Goal: Task Accomplishment & Management: Manage account settings

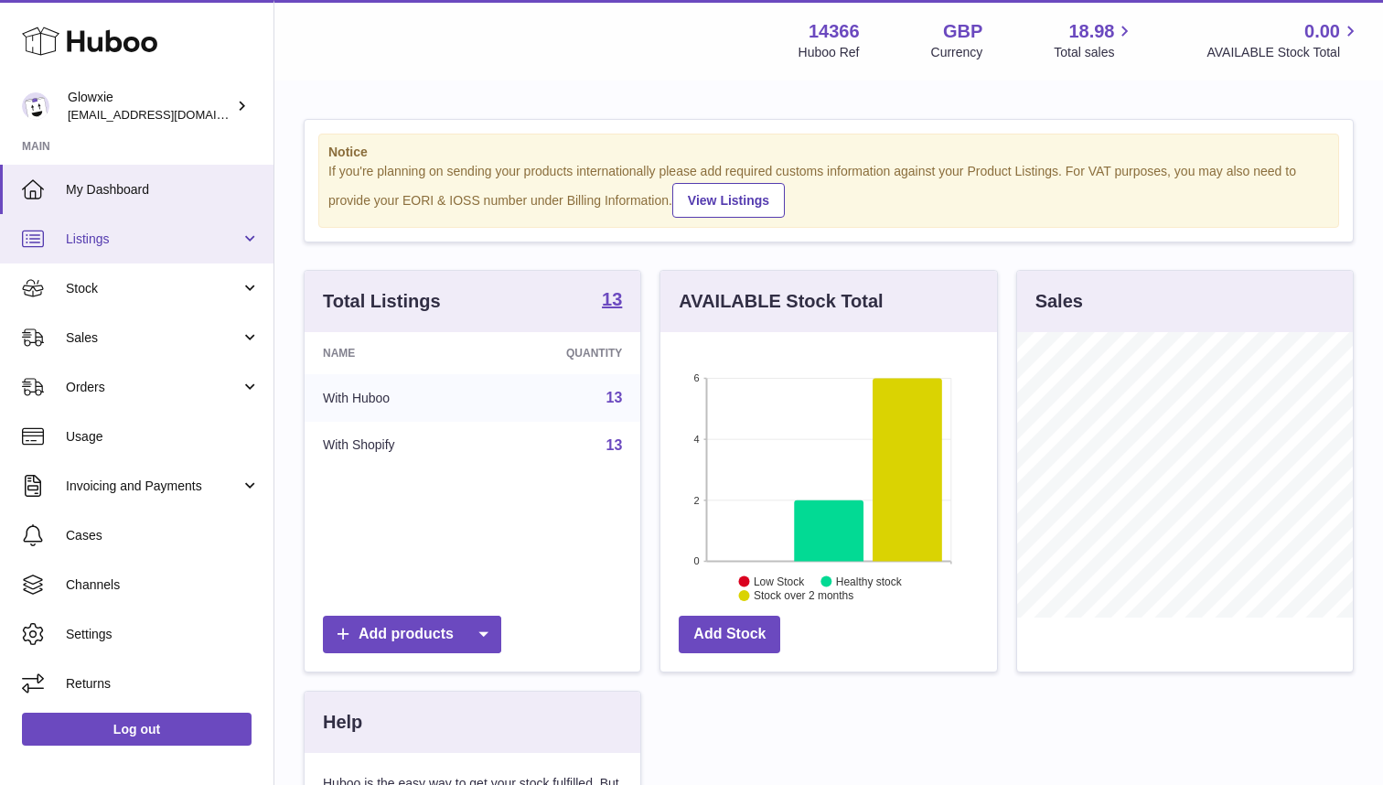
scroll to position [285, 337]
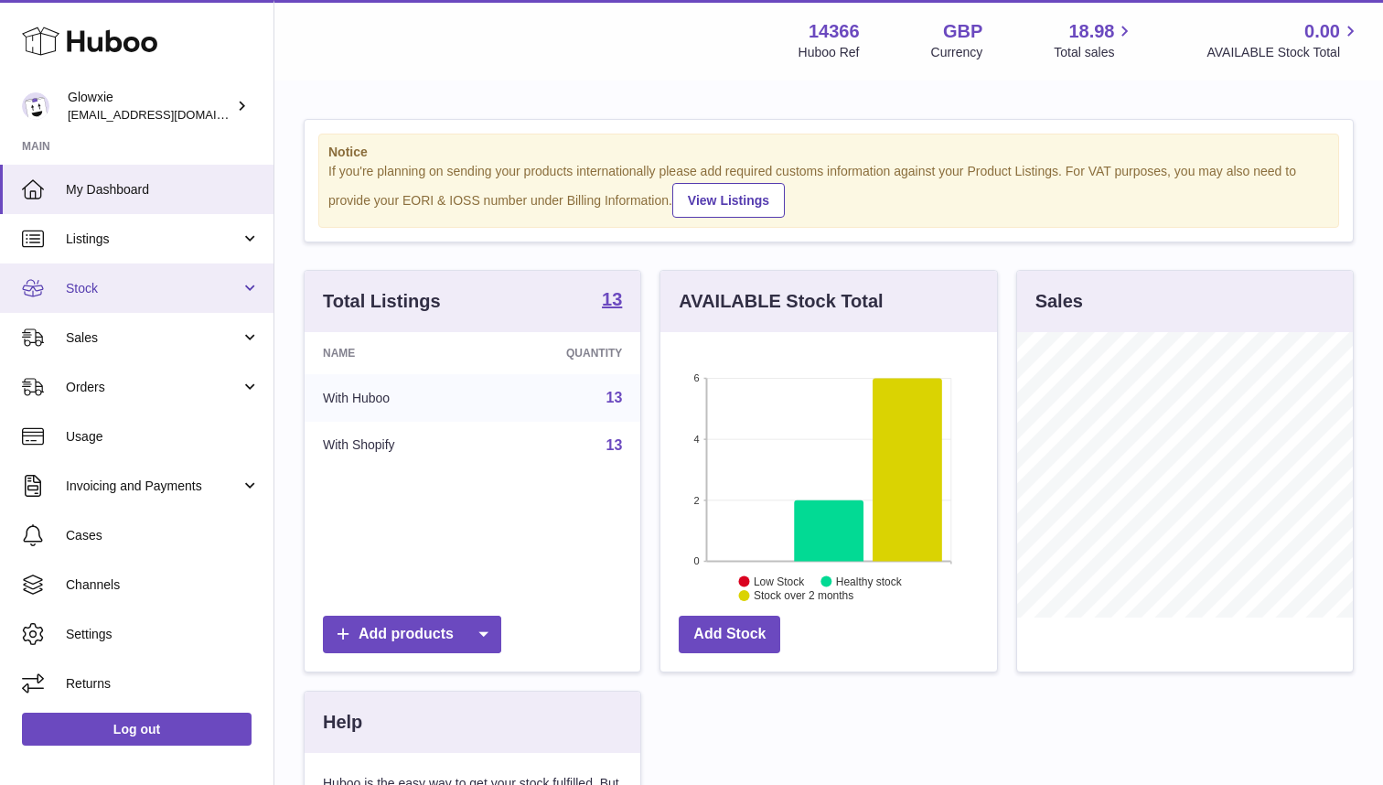
click at [122, 297] on link "Stock" at bounding box center [136, 287] width 273 height 49
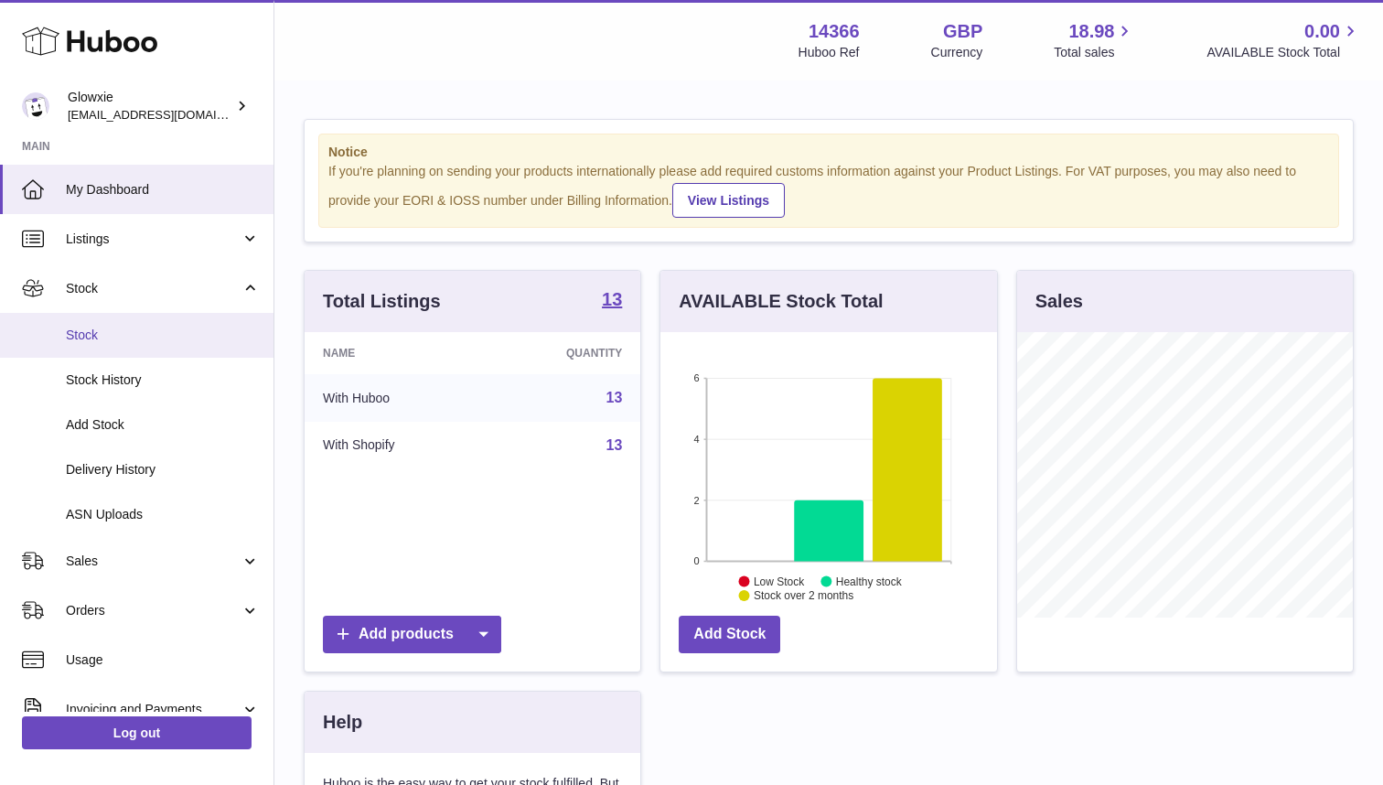
click at [177, 333] on span "Stock" at bounding box center [163, 335] width 194 height 17
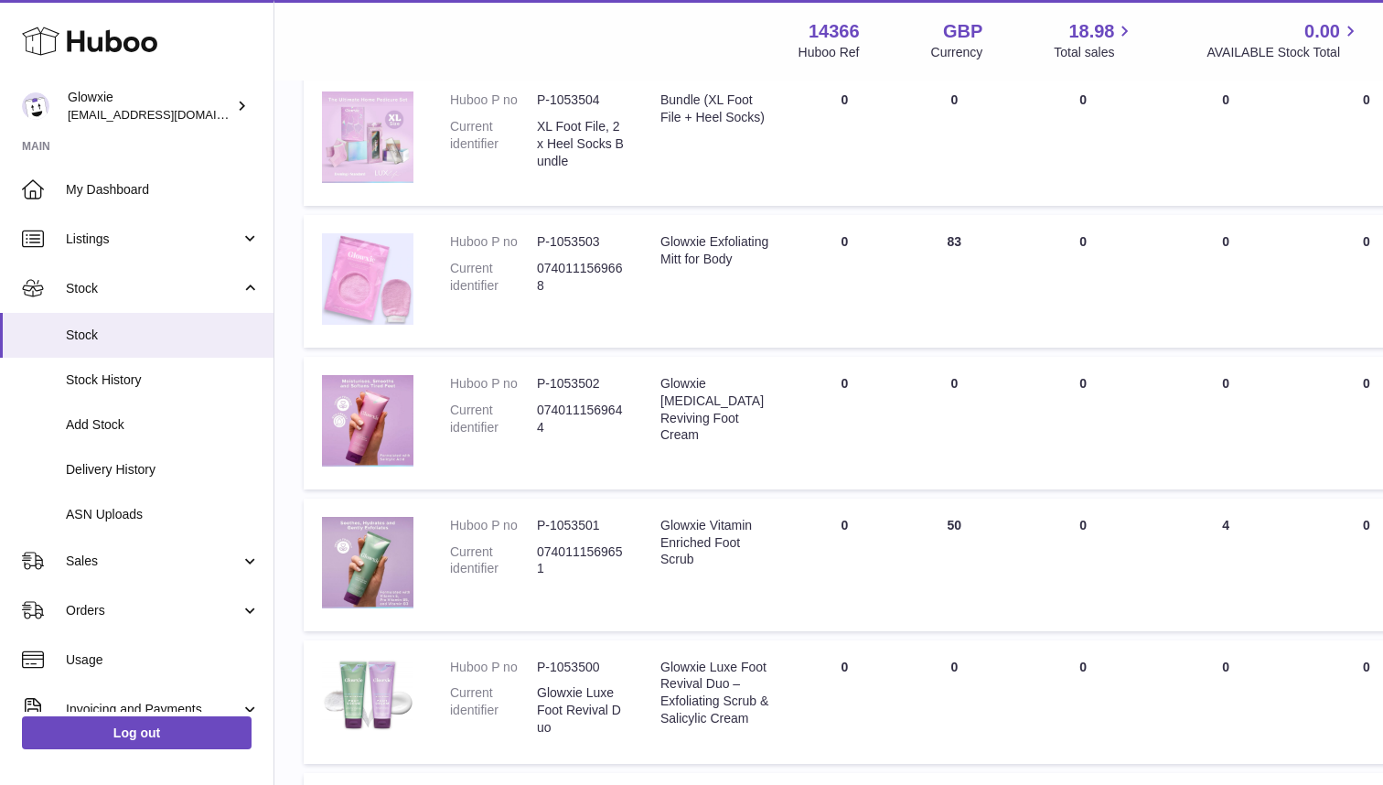
scroll to position [1046, 0]
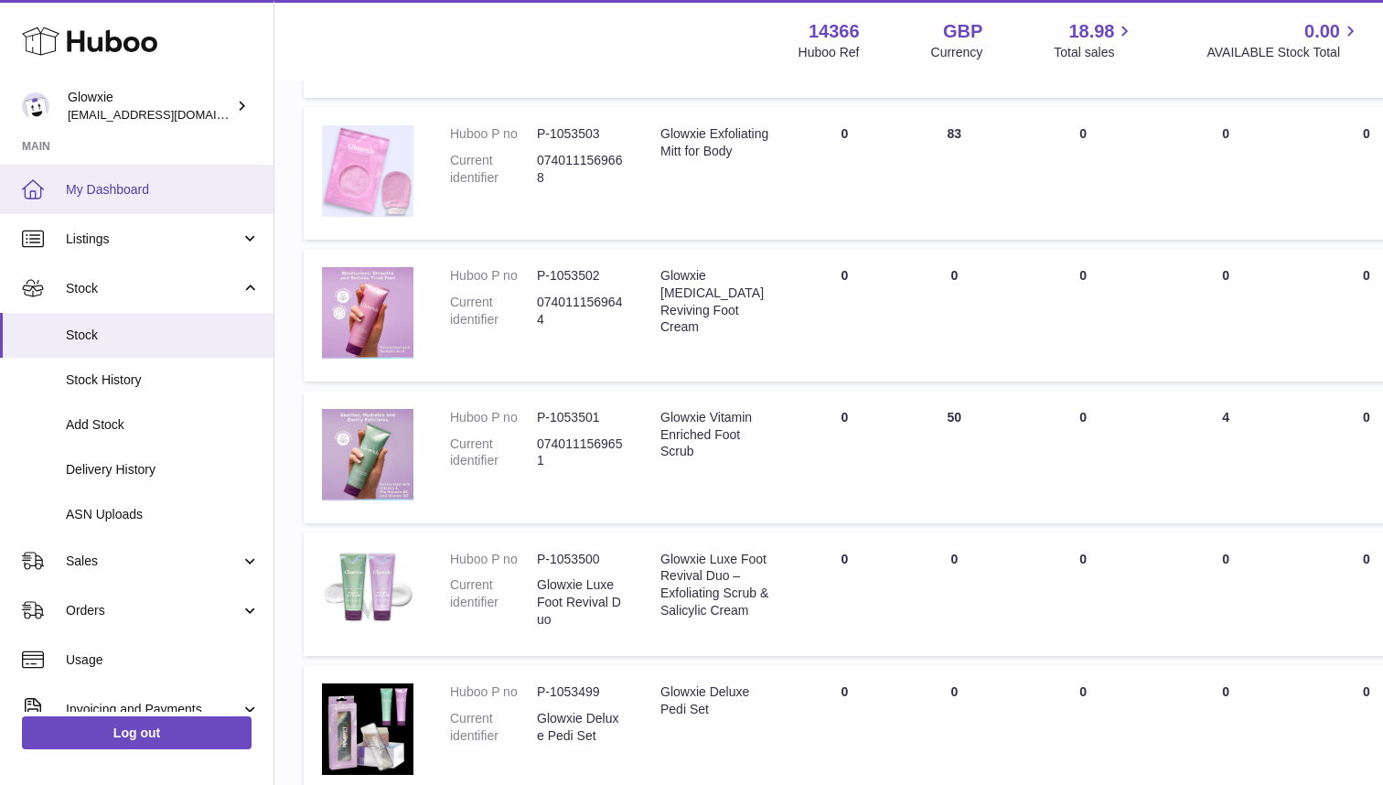
click at [95, 181] on span "My Dashboard" at bounding box center [163, 189] width 194 height 17
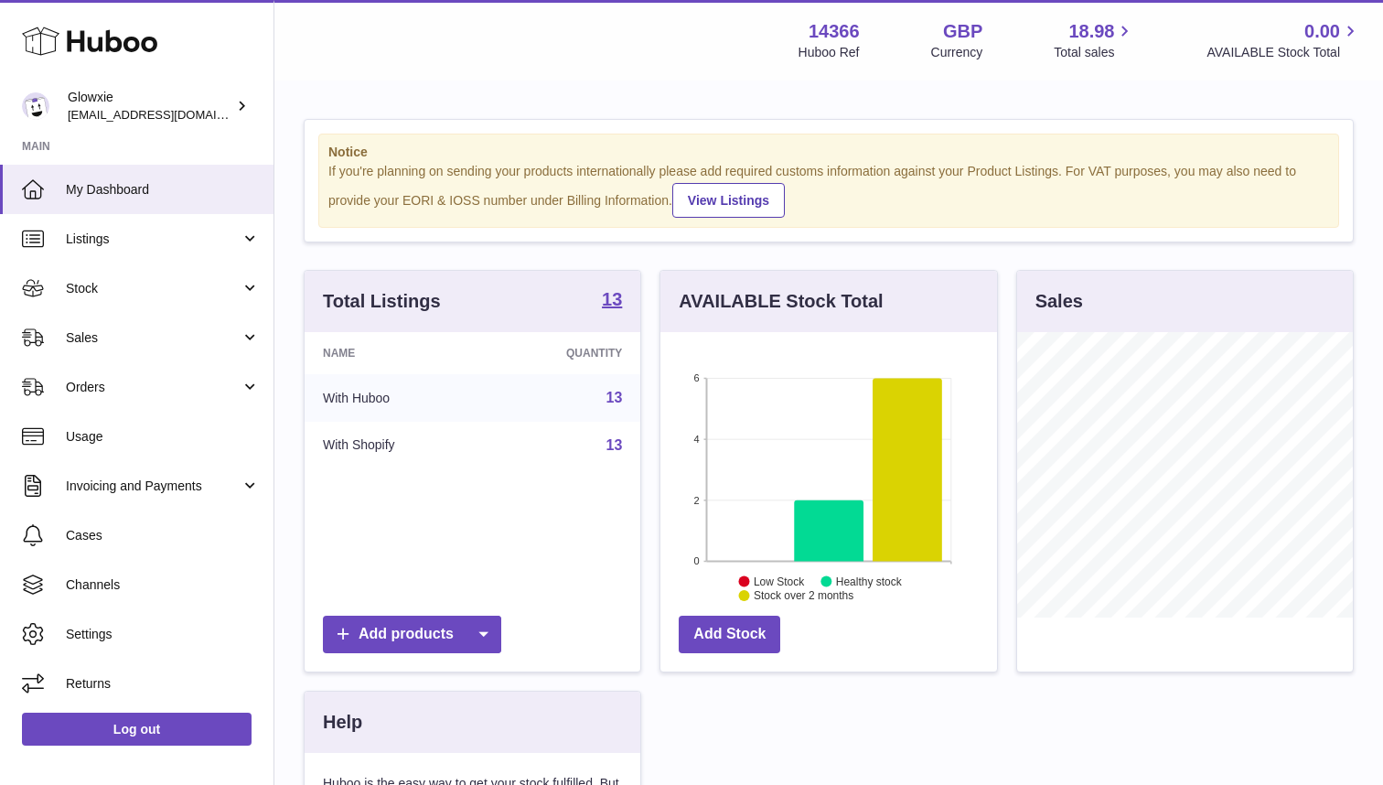
scroll to position [285, 337]
click at [929, 532] on icon at bounding box center [908, 469] width 70 height 183
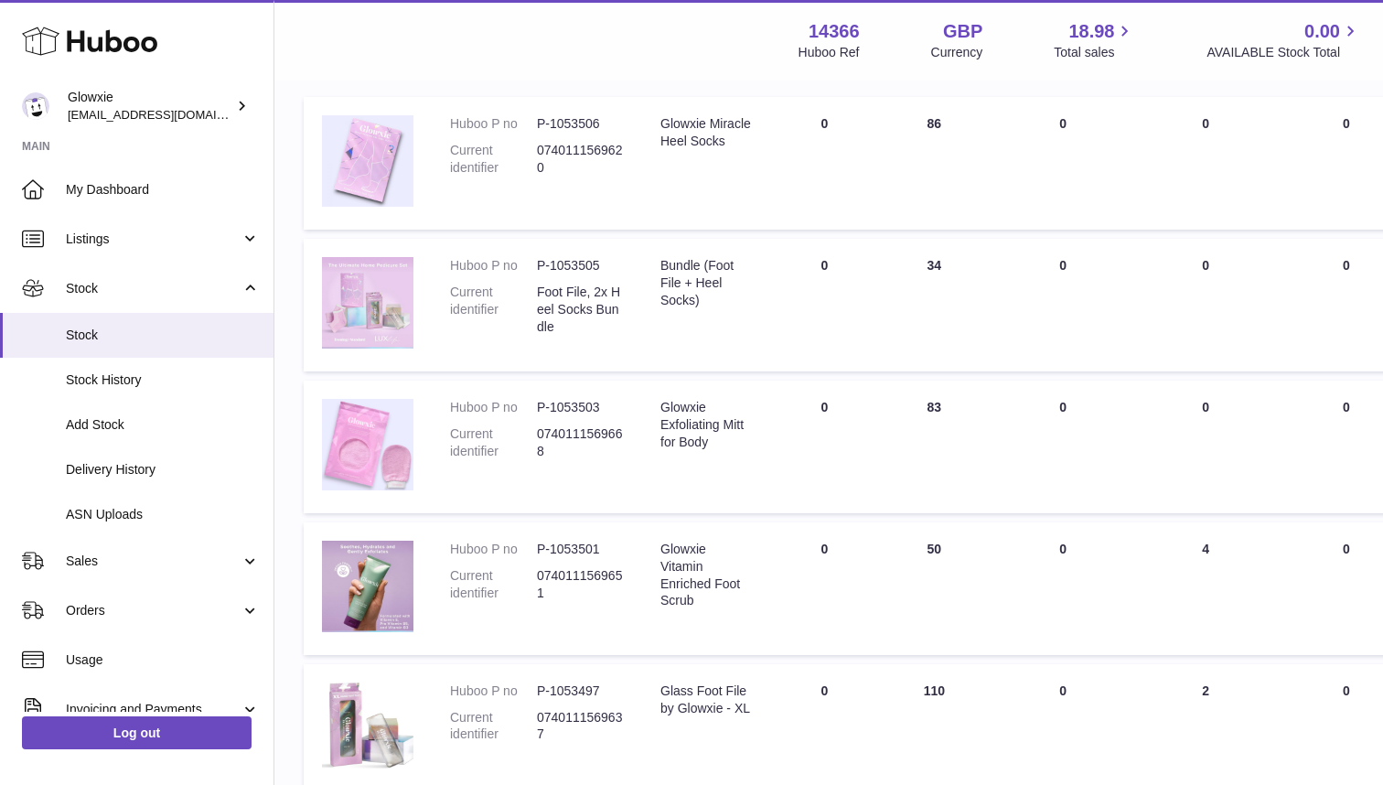
scroll to position [266, 0]
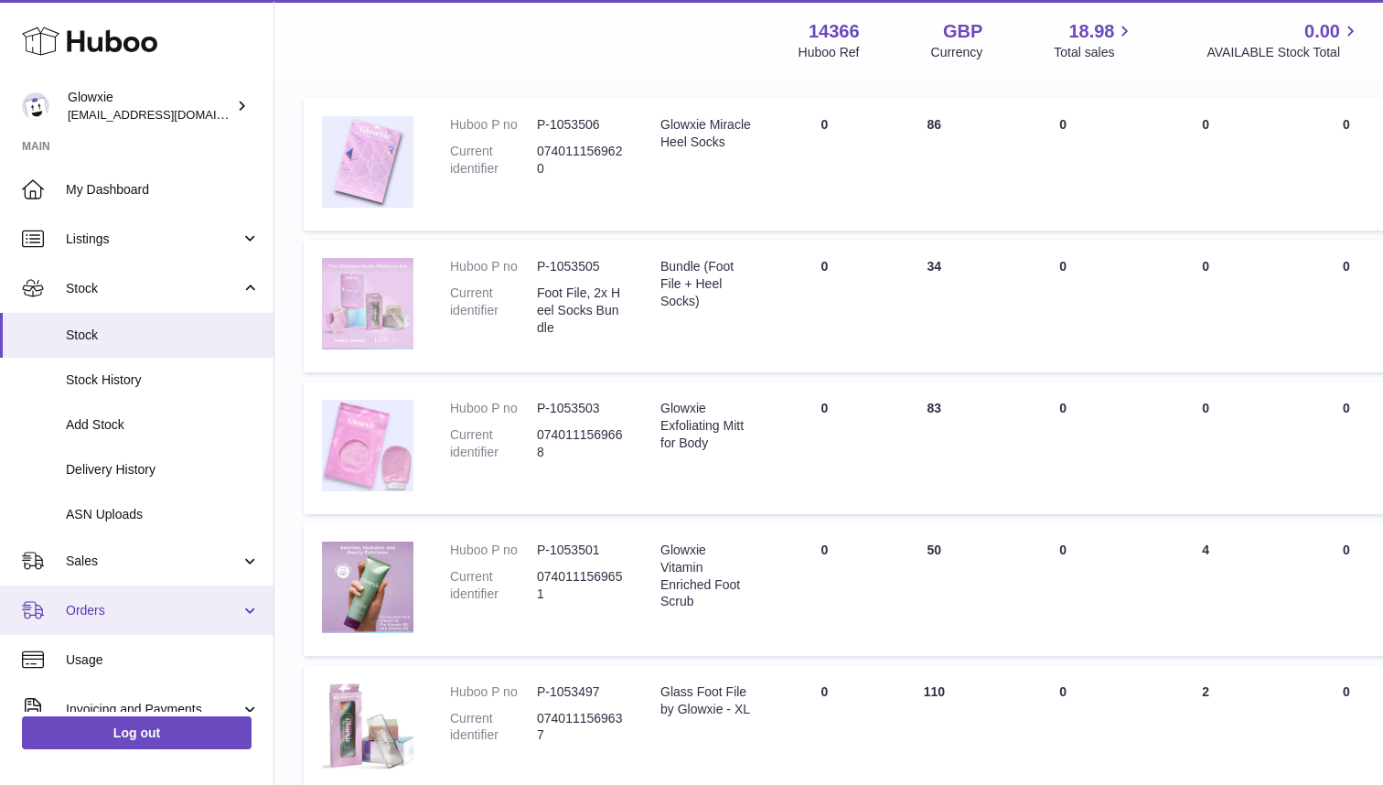
click at [99, 606] on span "Orders" at bounding box center [153, 610] width 175 height 17
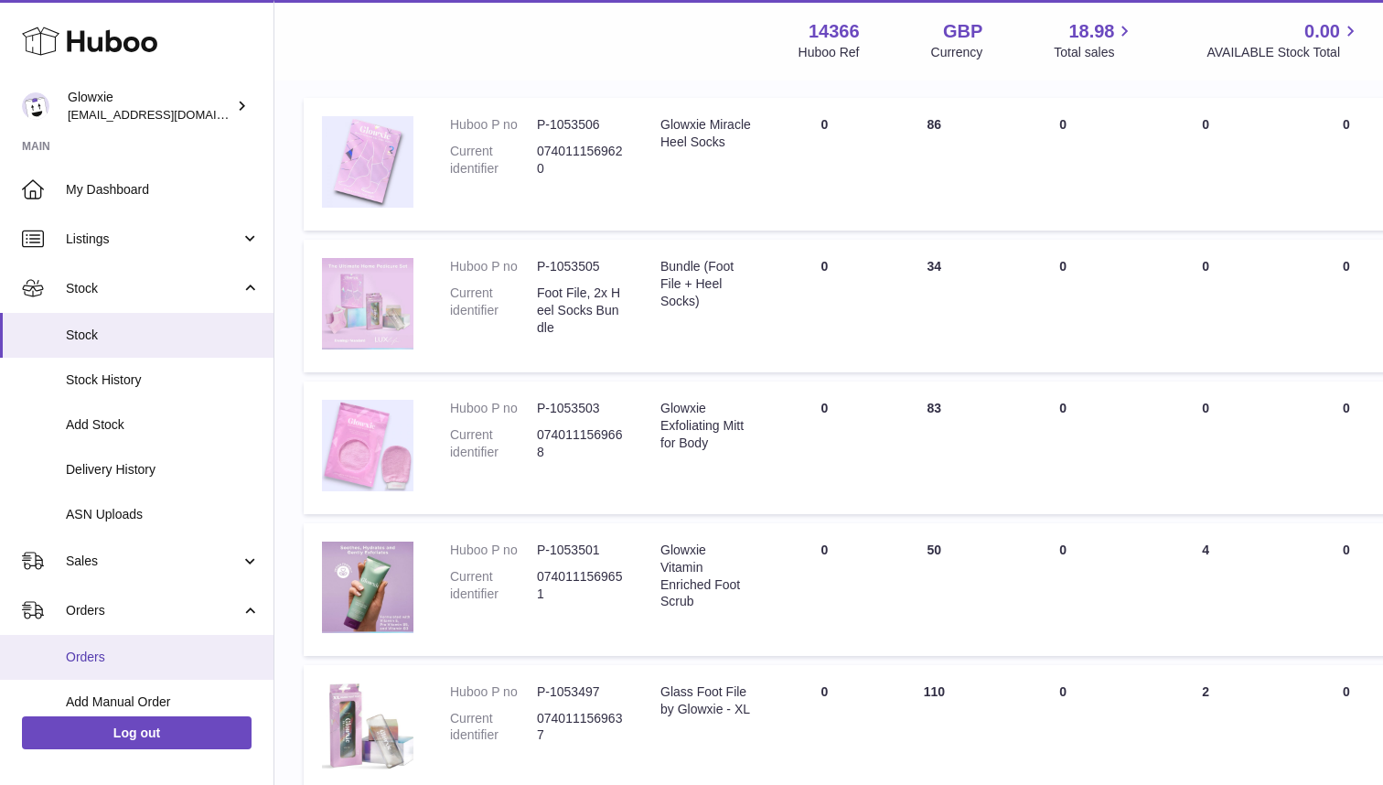
click at [105, 652] on span "Orders" at bounding box center [163, 656] width 194 height 17
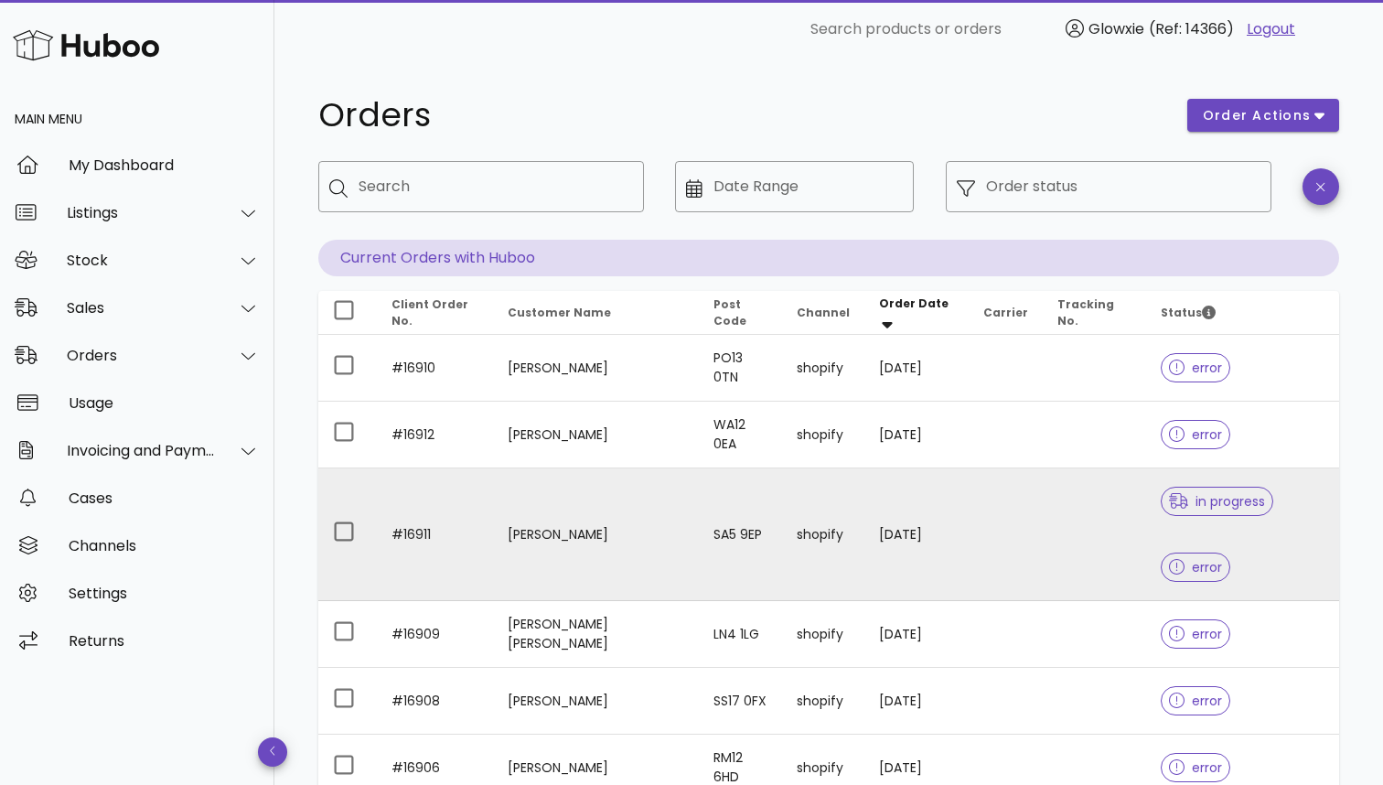
click at [782, 501] on td "shopify" at bounding box center [823, 534] width 82 height 133
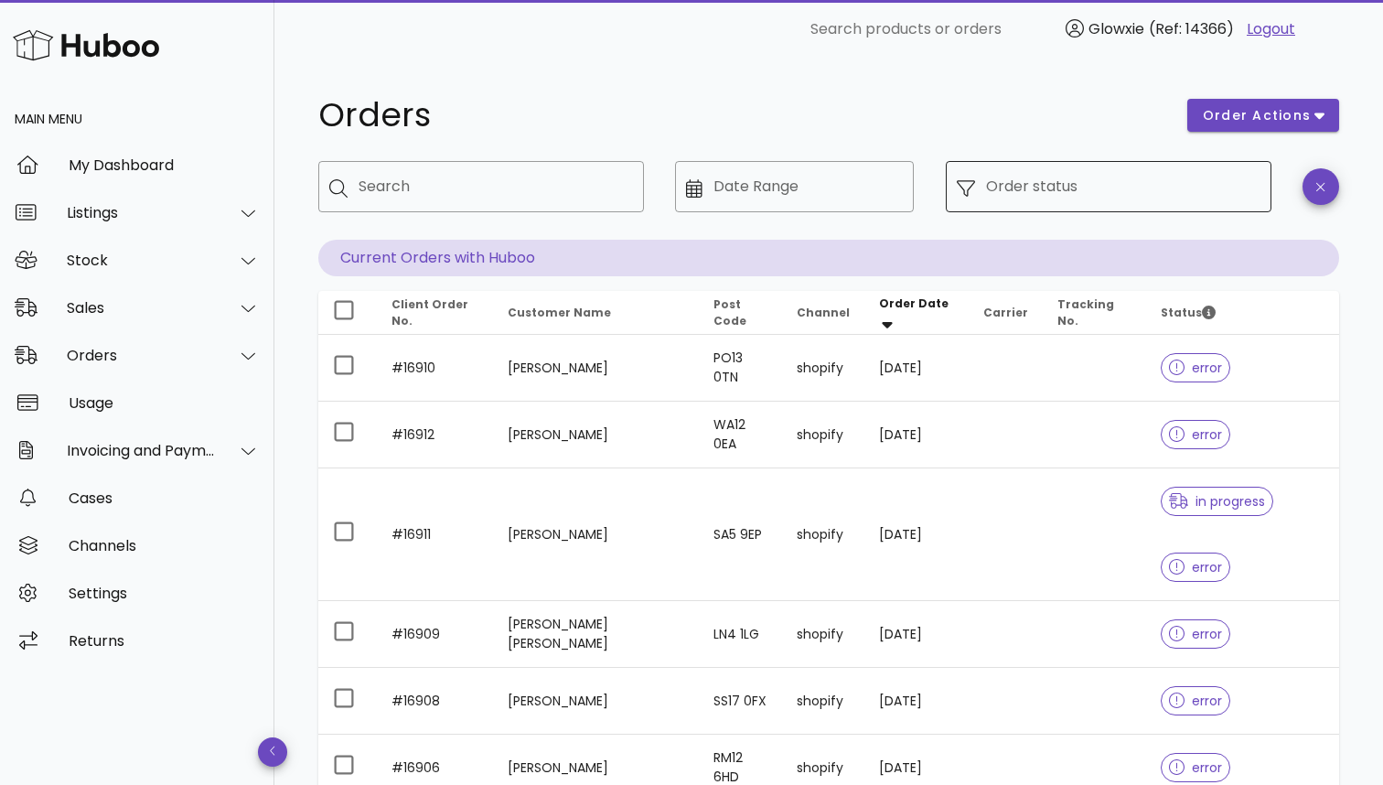
click at [1122, 185] on input "Order status" at bounding box center [1123, 186] width 274 height 29
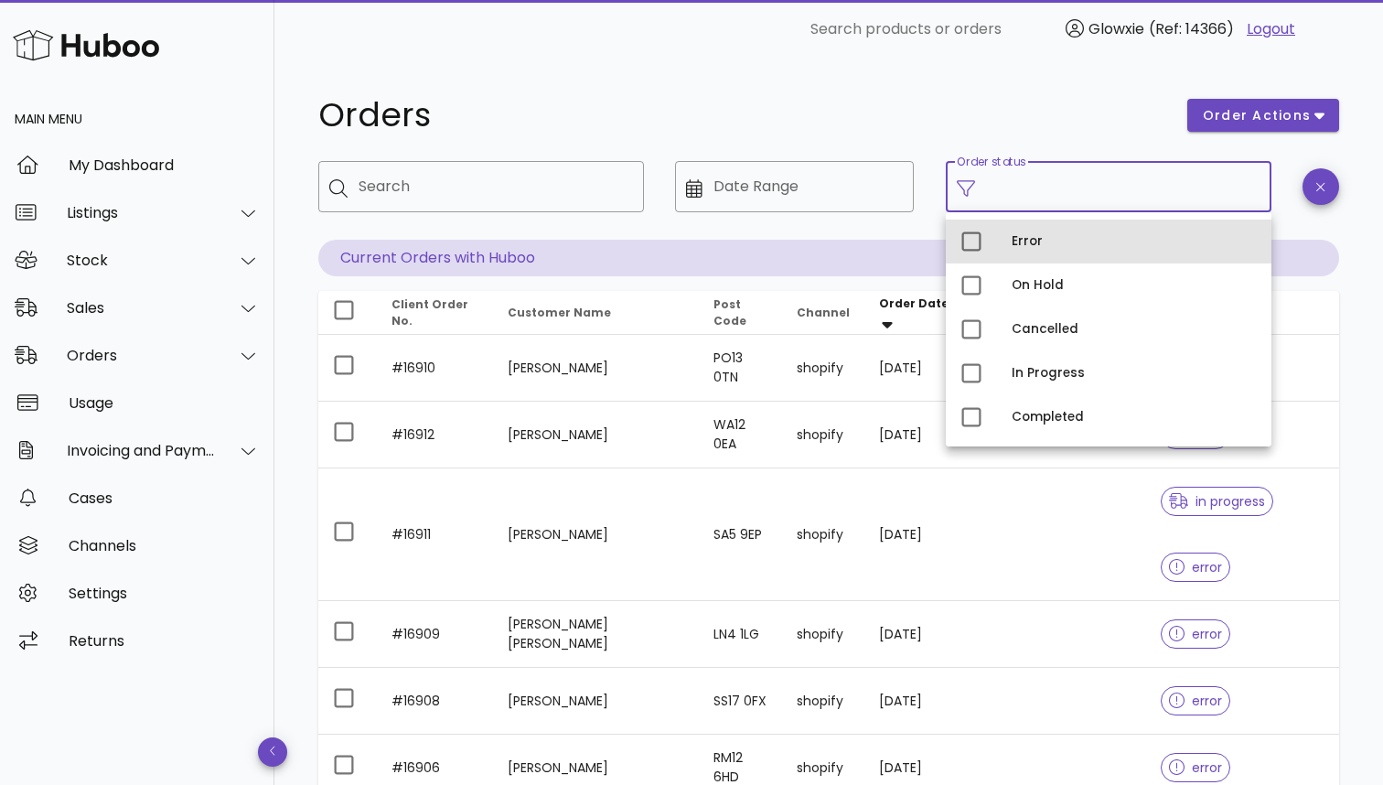
click at [1088, 243] on div "Error" at bounding box center [1134, 241] width 245 height 15
type input "**********"
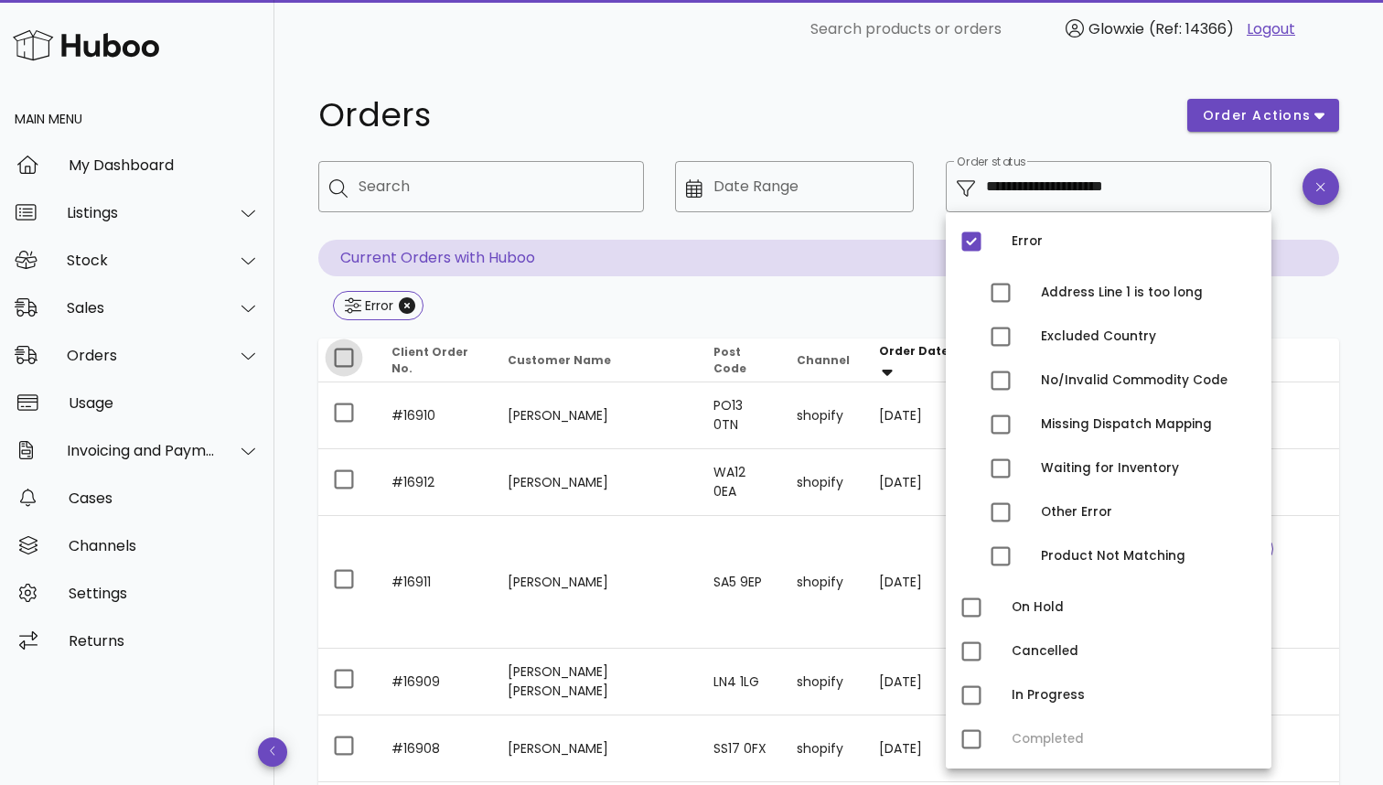
click at [345, 359] on div at bounding box center [343, 357] width 31 height 31
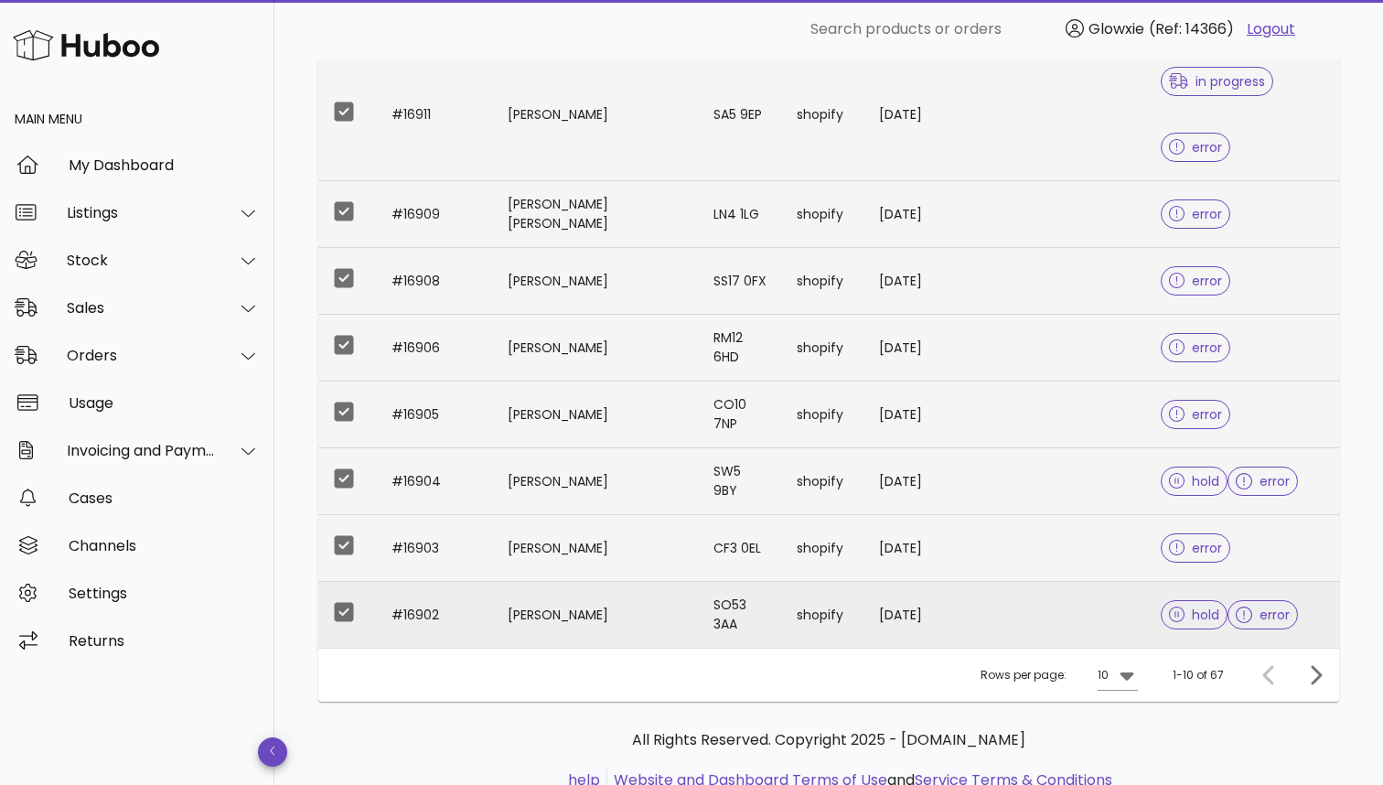
scroll to position [466, 0]
click at [1115, 665] on div at bounding box center [1125, 676] width 26 height 22
click at [1131, 724] on div "50" at bounding box center [1124, 711] width 18 height 39
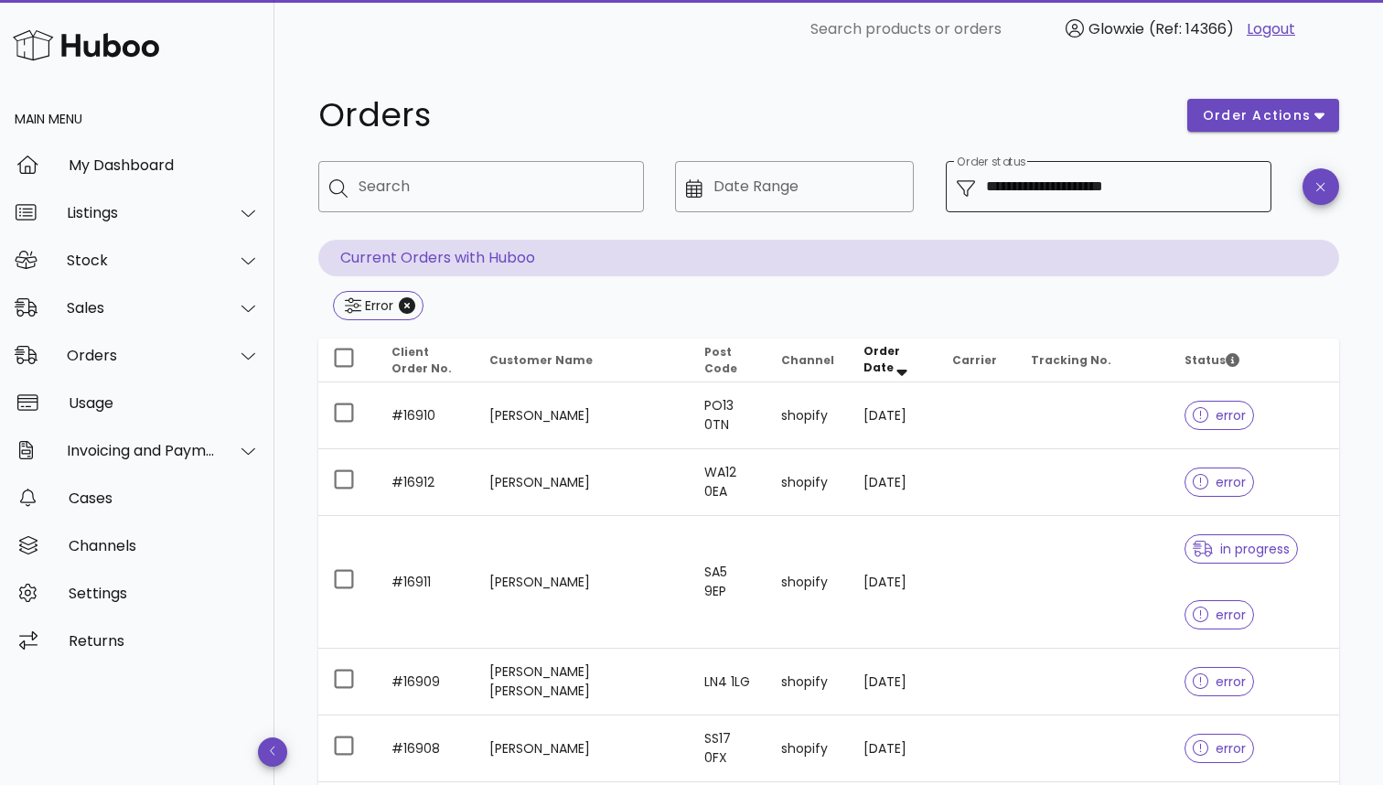
click at [1060, 188] on input "**********" at bounding box center [1123, 186] width 274 height 29
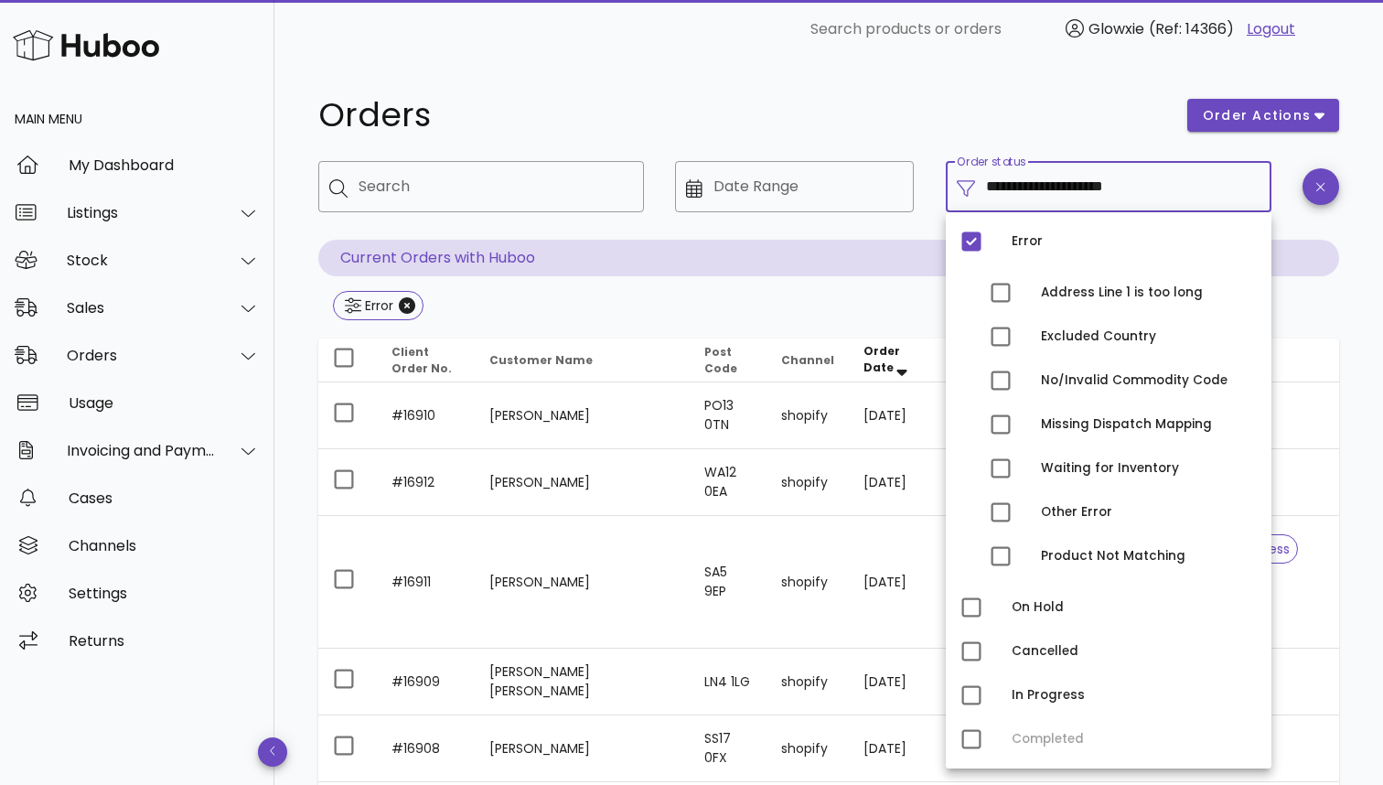
click at [1060, 188] on input "**********" at bounding box center [1123, 186] width 274 height 29
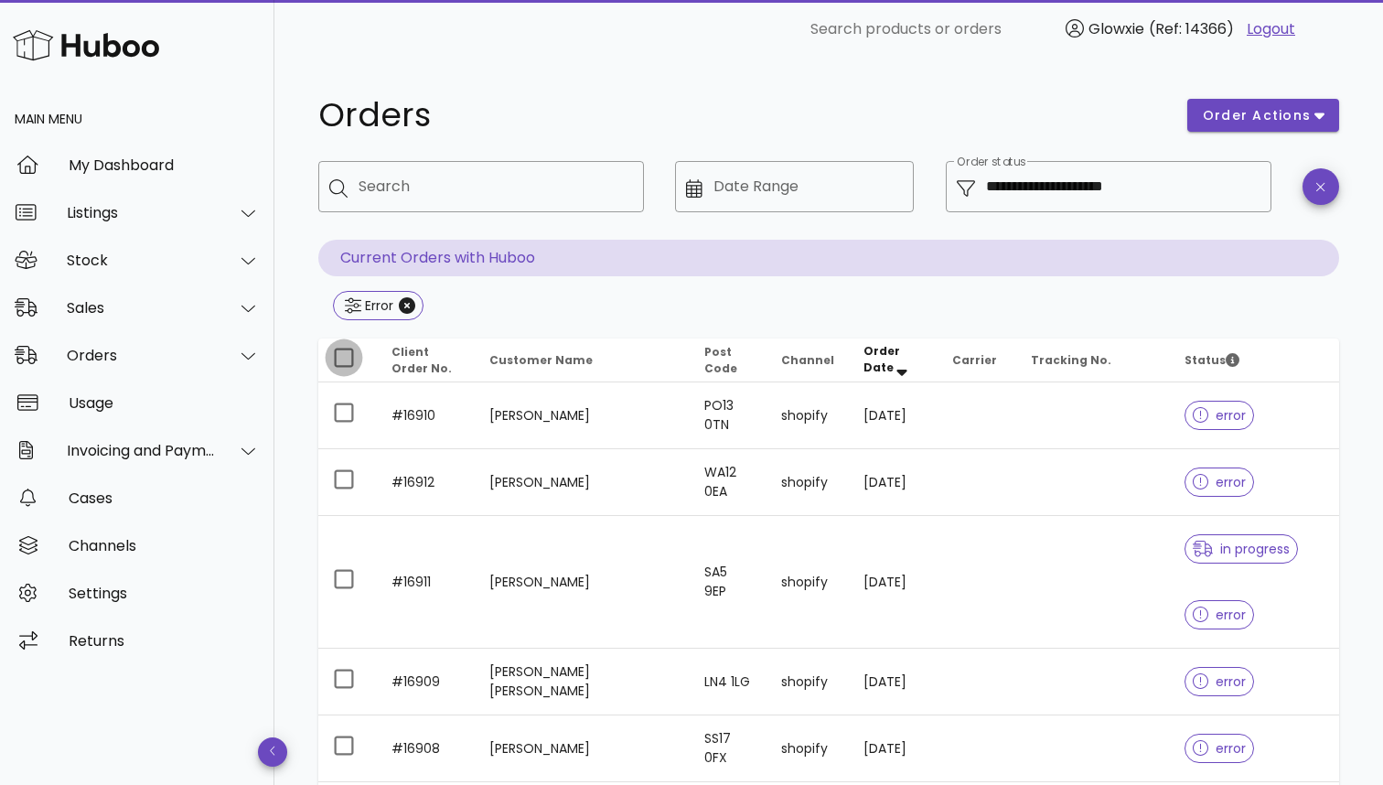
click at [337, 353] on div at bounding box center [343, 357] width 31 height 31
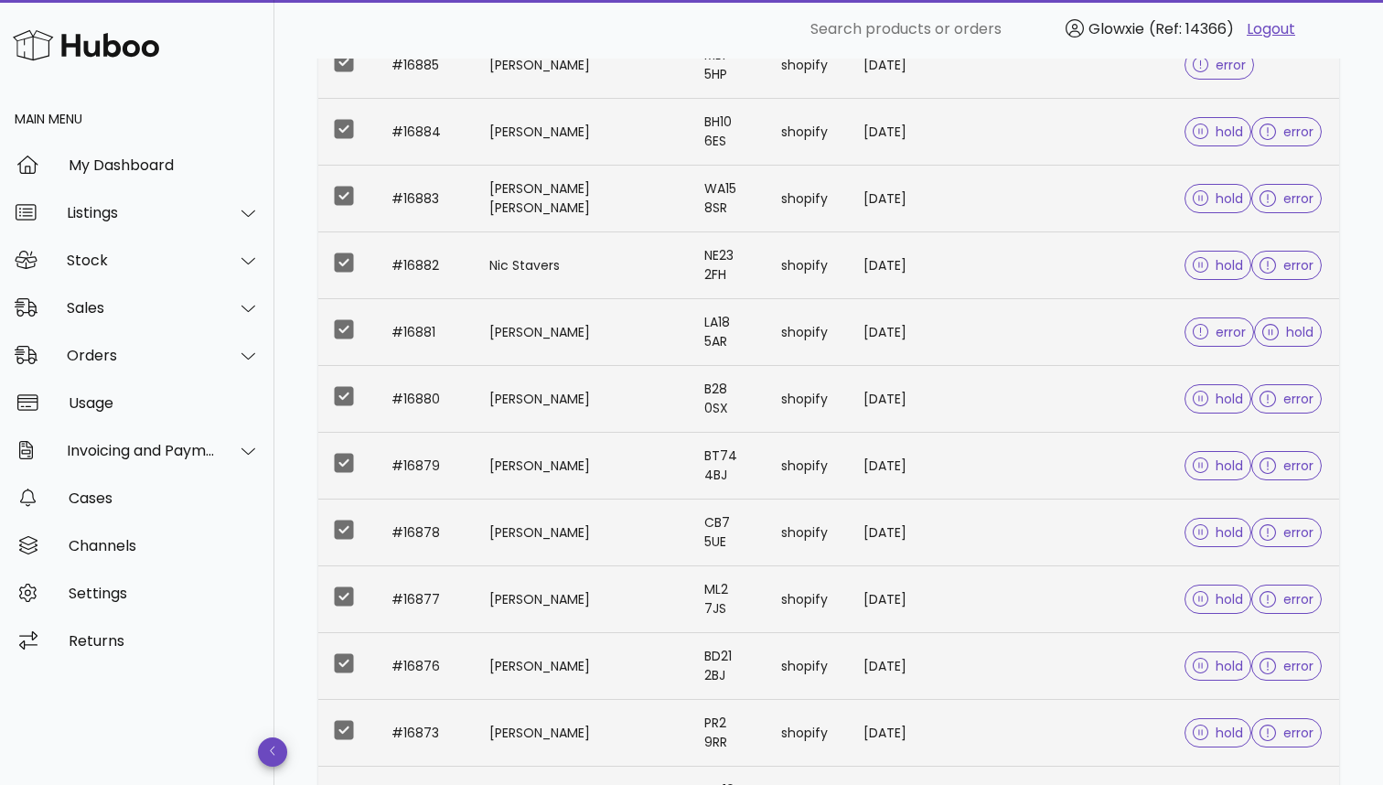
scroll to position [2344, 0]
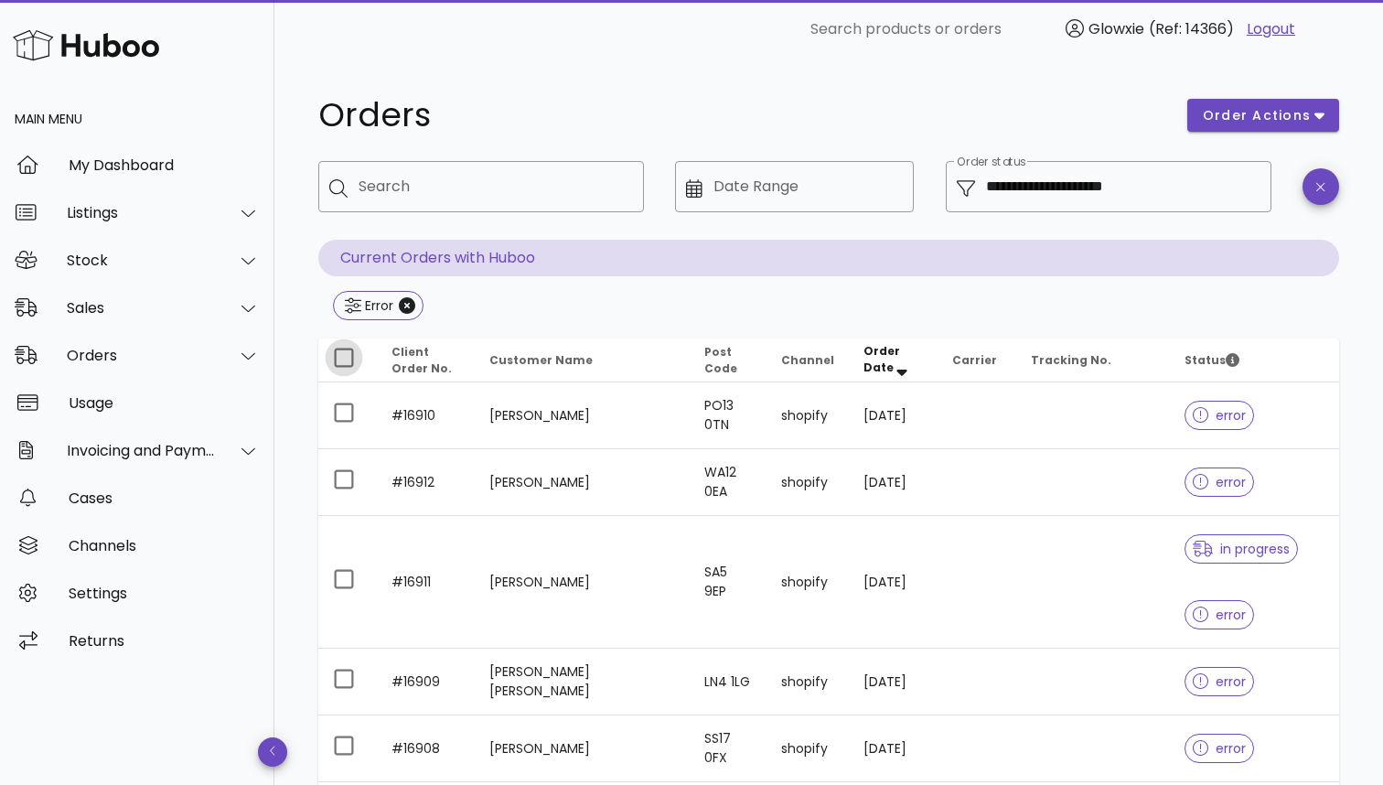
click at [349, 359] on div at bounding box center [343, 357] width 31 height 31
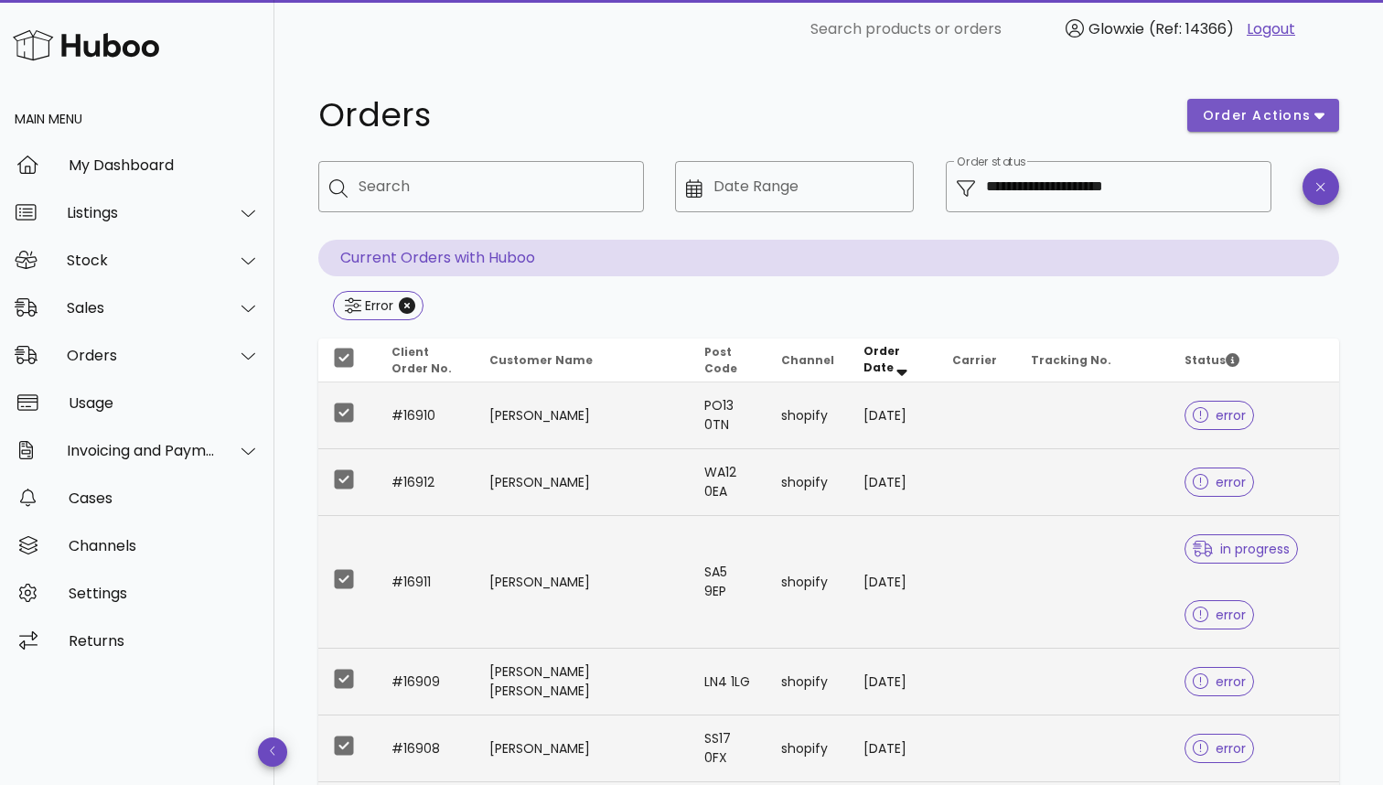
click at [1291, 127] on button "order actions" at bounding box center [1263, 115] width 152 height 33
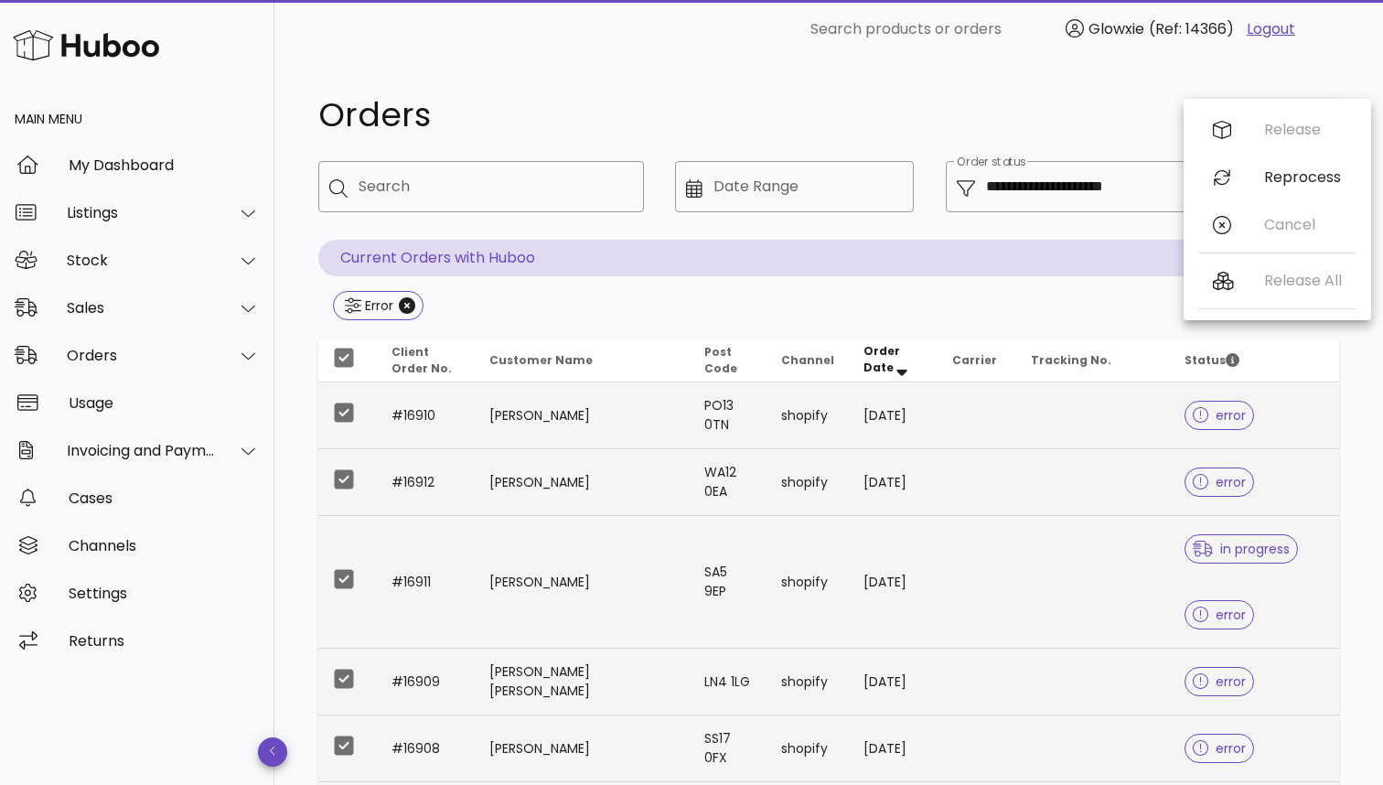
click at [1079, 105] on h1 "Orders" at bounding box center [741, 115] width 847 height 33
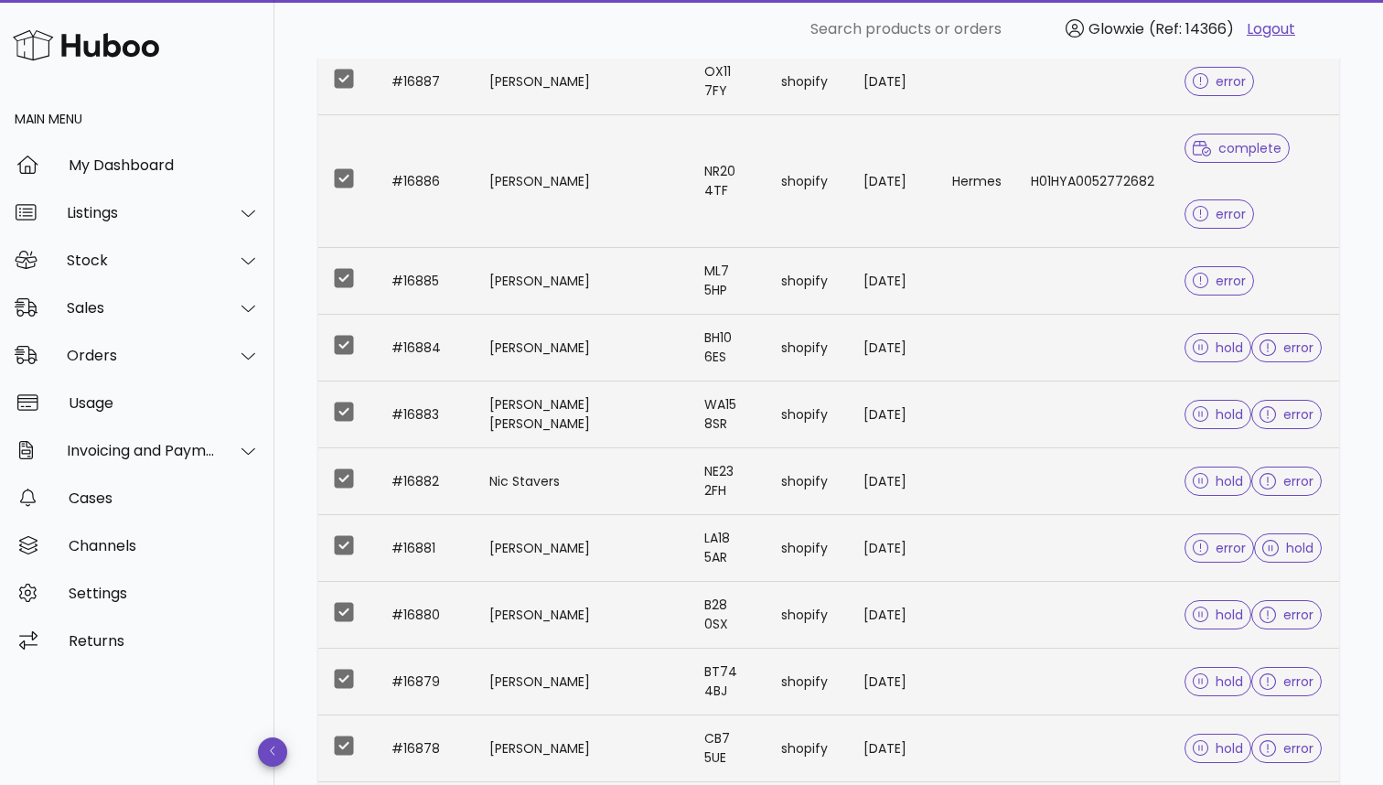
scroll to position [2008, 0]
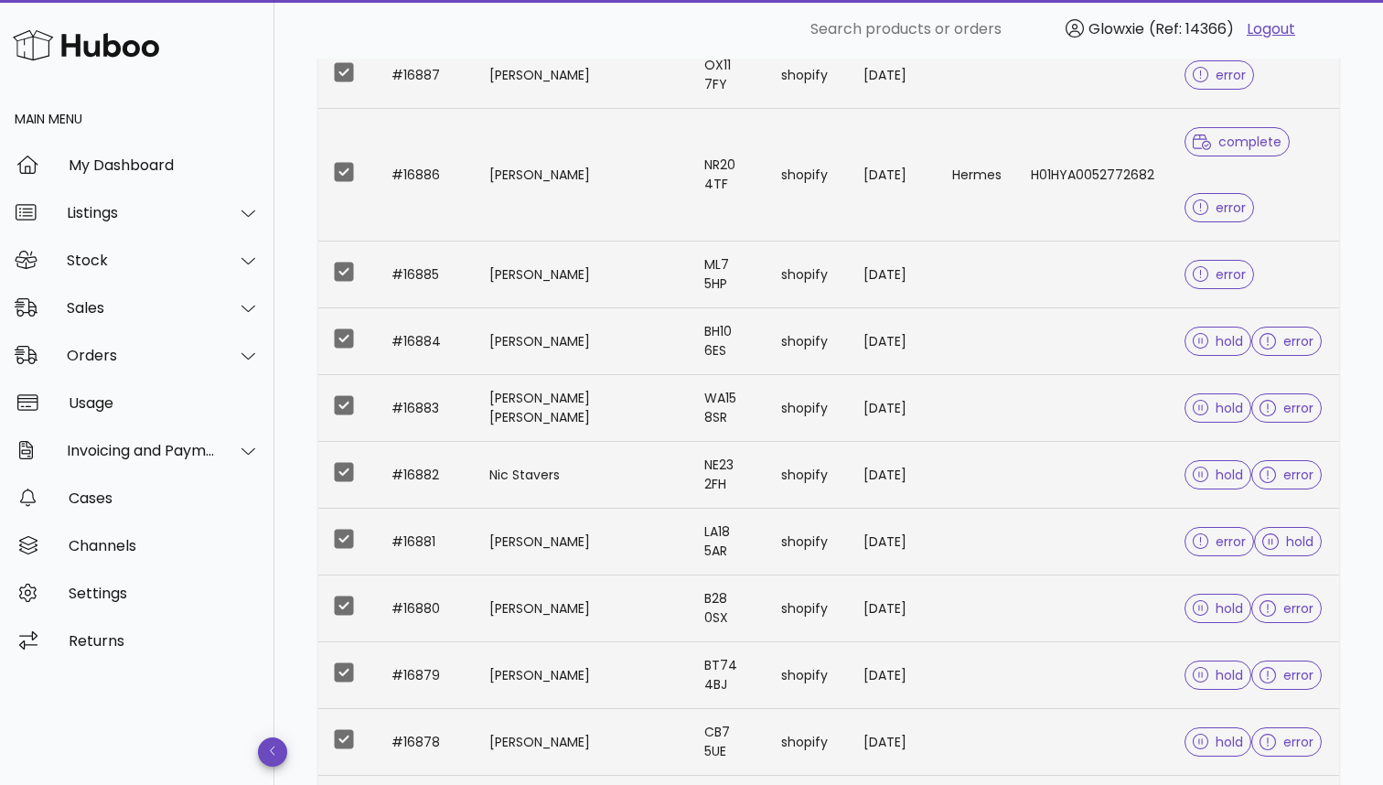
click at [348, 188] on div at bounding box center [343, 171] width 31 height 31
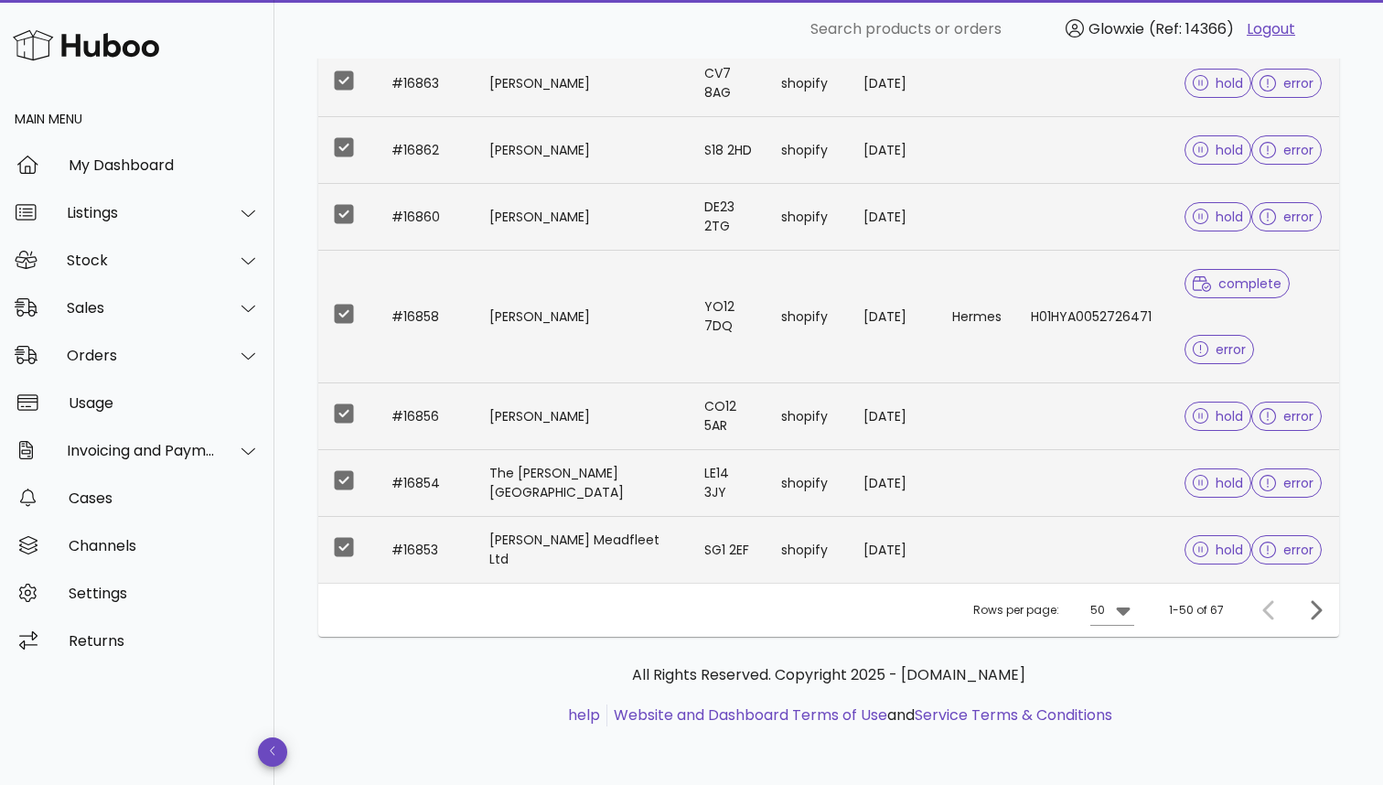
scroll to position [5211, 0]
click at [349, 298] on div at bounding box center [343, 313] width 31 height 31
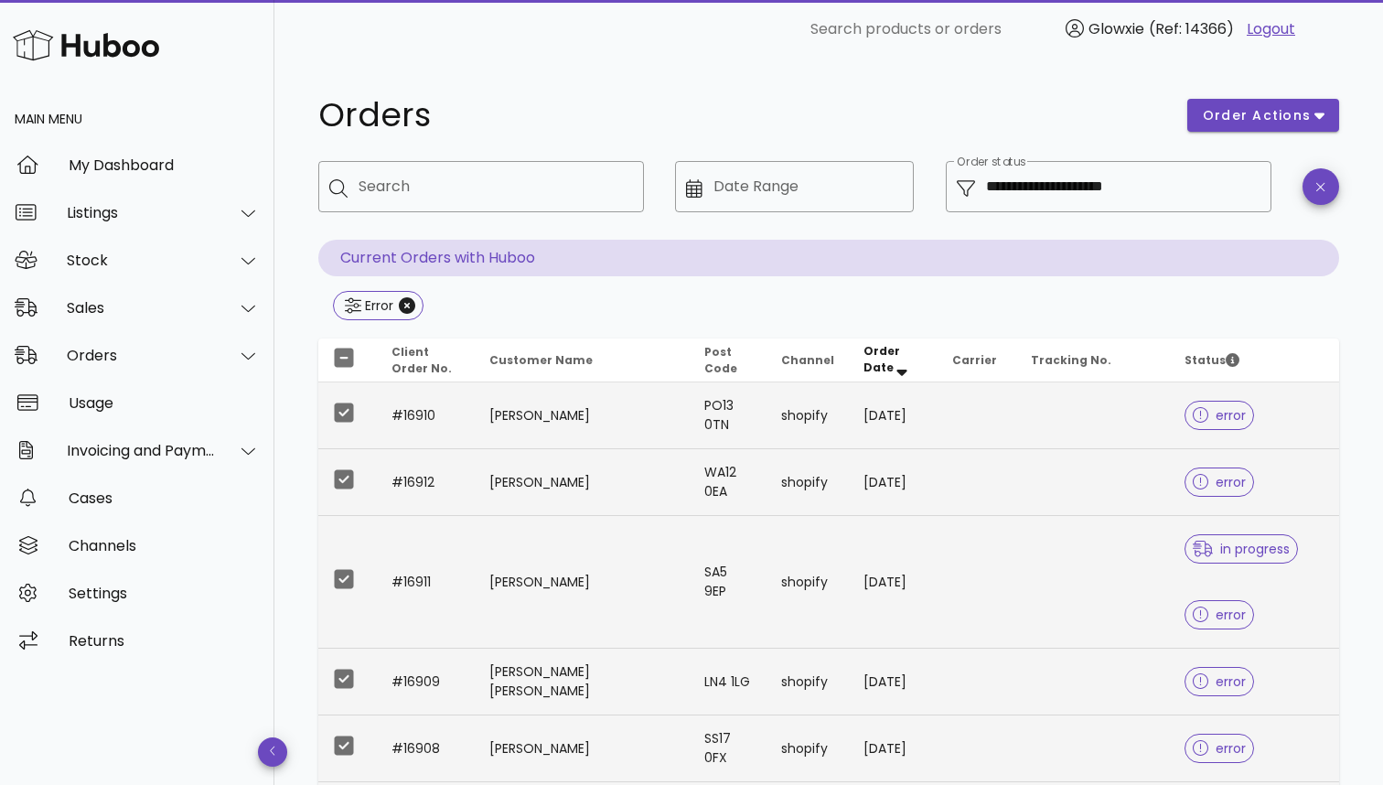
scroll to position [0, 0]
click at [1291, 99] on button "order actions" at bounding box center [1263, 115] width 152 height 33
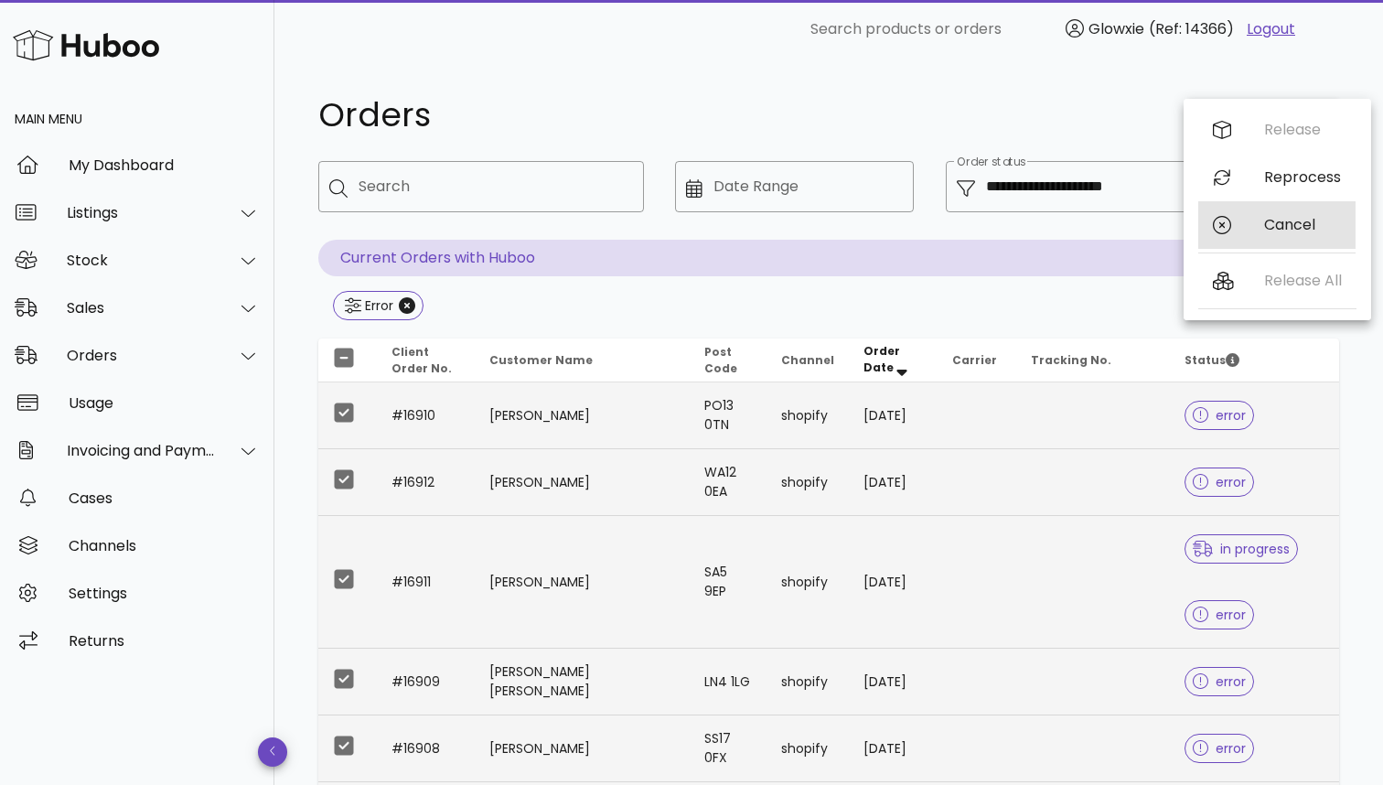
click at [1242, 223] on div "Cancel" at bounding box center [1276, 225] width 157 height 48
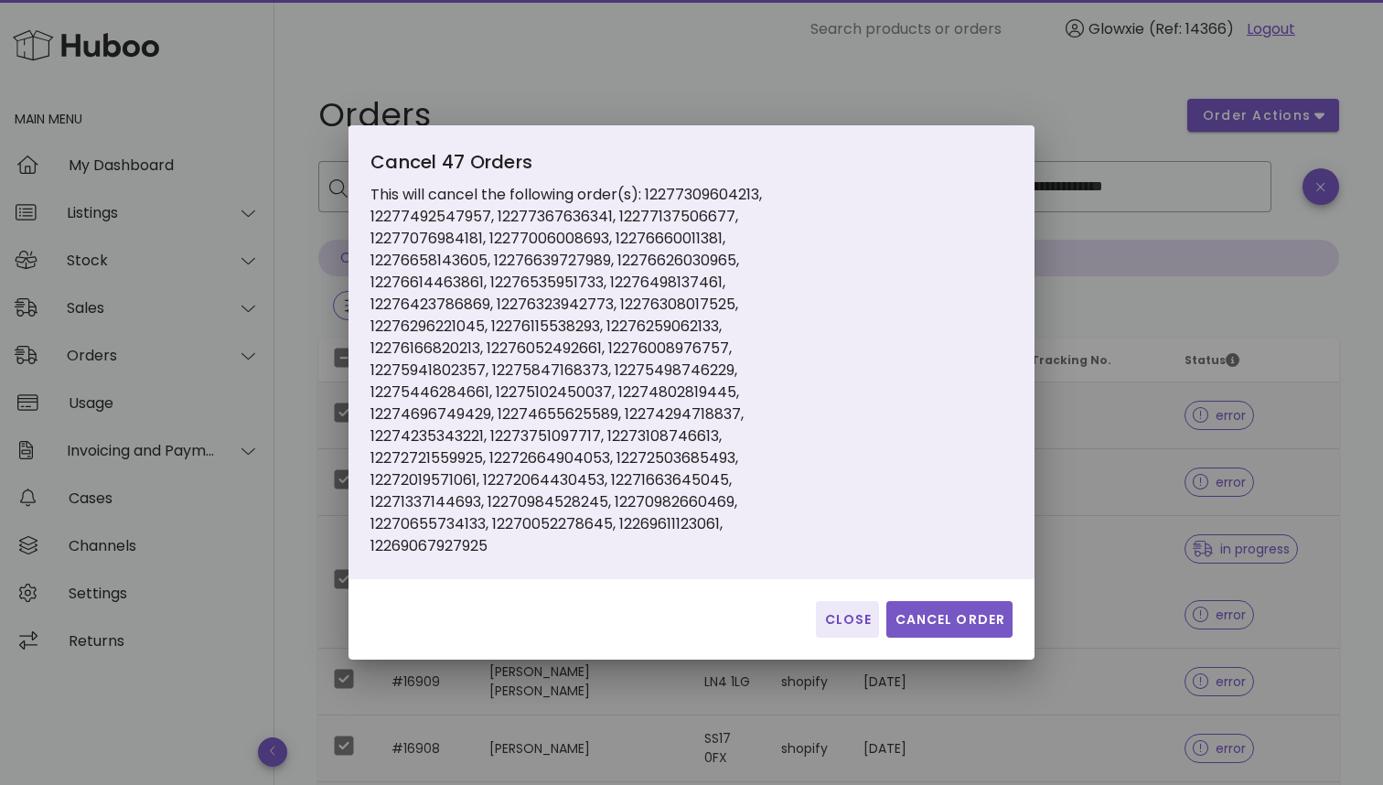
click at [955, 635] on button "Cancel Order" at bounding box center [949, 619] width 126 height 37
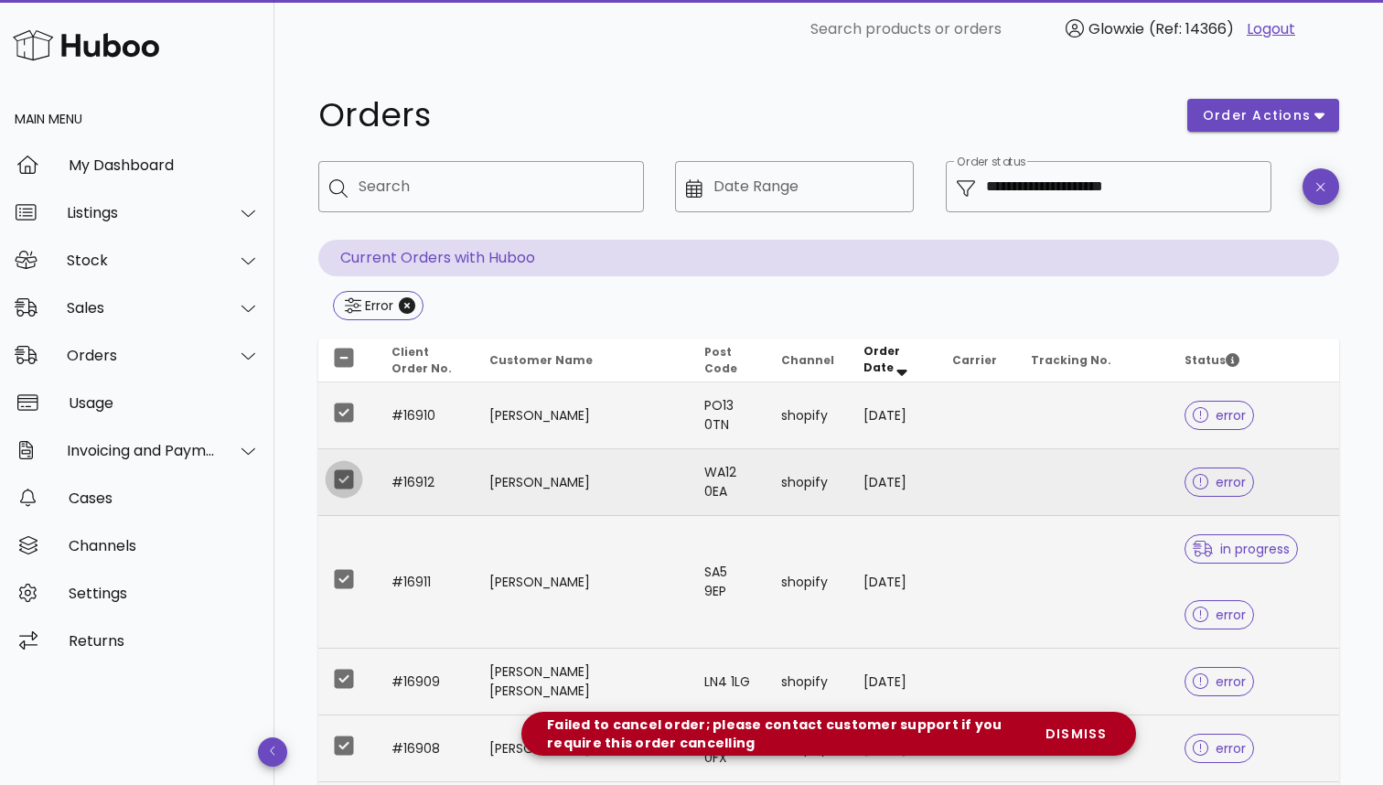
click at [345, 485] on div at bounding box center [343, 479] width 31 height 31
click at [341, 488] on div at bounding box center [343, 479] width 31 height 31
click at [341, 574] on div at bounding box center [343, 578] width 31 height 31
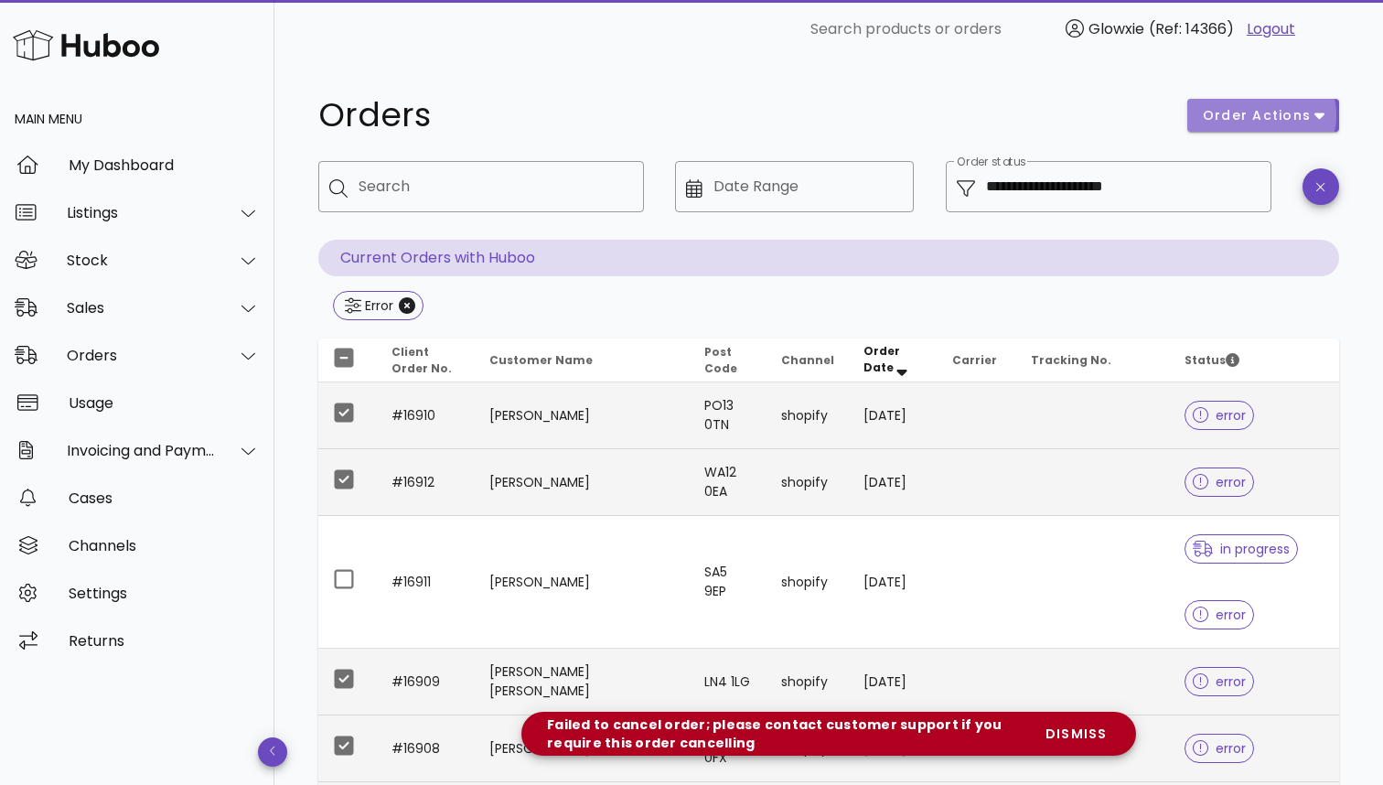
click at [1241, 113] on span "order actions" at bounding box center [1257, 115] width 110 height 19
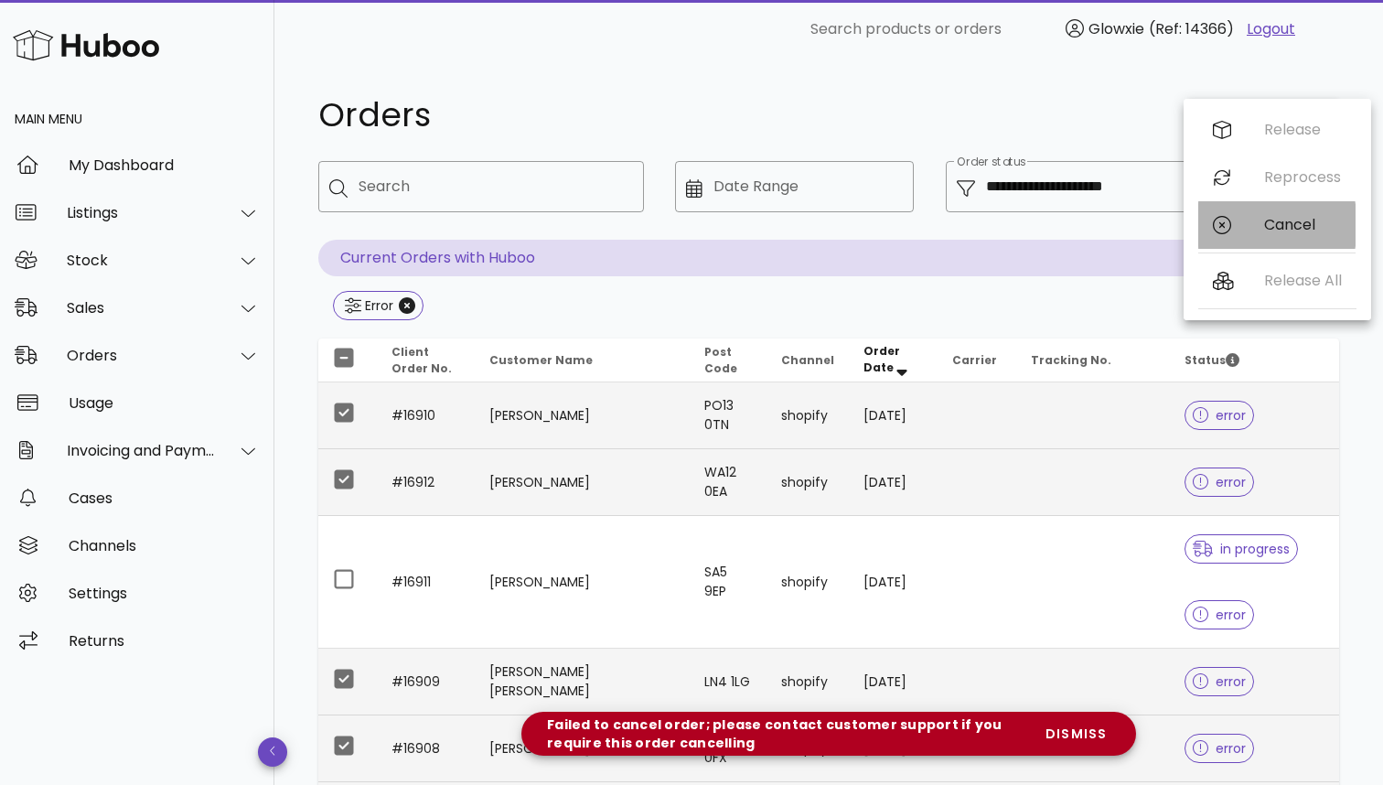
click at [1229, 226] on icon at bounding box center [1222, 225] width 18 height 18
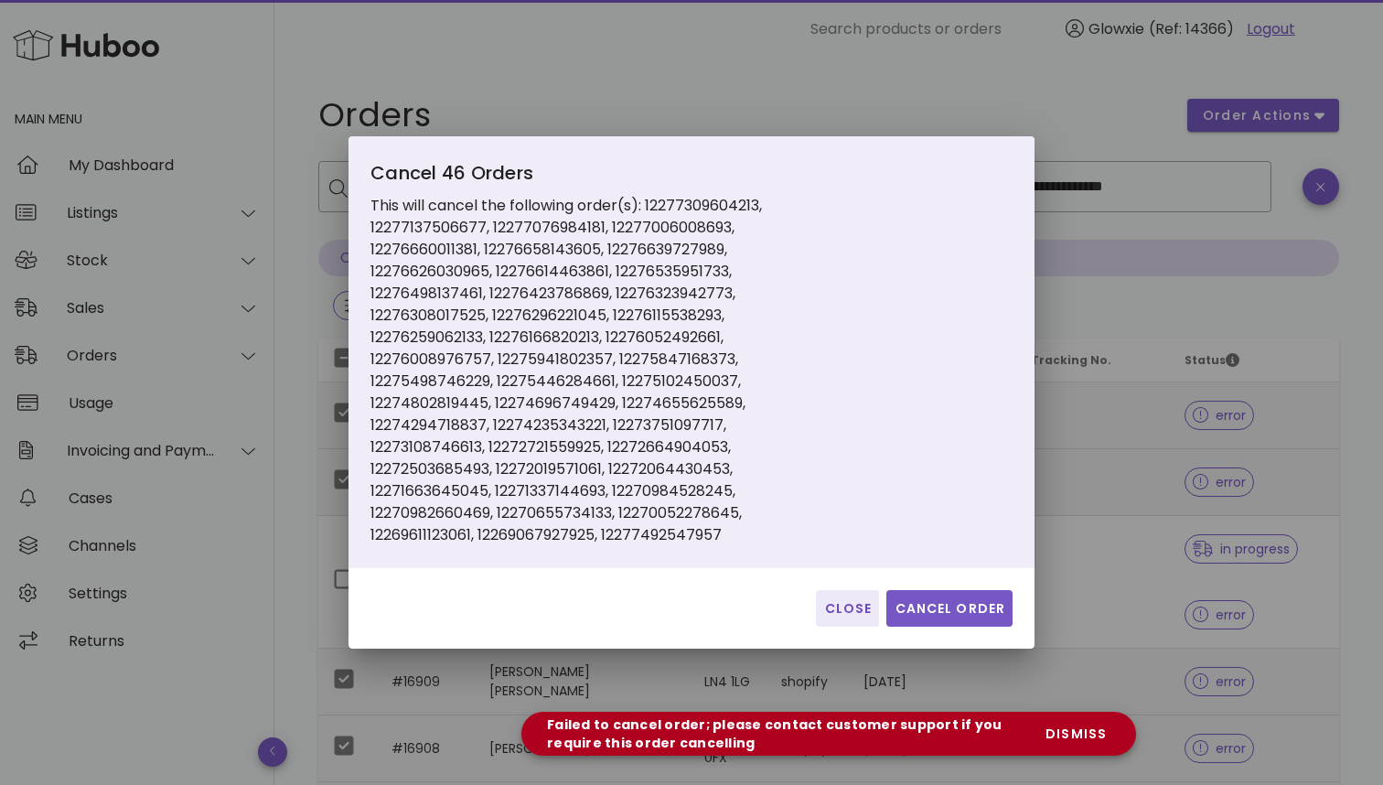
click at [962, 607] on span "Cancel Order" at bounding box center [950, 608] width 112 height 19
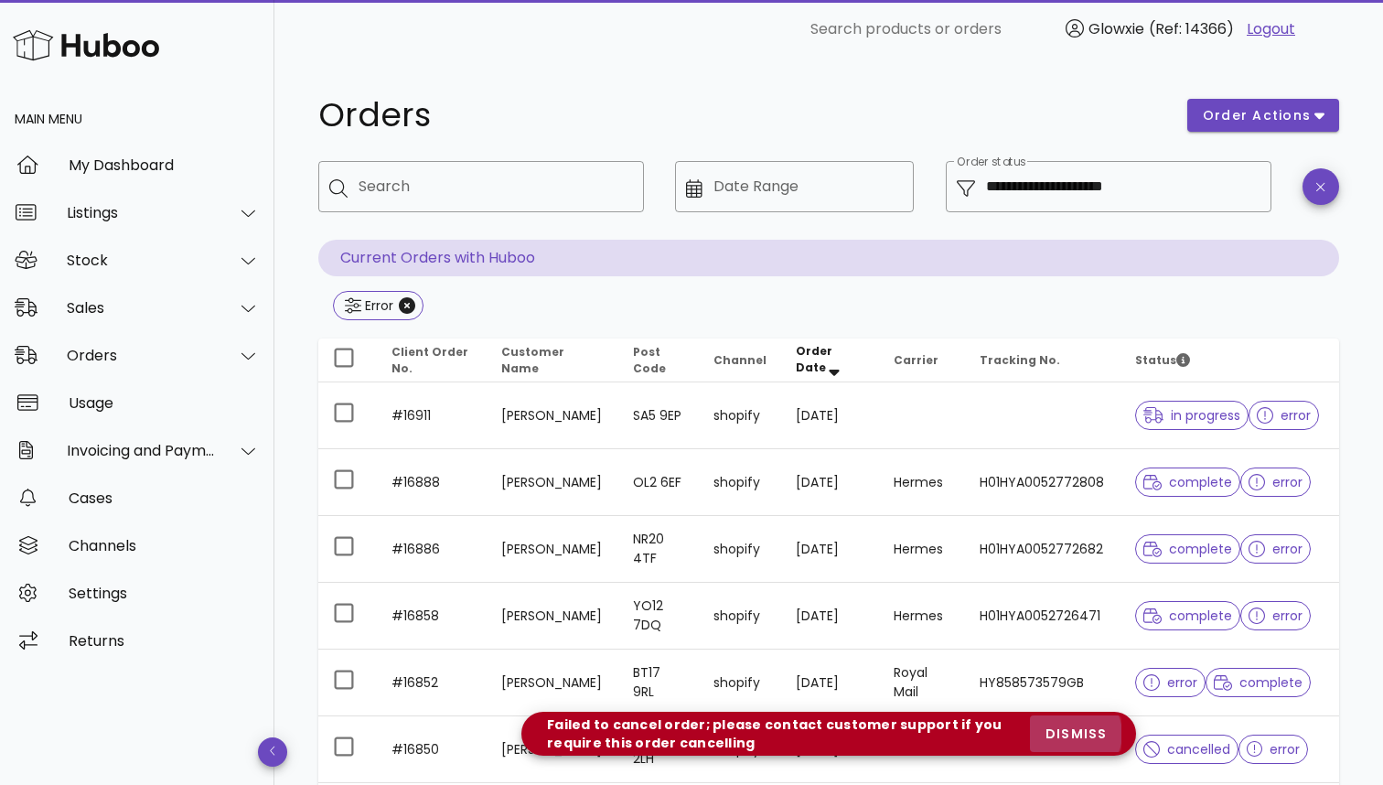
click at [1077, 741] on span "dismiss" at bounding box center [1076, 733] width 62 height 19
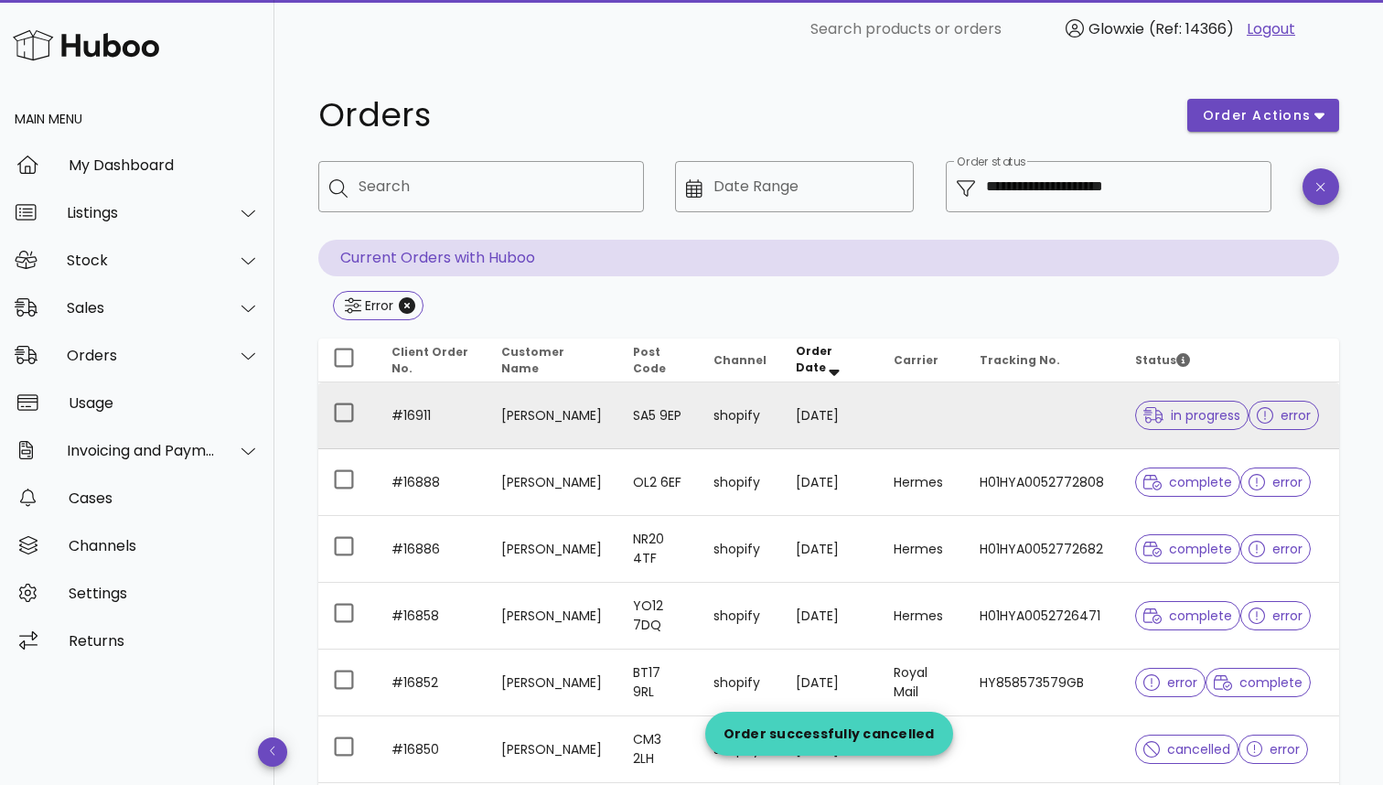
click at [781, 413] on td "shopify" at bounding box center [740, 415] width 82 height 67
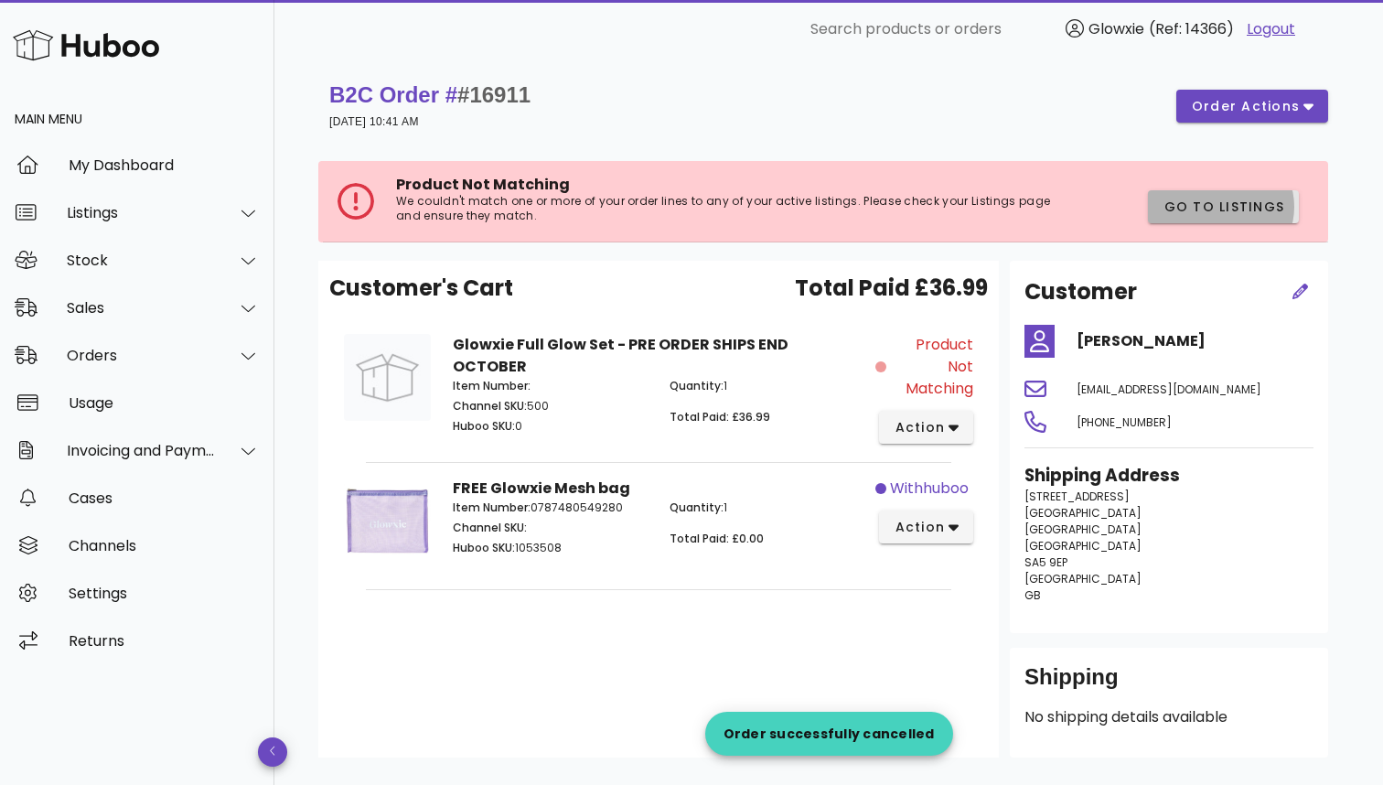
click at [1238, 219] on button "Go to Listings" at bounding box center [1223, 206] width 151 height 33
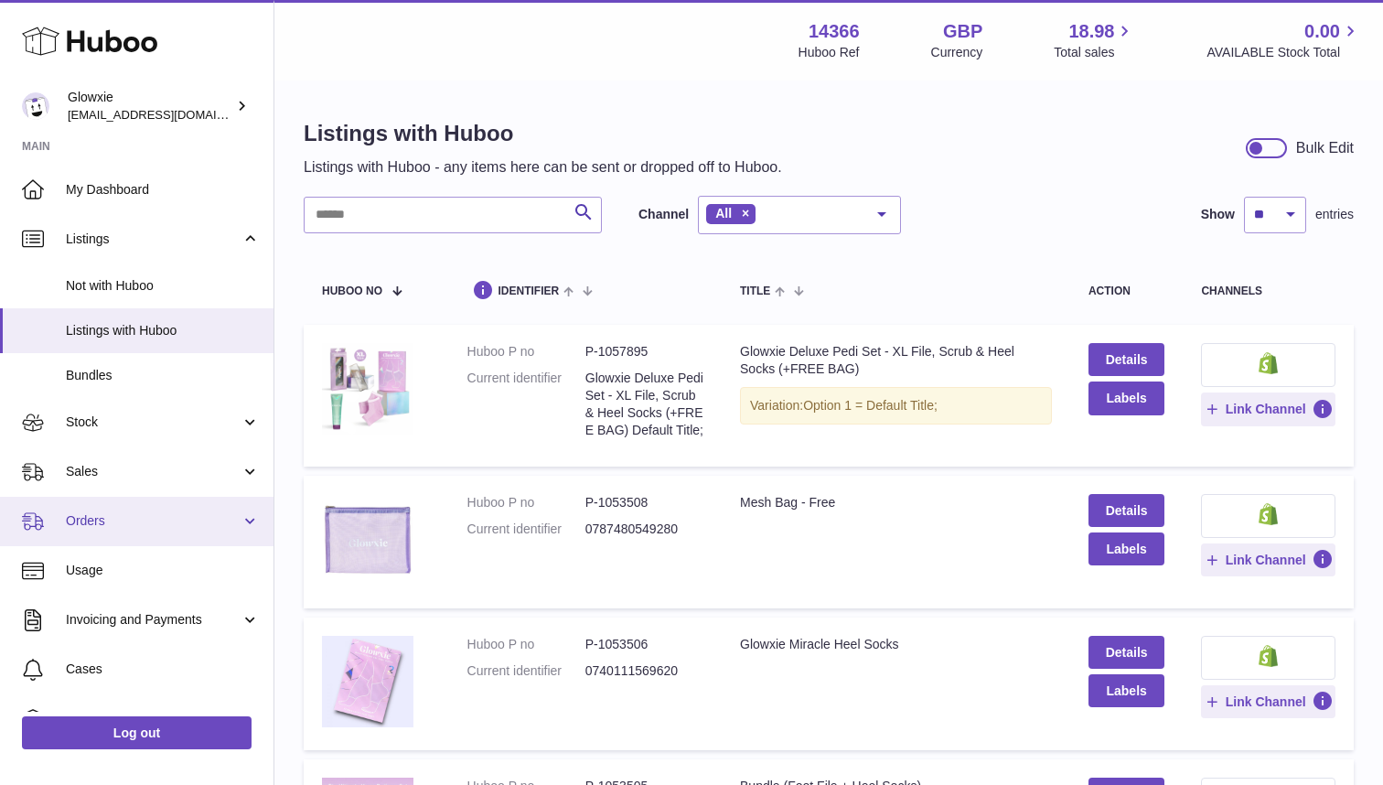
click at [170, 512] on span "Orders" at bounding box center [153, 520] width 175 height 17
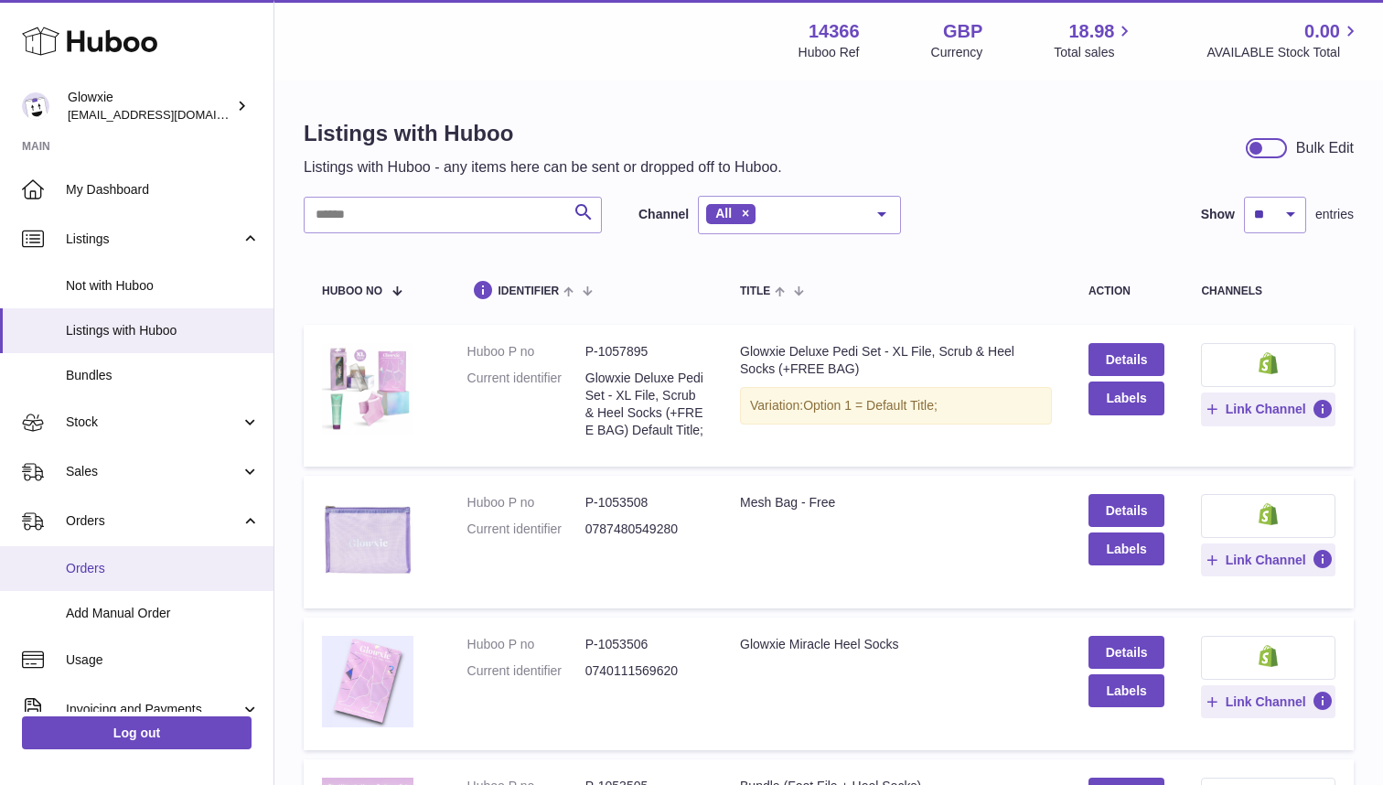
click at [198, 560] on span "Orders" at bounding box center [163, 568] width 194 height 17
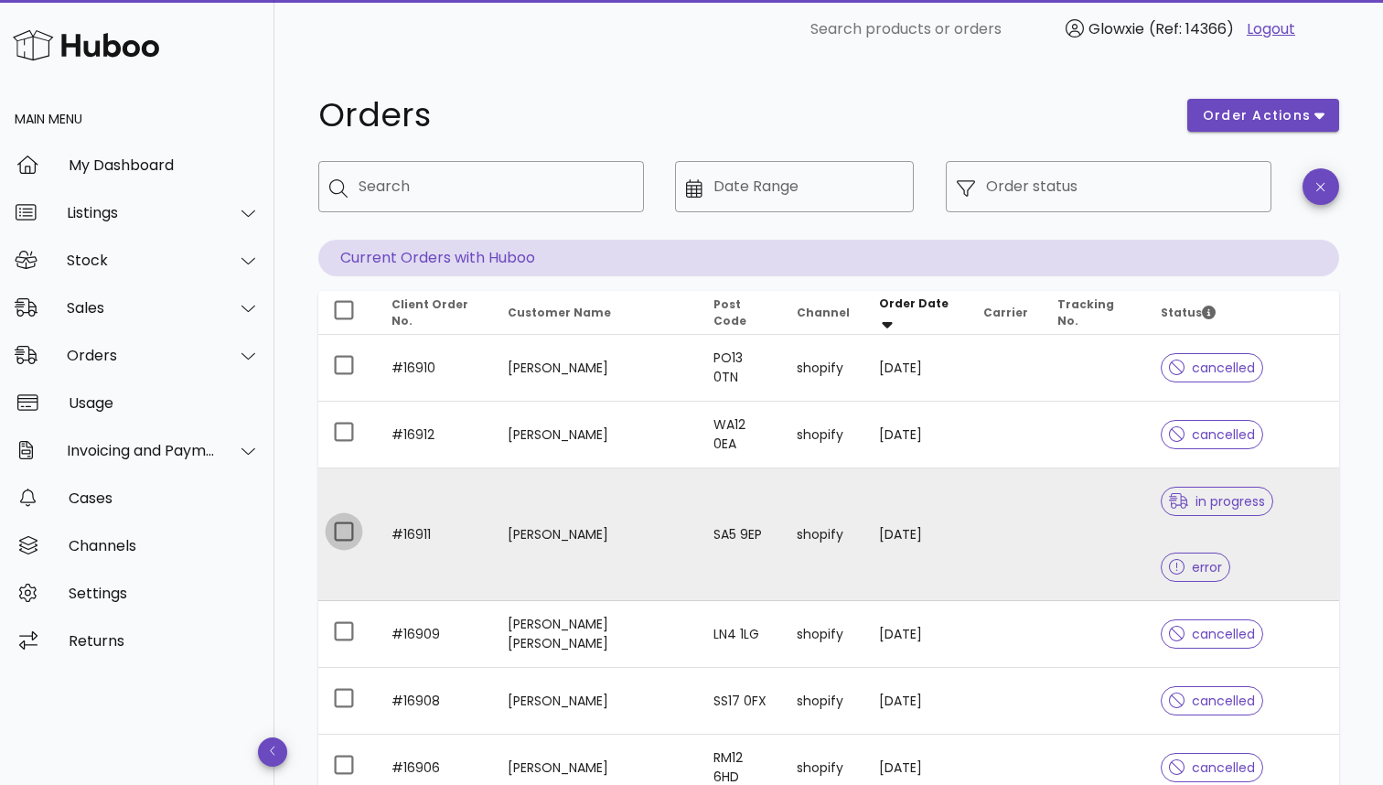
click at [346, 516] on div at bounding box center [343, 531] width 31 height 31
click at [1238, 111] on span "order actions" at bounding box center [1257, 115] width 110 height 19
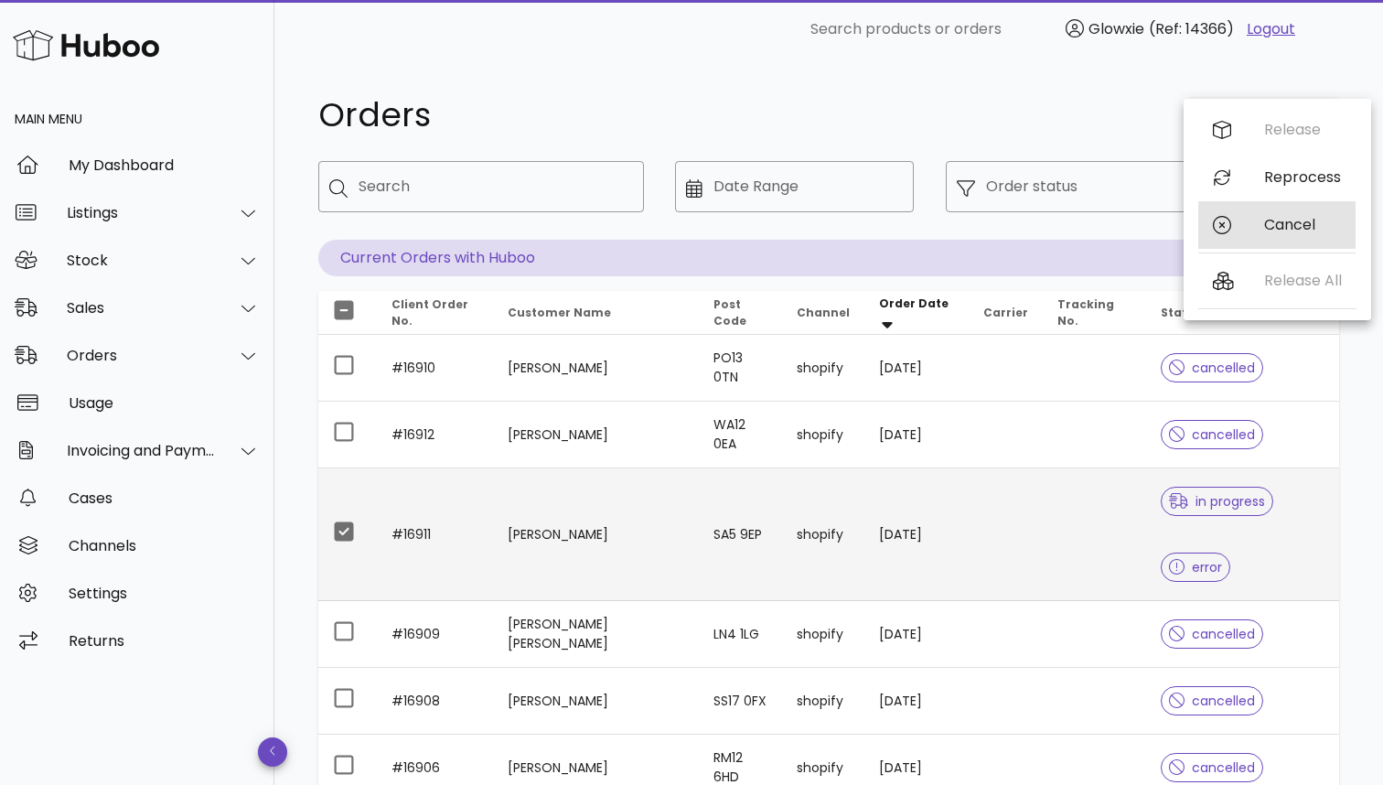
click at [1251, 222] on div "Cancel" at bounding box center [1276, 225] width 157 height 48
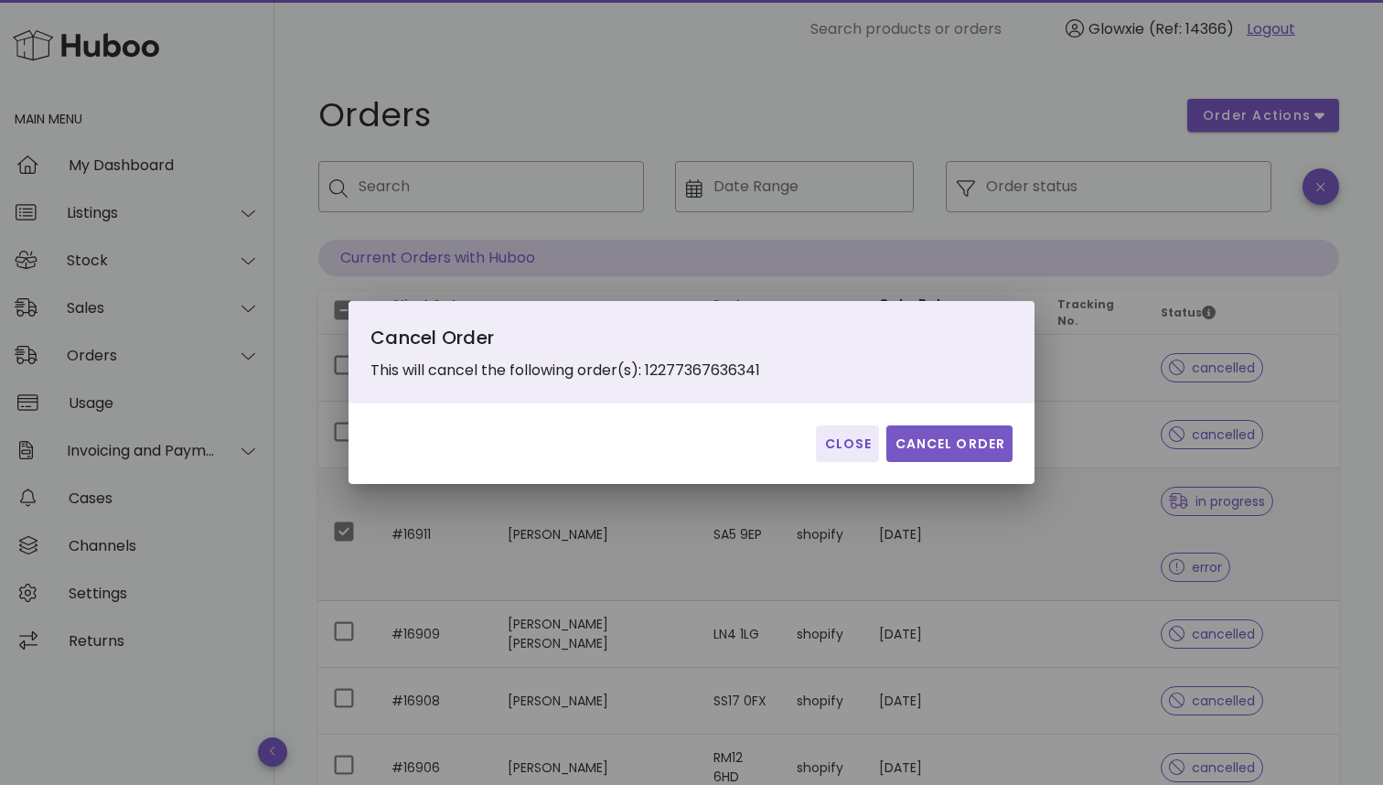
click at [971, 451] on span "Cancel Order" at bounding box center [950, 443] width 112 height 19
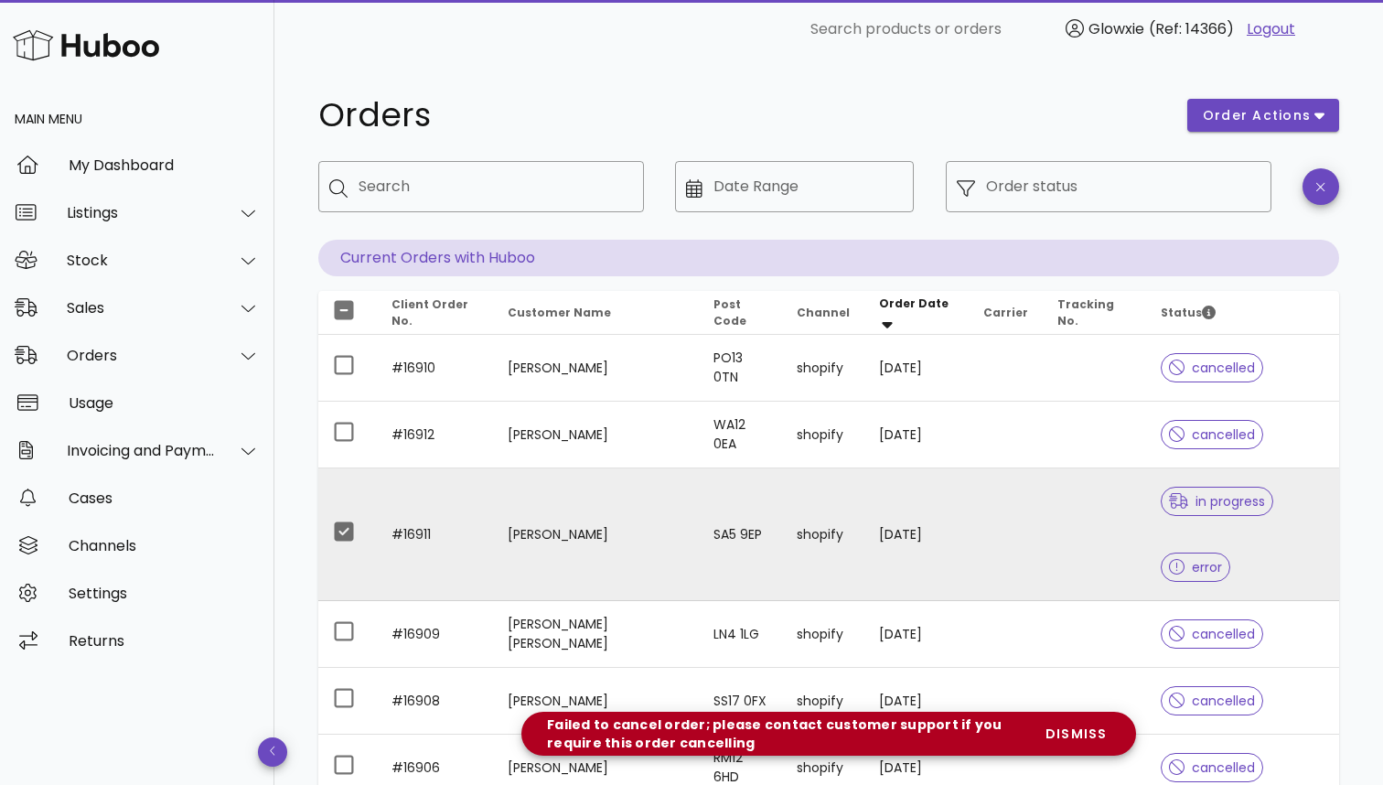
click at [732, 519] on td "SA5 9EP" at bounding box center [741, 534] width 84 height 133
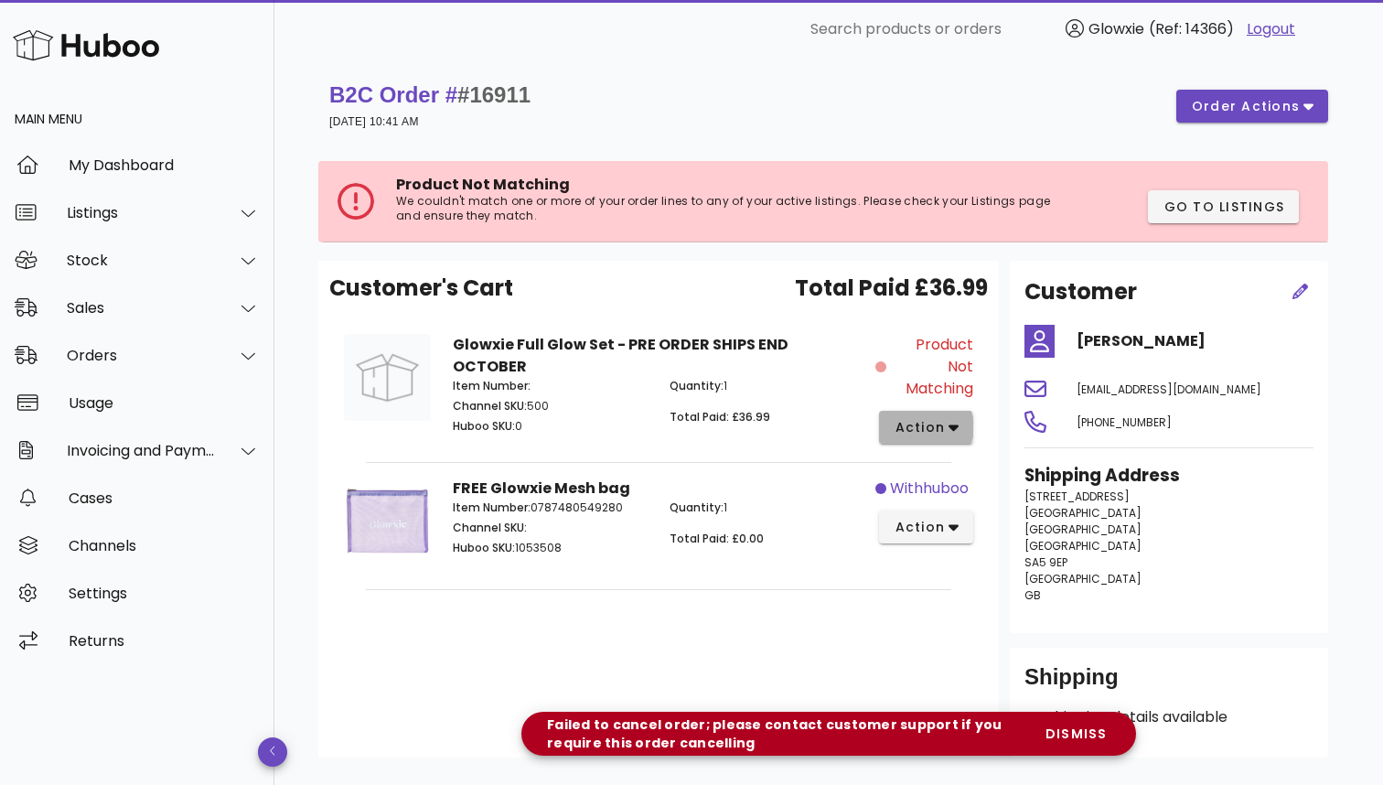
click at [965, 434] on button "action" at bounding box center [926, 427] width 94 height 33
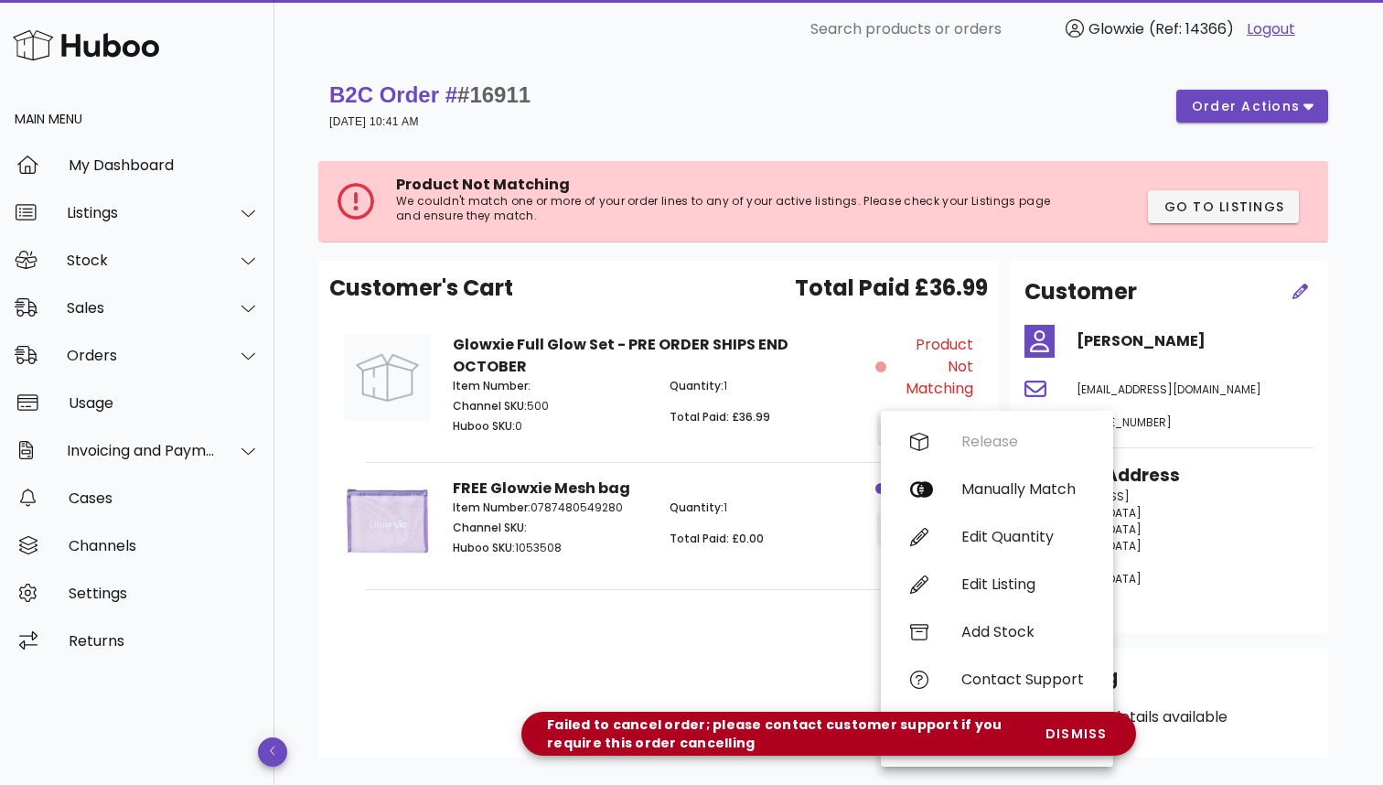
click at [799, 487] on div "FREE Glowxie Mesh bag Item Number: 0787480549280 Channel SKU: Huboo SKU: 105350…" at bounding box center [659, 523] width 434 height 115
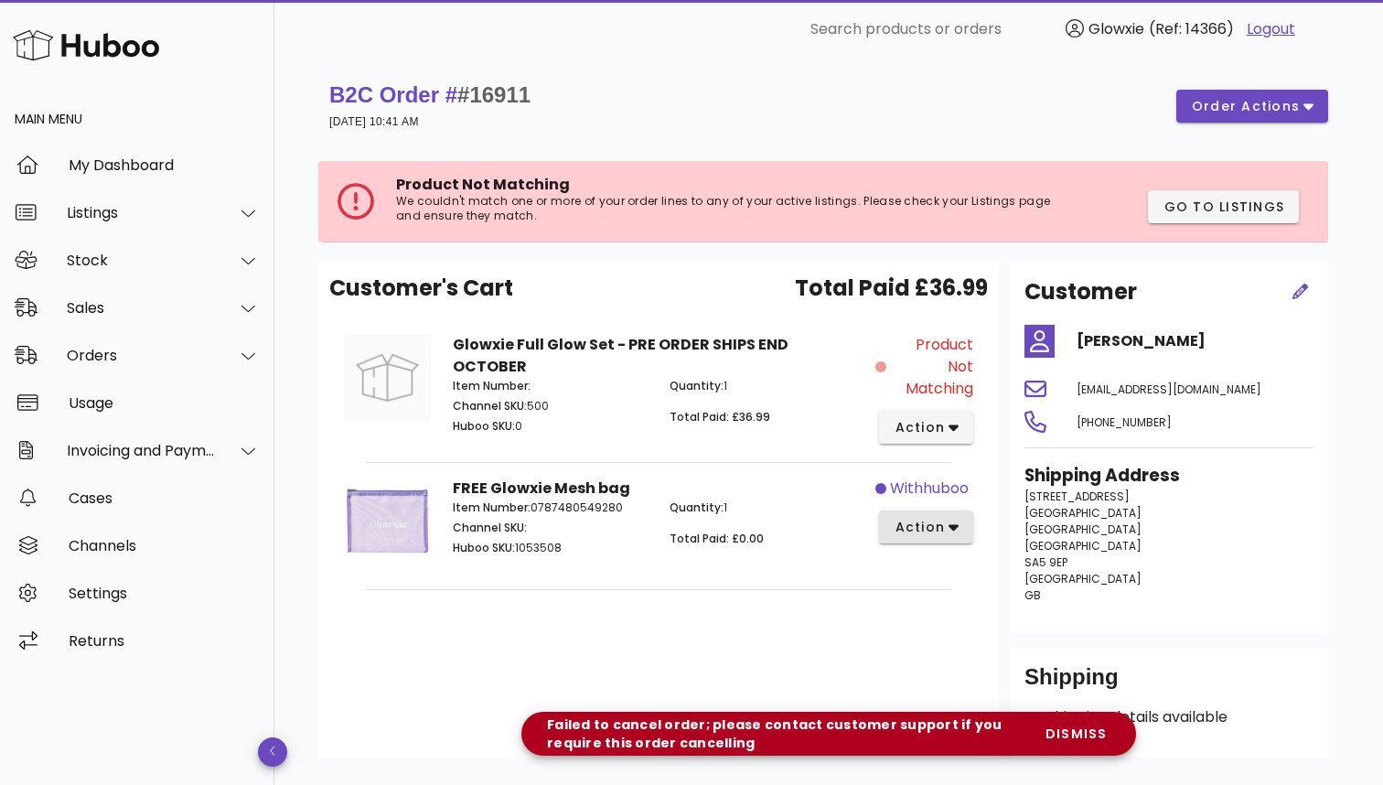
click at [884, 510] on button "action" at bounding box center [926, 526] width 94 height 33
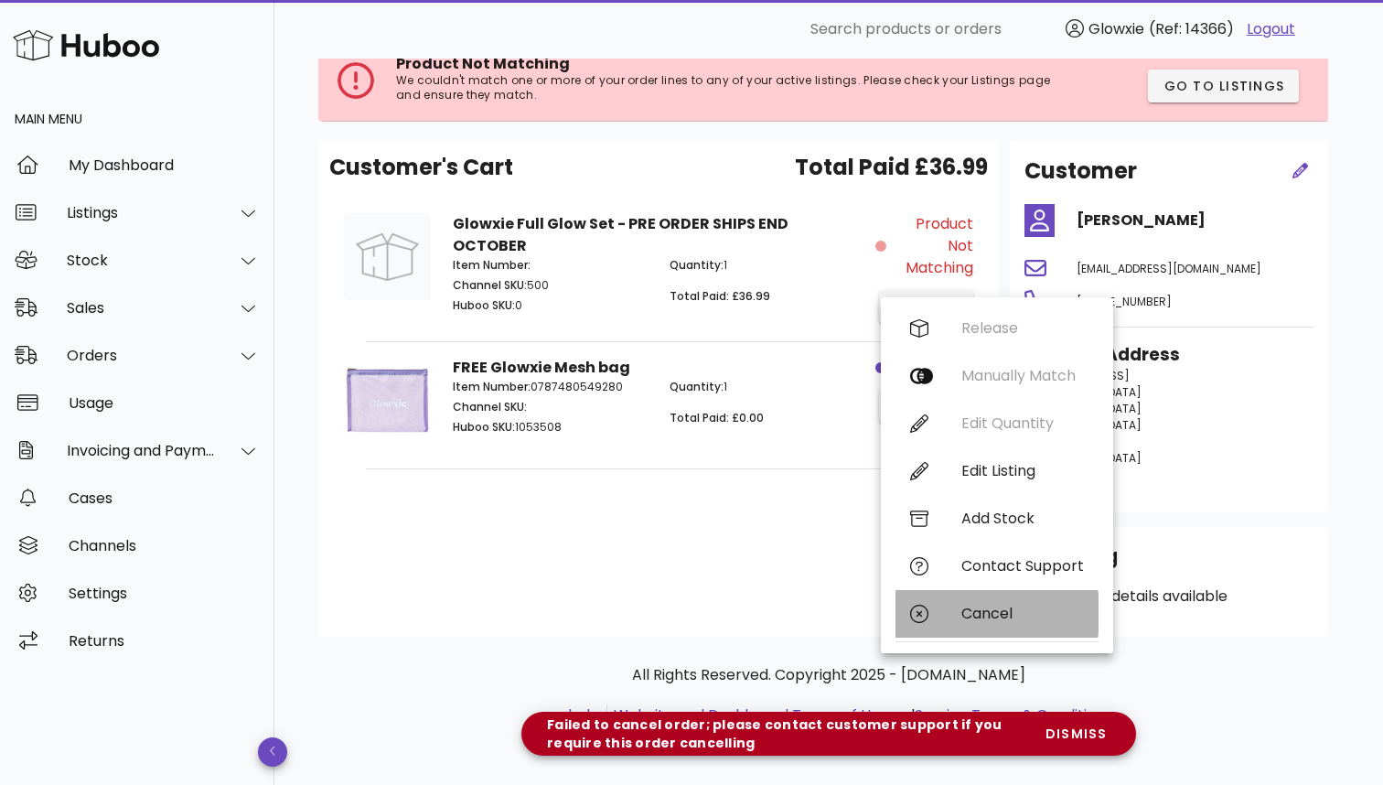
scroll to position [121, 0]
click at [969, 618] on div "Cancel" at bounding box center [1022, 613] width 123 height 17
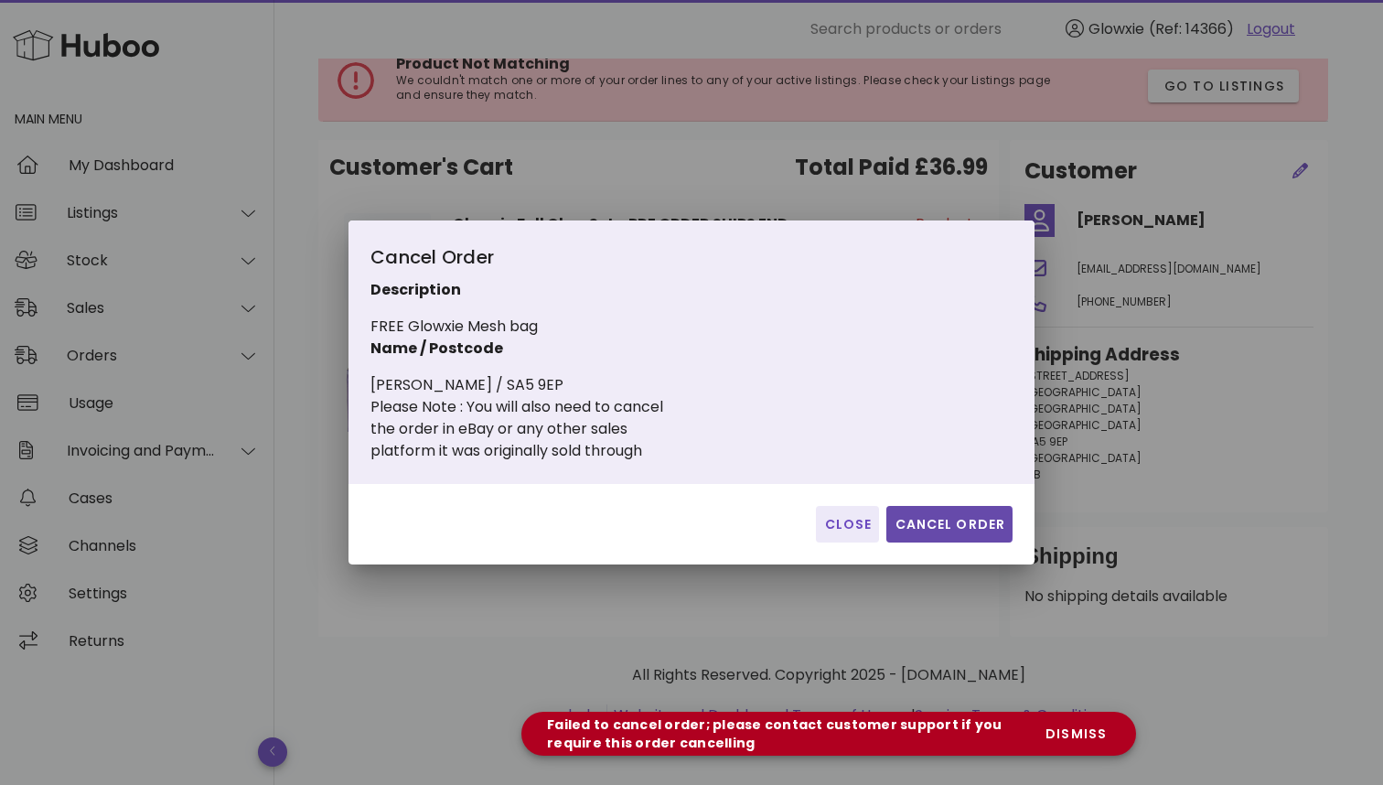
click at [942, 523] on span "Cancel Order" at bounding box center [950, 524] width 112 height 19
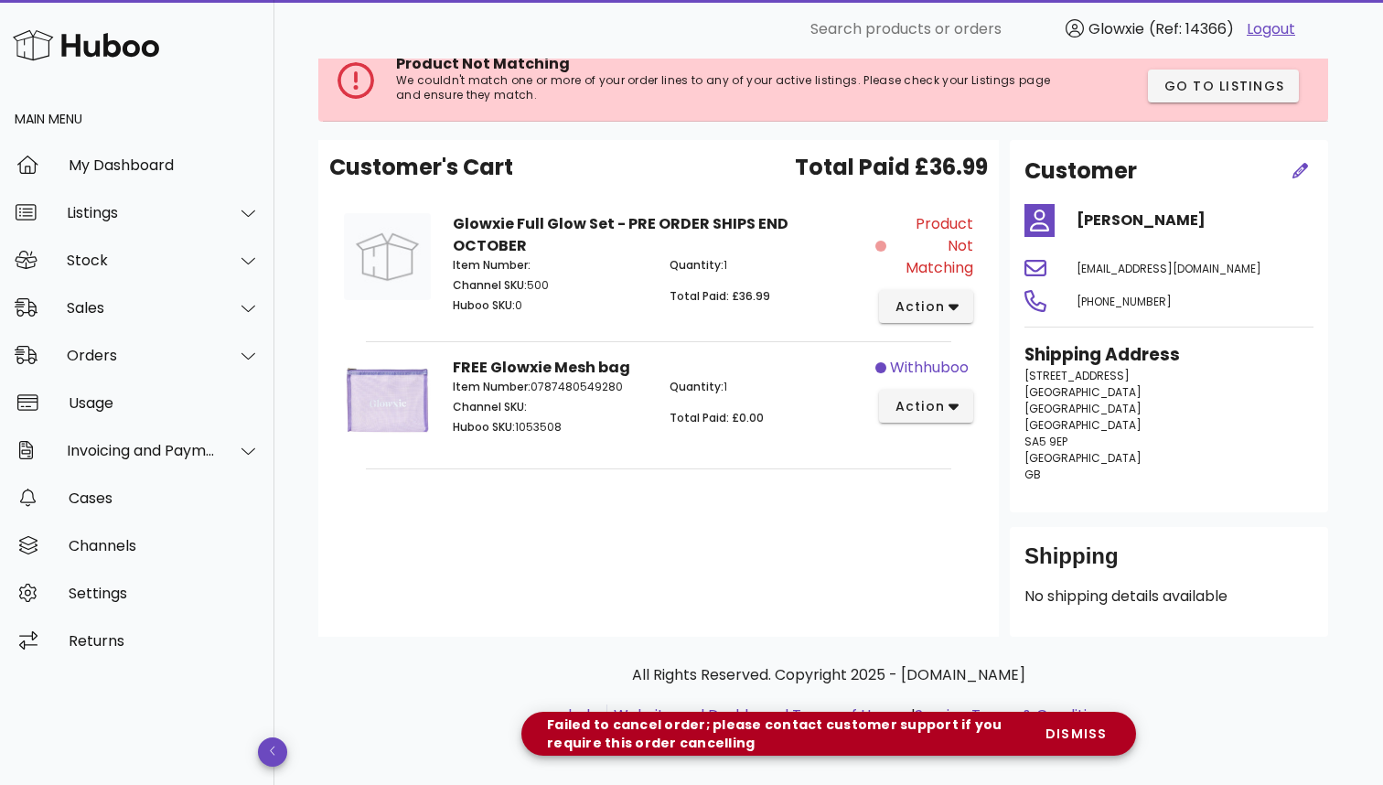
click at [960, 263] on span "Product Not Matching" at bounding box center [931, 246] width 83 height 66
click at [954, 295] on button "action" at bounding box center [926, 306] width 94 height 33
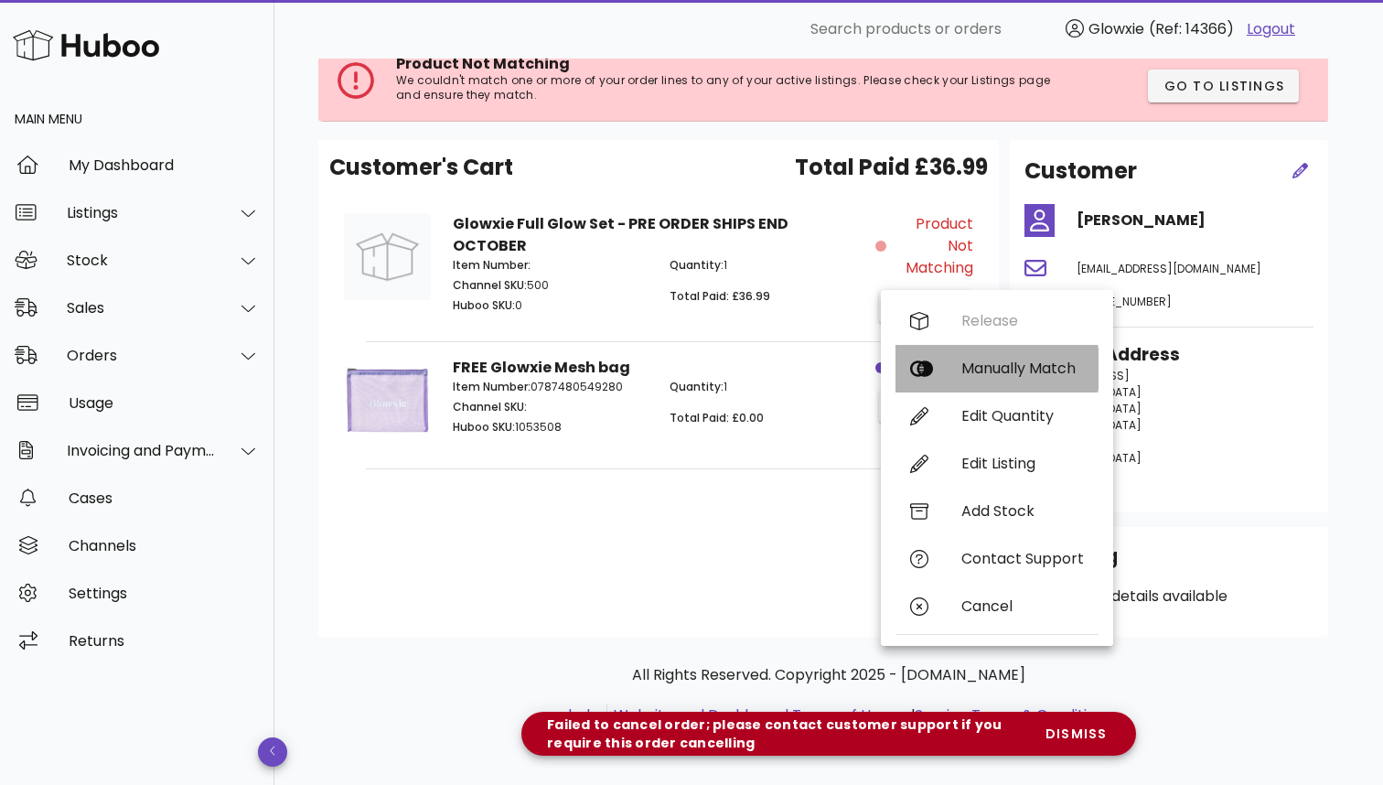
click at [993, 380] on div "Manually Match" at bounding box center [996, 369] width 203 height 48
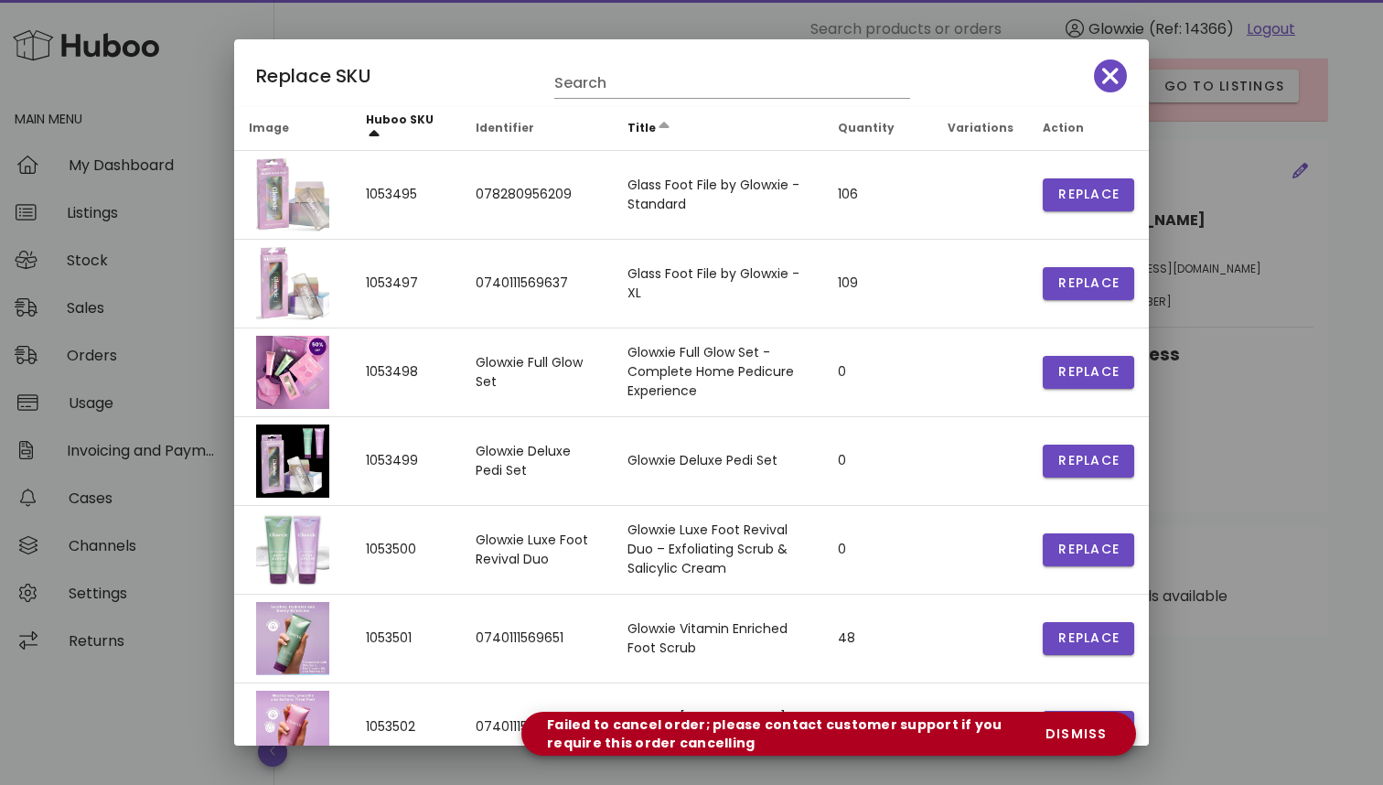
scroll to position [0, 0]
click at [1101, 84] on span "button" at bounding box center [1110, 76] width 33 height 26
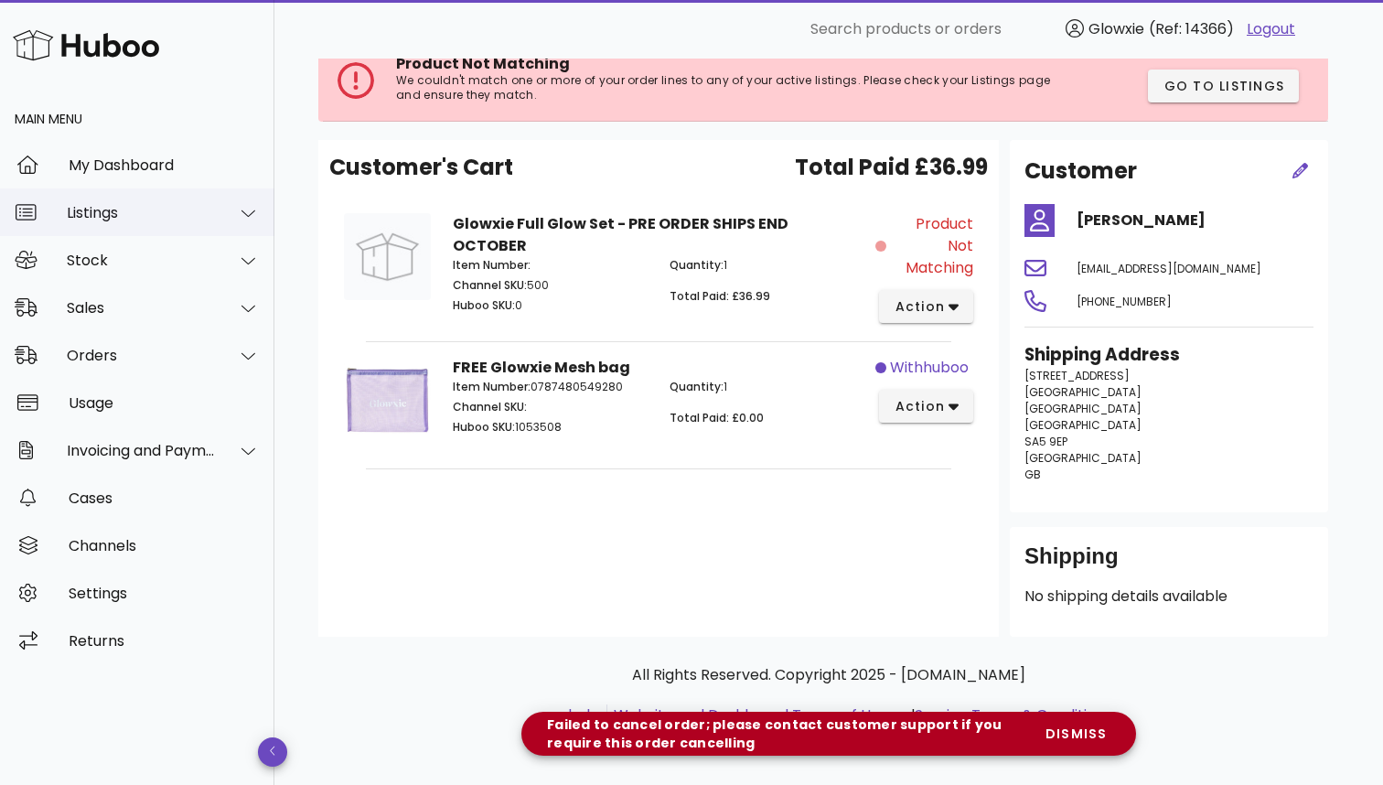
click at [177, 223] on div "Listings" at bounding box center [137, 212] width 274 height 48
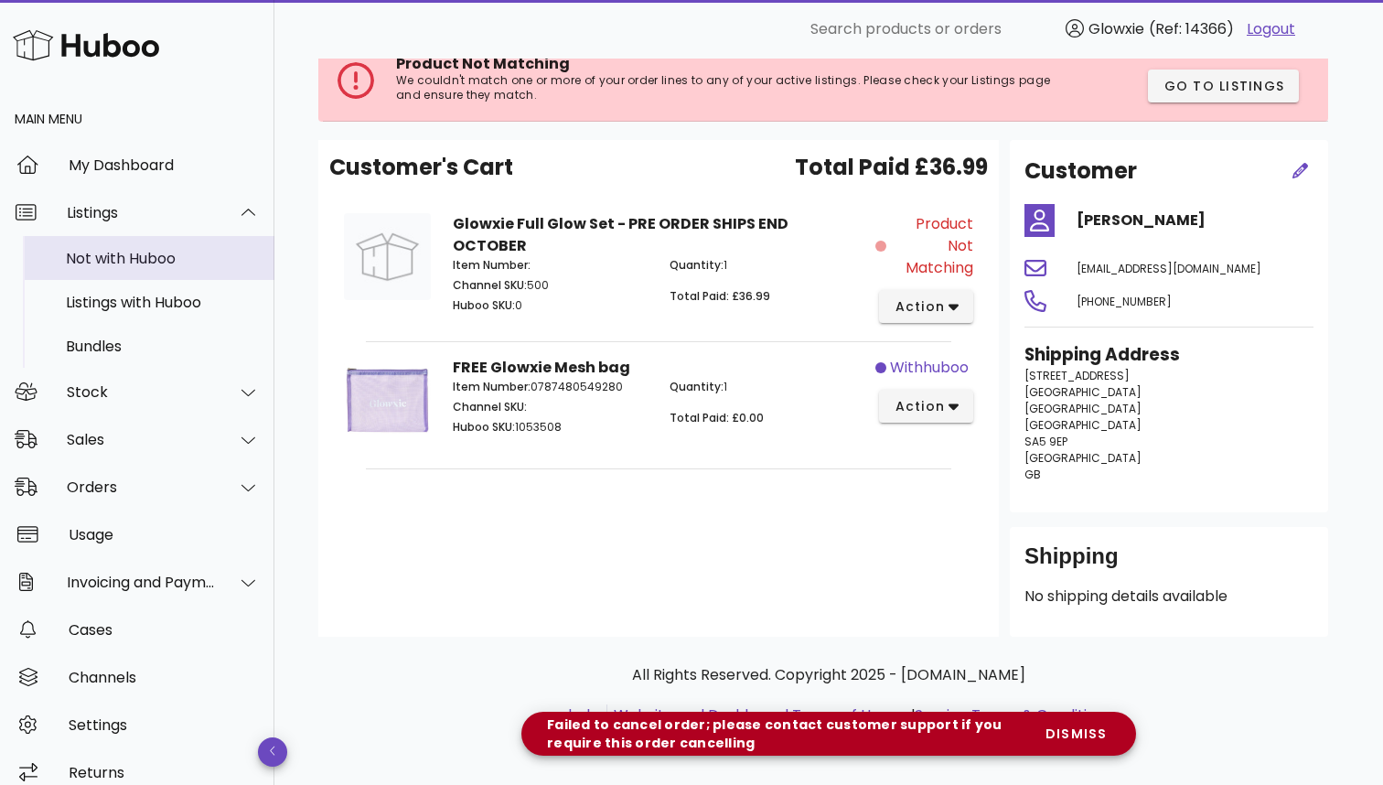
click at [168, 261] on div "Not with Huboo" at bounding box center [163, 258] width 194 height 17
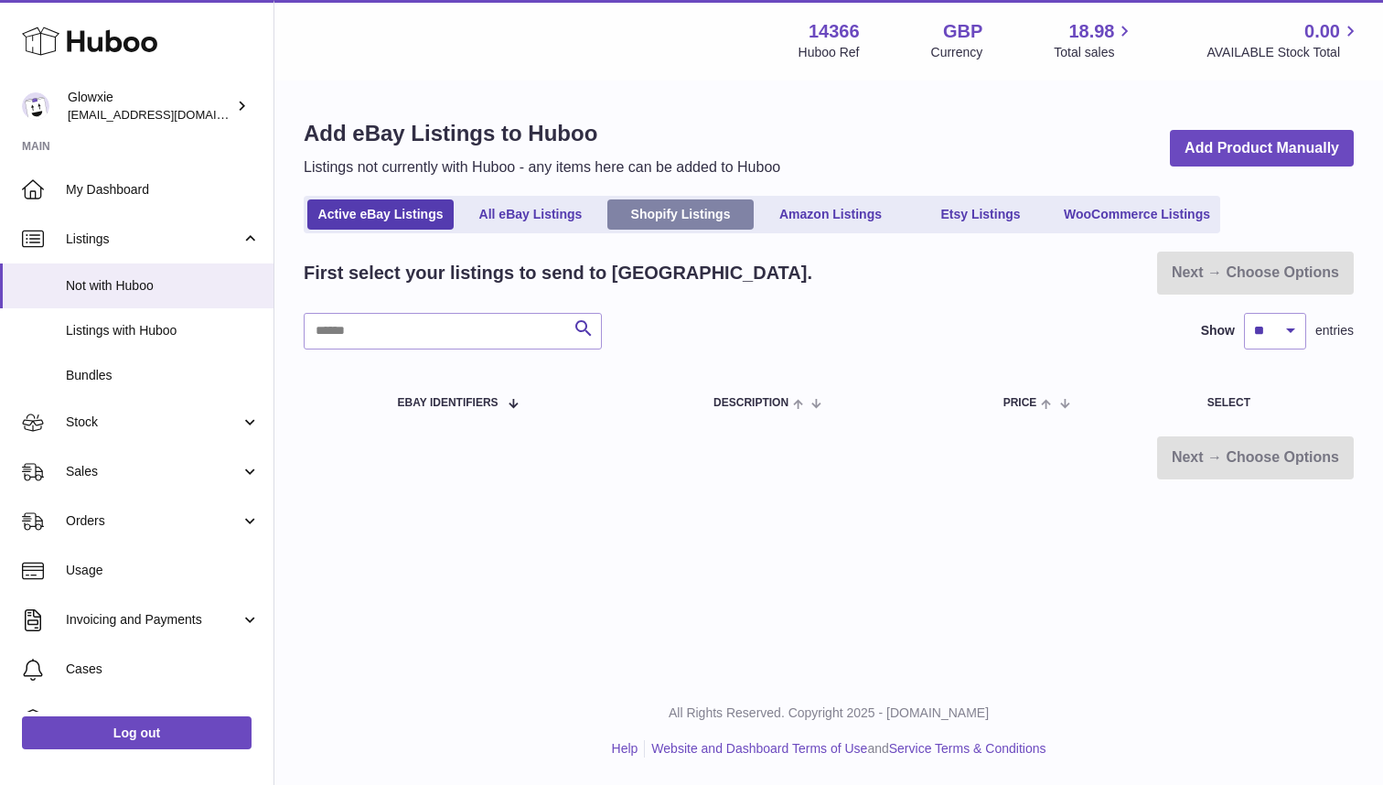
click at [700, 205] on link "Shopify Listings" at bounding box center [680, 214] width 146 height 30
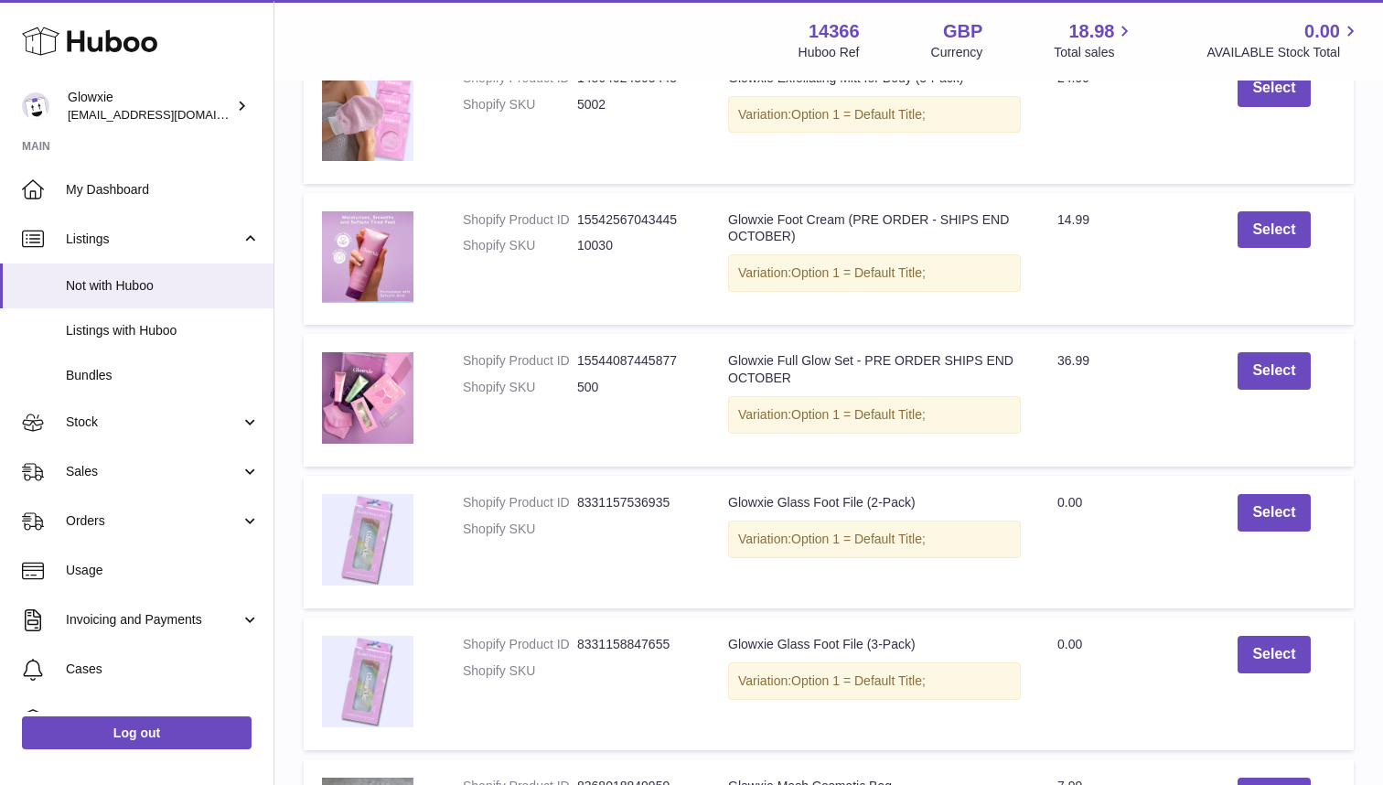
scroll to position [591, 0]
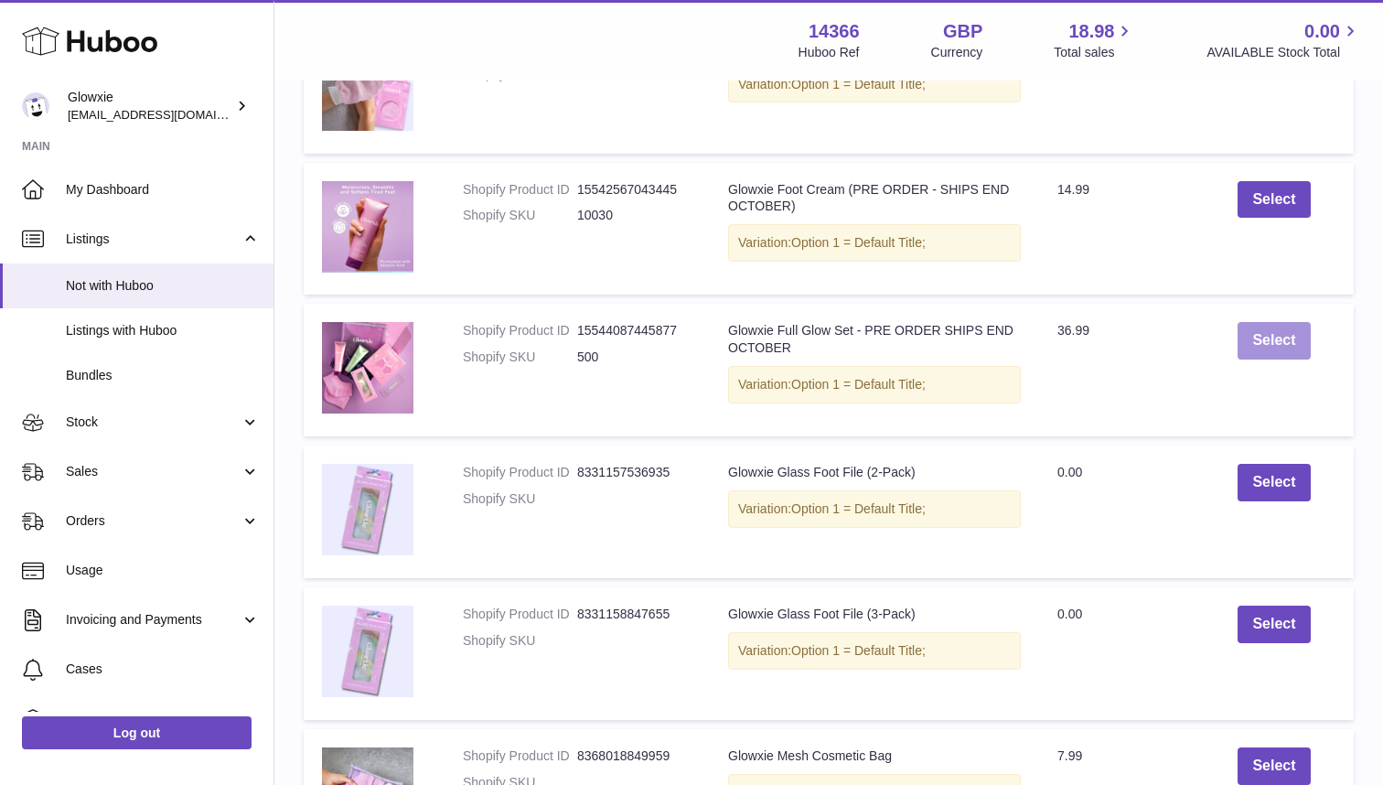
click at [1268, 342] on button "Select" at bounding box center [1274, 341] width 72 height 38
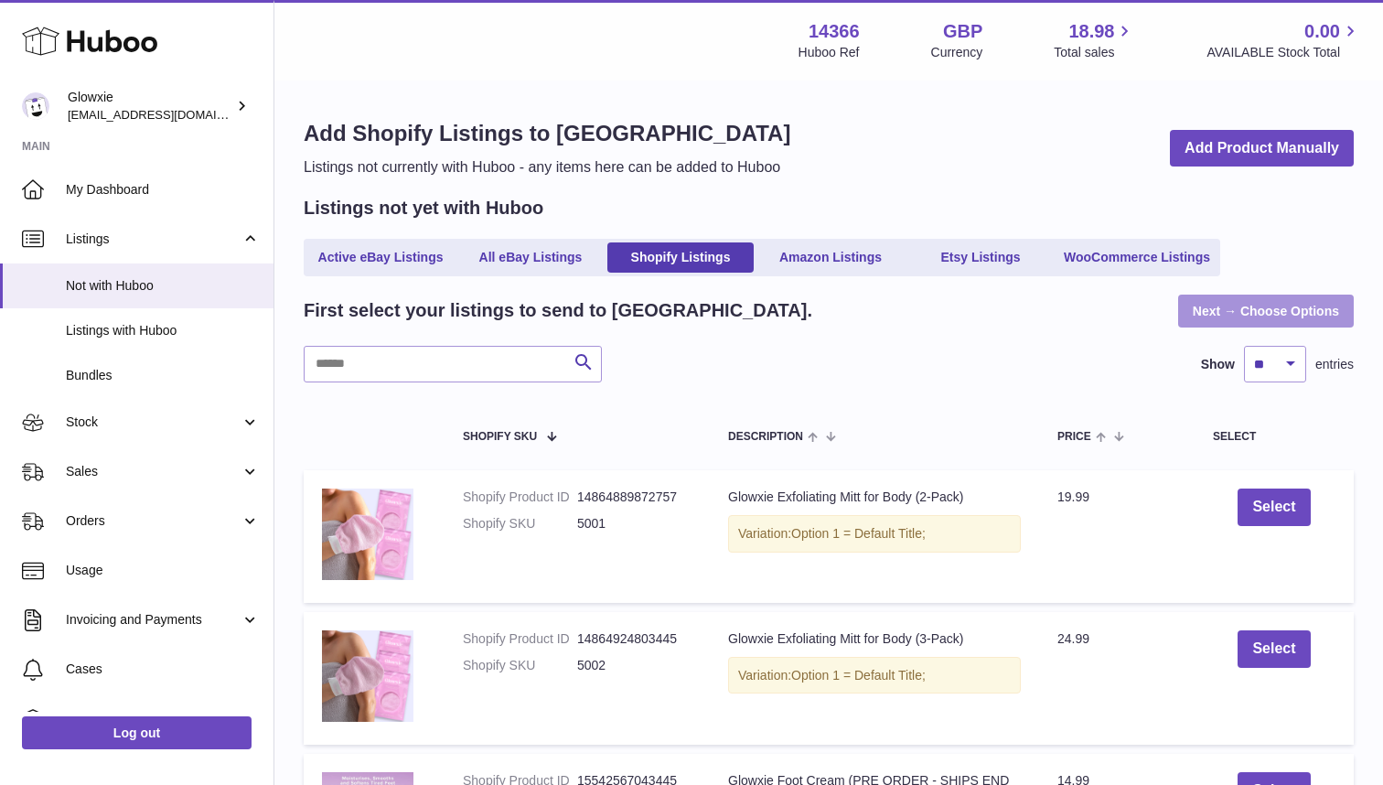
scroll to position [0, 0]
click at [1264, 305] on link "Next → Choose Options" at bounding box center [1266, 311] width 176 height 33
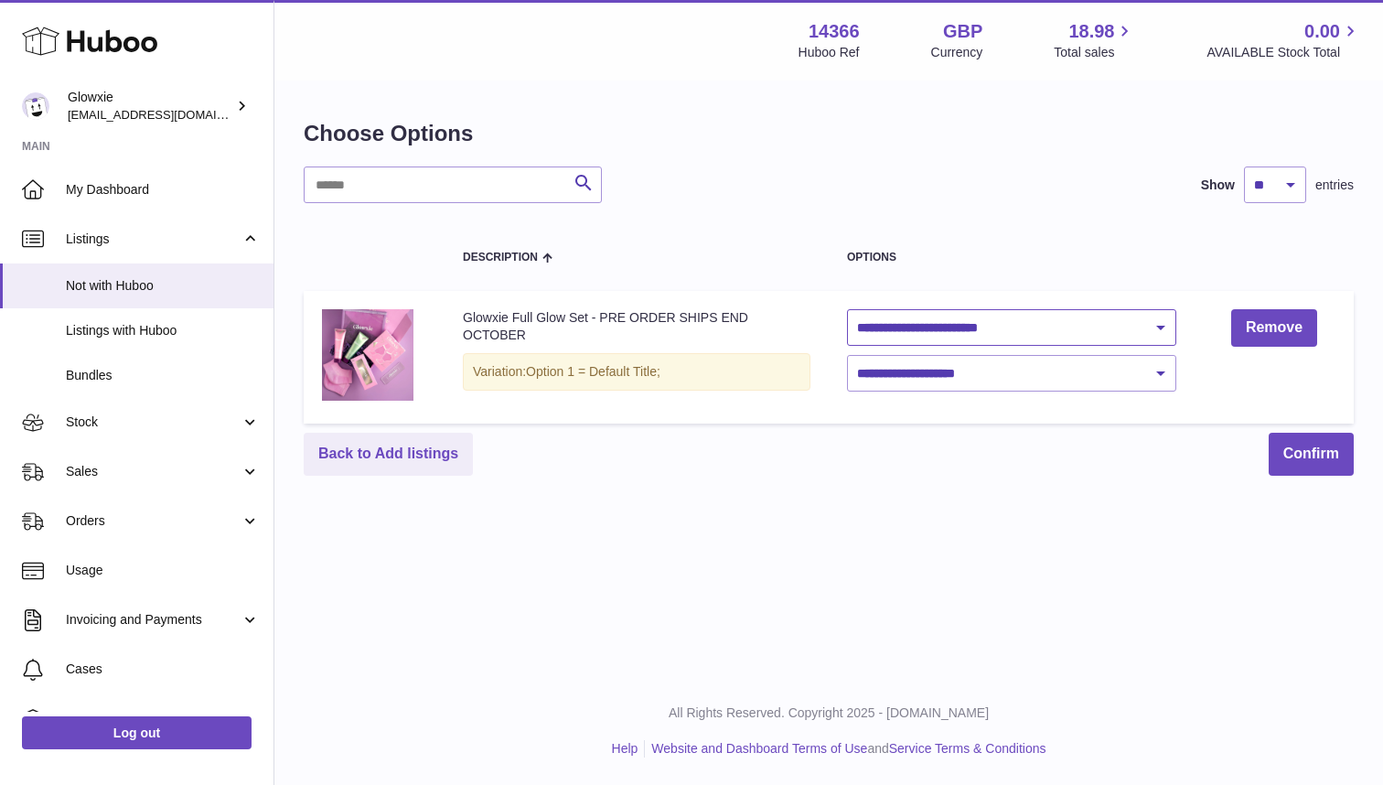
select select "**********"
click at [1289, 433] on button "Confirm" at bounding box center [1311, 454] width 85 height 43
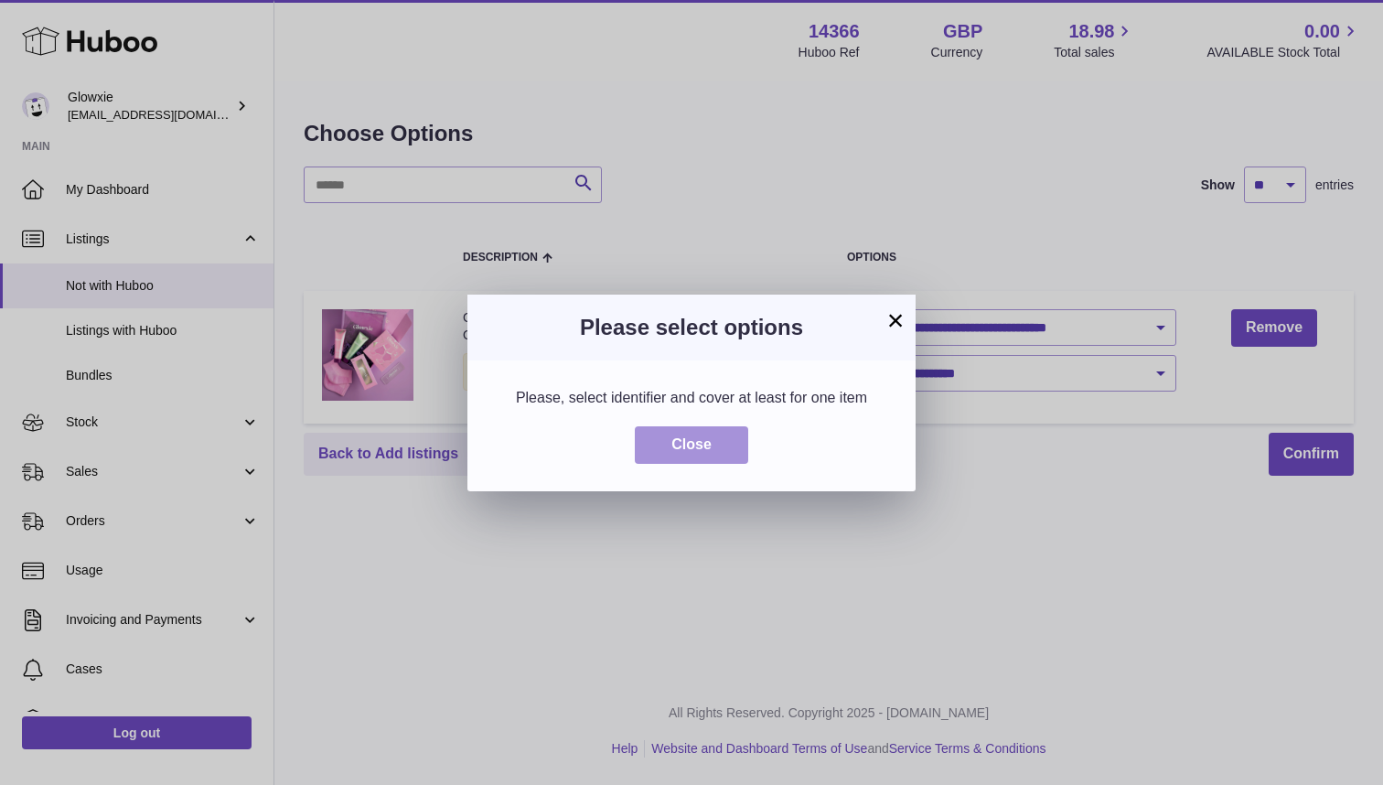
click at [718, 452] on button "Close" at bounding box center [691, 445] width 113 height 38
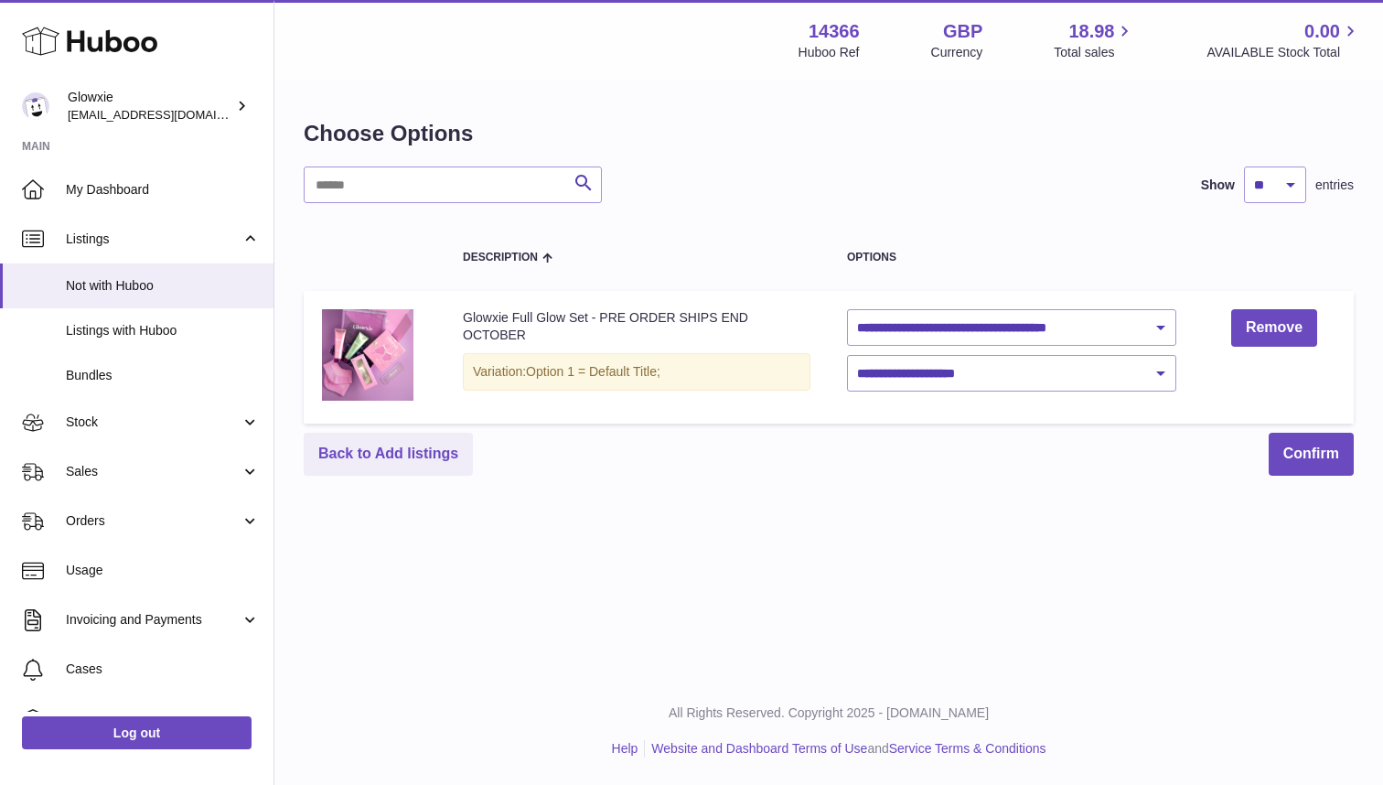
click at [950, 398] on td "**********" at bounding box center [1012, 357] width 366 height 133
select select "****"
click at [1317, 451] on button "Confirm" at bounding box center [1311, 454] width 85 height 43
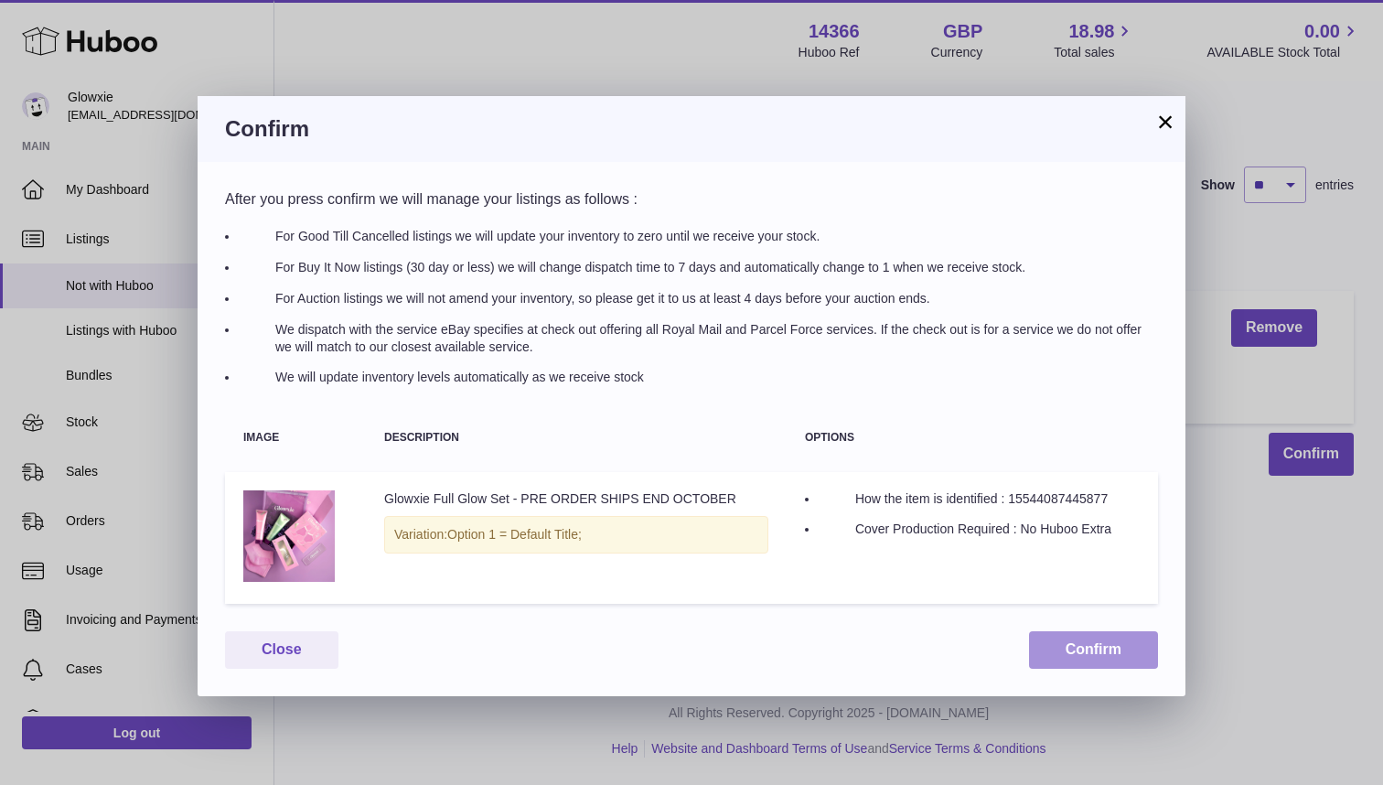
click at [1129, 638] on button "Confirm" at bounding box center [1093, 650] width 129 height 38
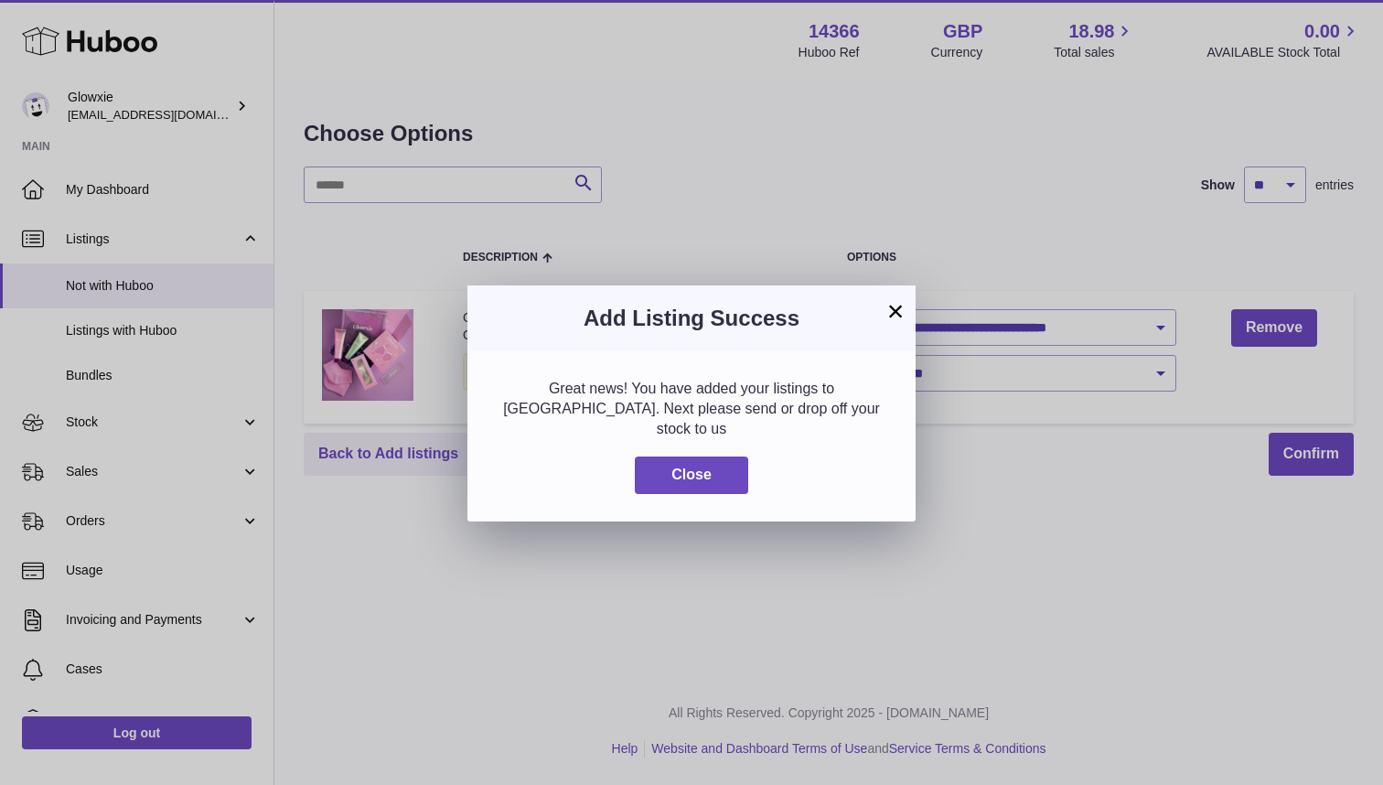
click at [745, 485] on div "Great news! You have added your listings to [GEOGRAPHIC_DATA]. Next please send…" at bounding box center [691, 436] width 448 height 170
click at [744, 484] on div "Great news! You have added your listings to [GEOGRAPHIC_DATA]. Next please send…" at bounding box center [691, 436] width 448 height 170
click at [723, 470] on button "Close" at bounding box center [691, 475] width 113 height 38
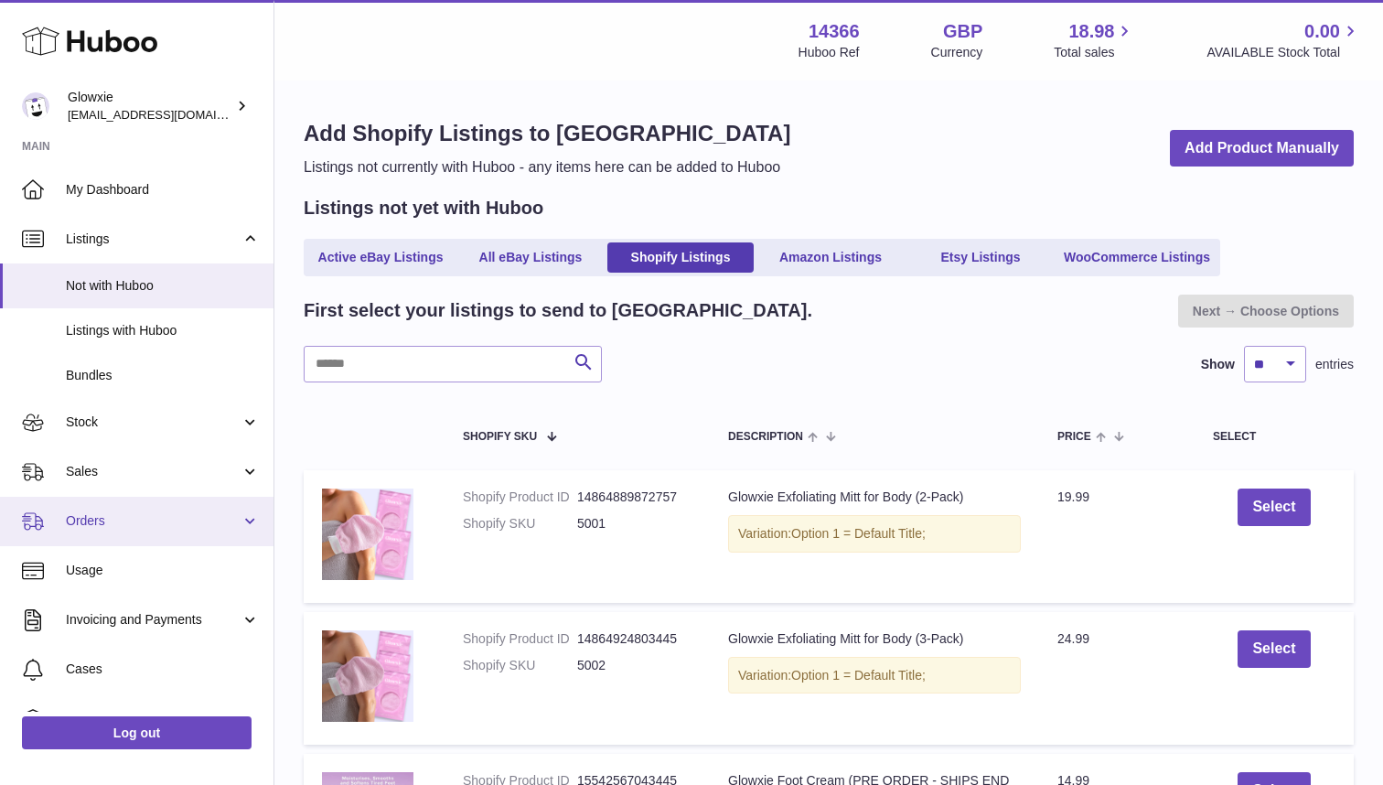
click at [121, 514] on span "Orders" at bounding box center [153, 520] width 175 height 17
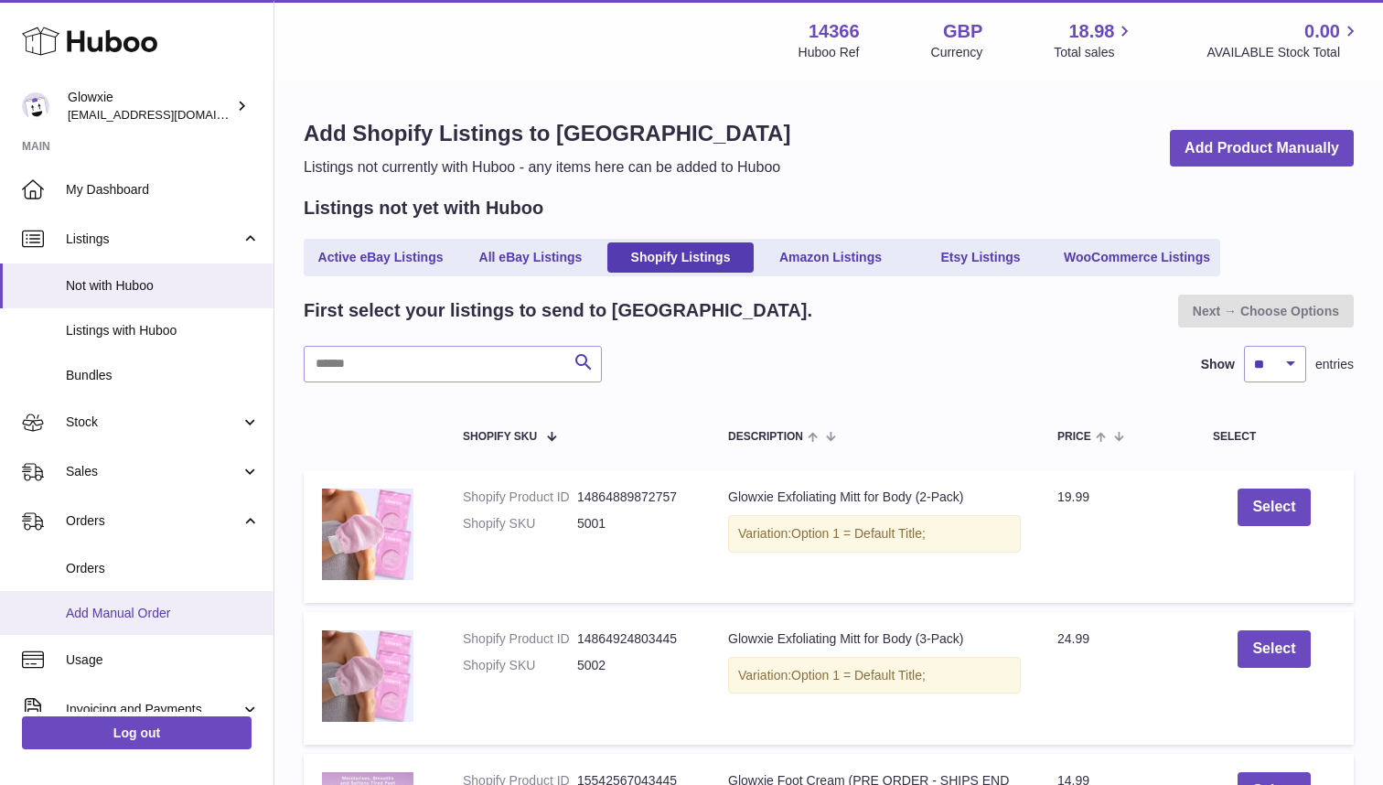
click at [119, 608] on span "Add Manual Order" at bounding box center [163, 613] width 194 height 17
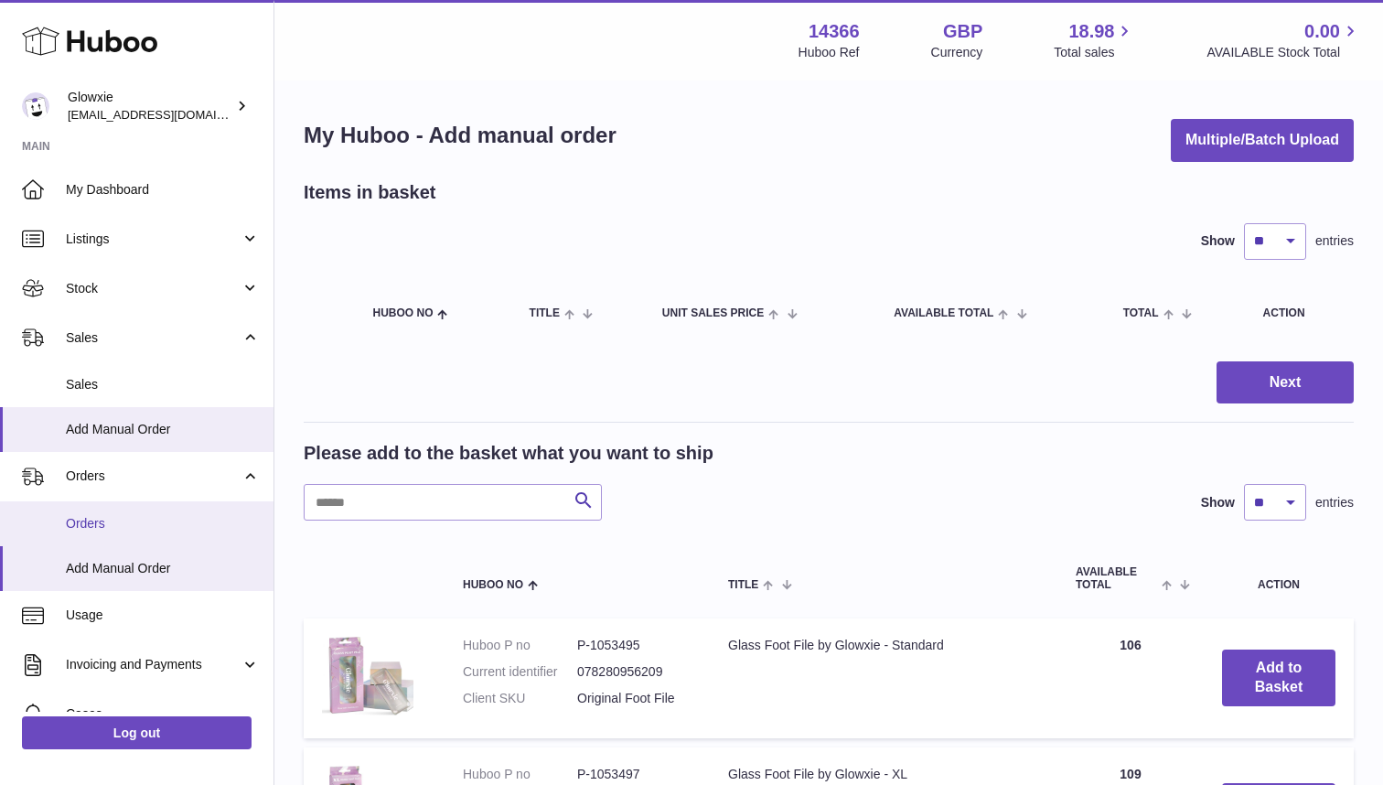
click at [146, 502] on link "Orders" at bounding box center [136, 523] width 273 height 45
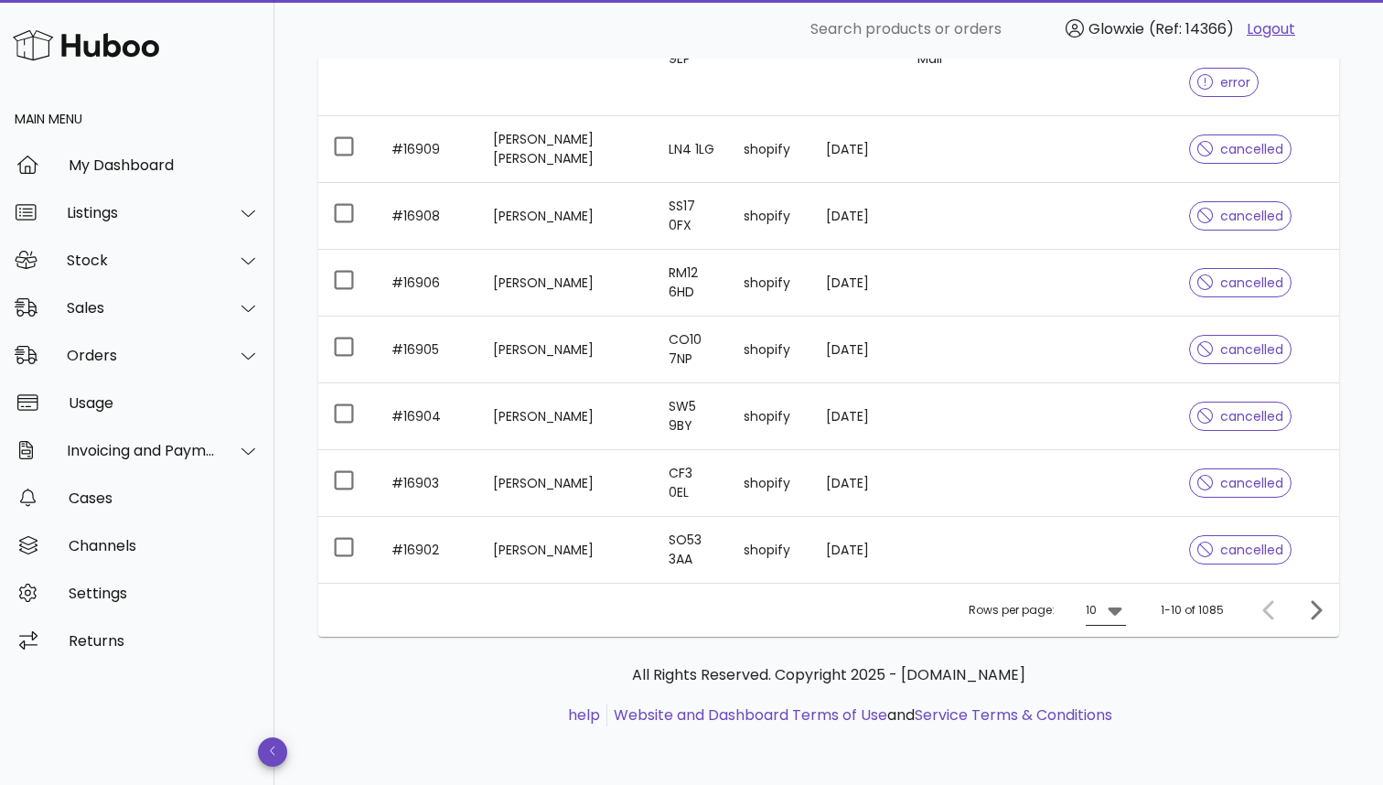
scroll to position [485, 0]
click at [1116, 614] on icon at bounding box center [1115, 611] width 14 height 8
click at [1119, 710] on div "50" at bounding box center [1112, 711] width 18 height 17
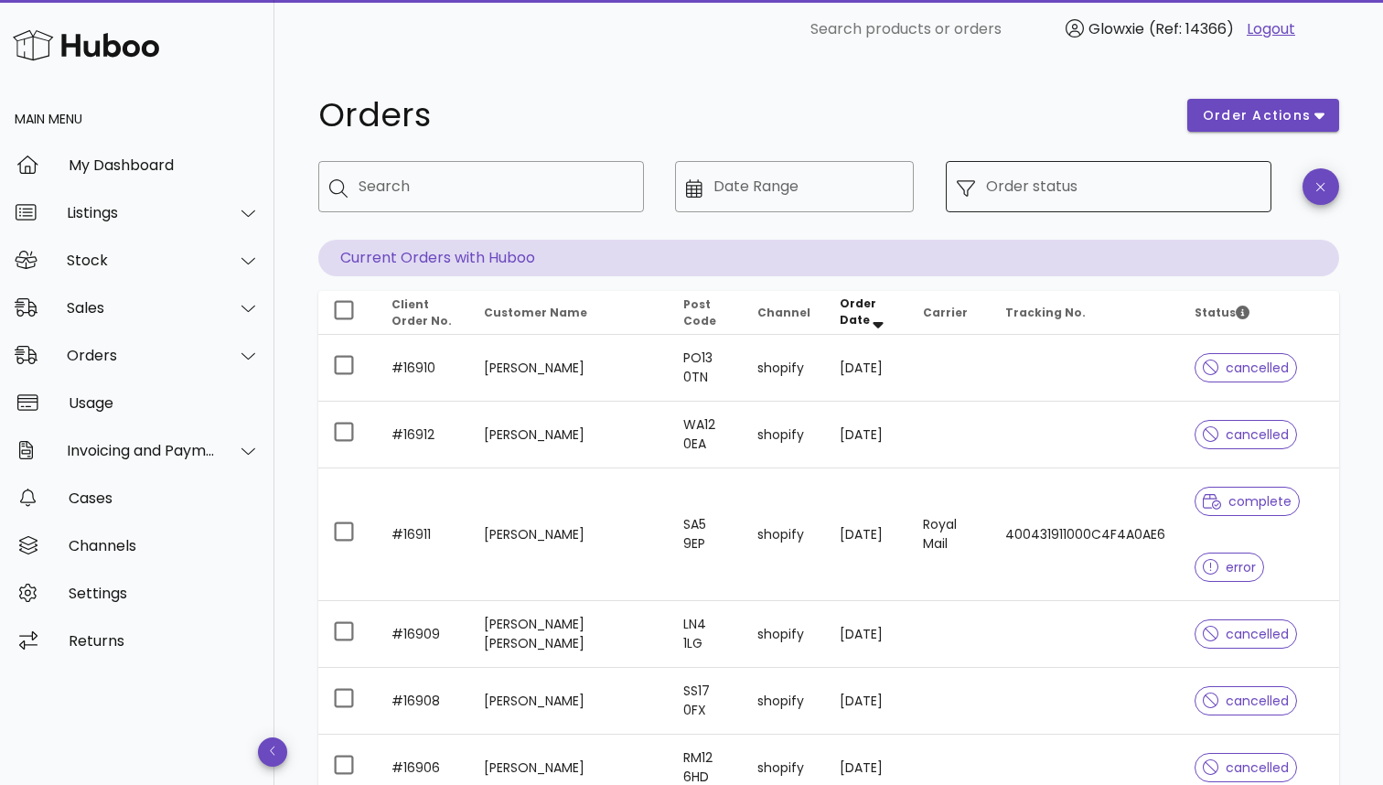
click at [1123, 202] on div "Order status" at bounding box center [1123, 186] width 274 height 51
click at [959, 191] on icon at bounding box center [966, 188] width 18 height 18
click at [969, 190] on icon at bounding box center [966, 188] width 18 height 18
click at [1270, 208] on div "​ Order status" at bounding box center [1109, 186] width 326 height 51
click at [1325, 196] on button "button" at bounding box center [1320, 186] width 37 height 37
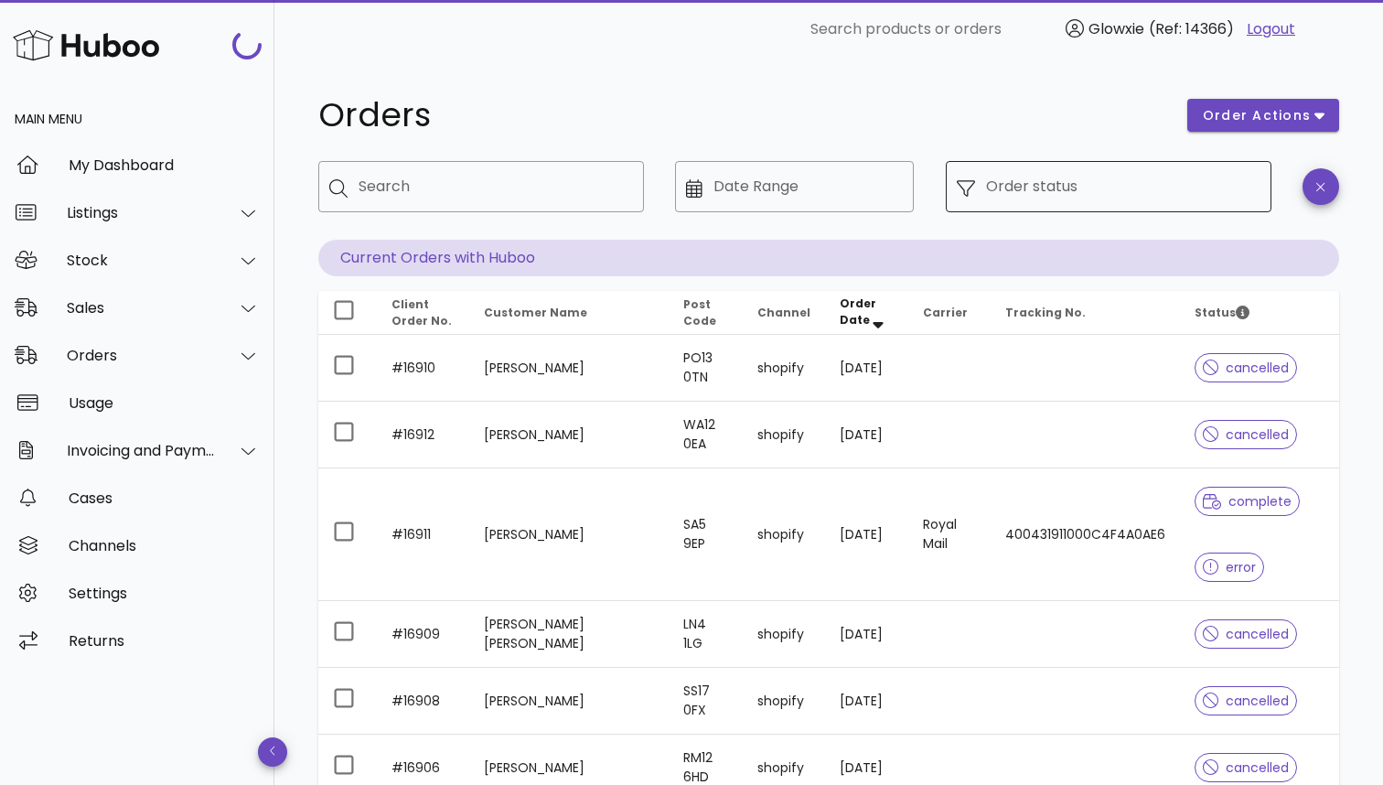
click at [993, 186] on input "Order status" at bounding box center [1123, 186] width 274 height 29
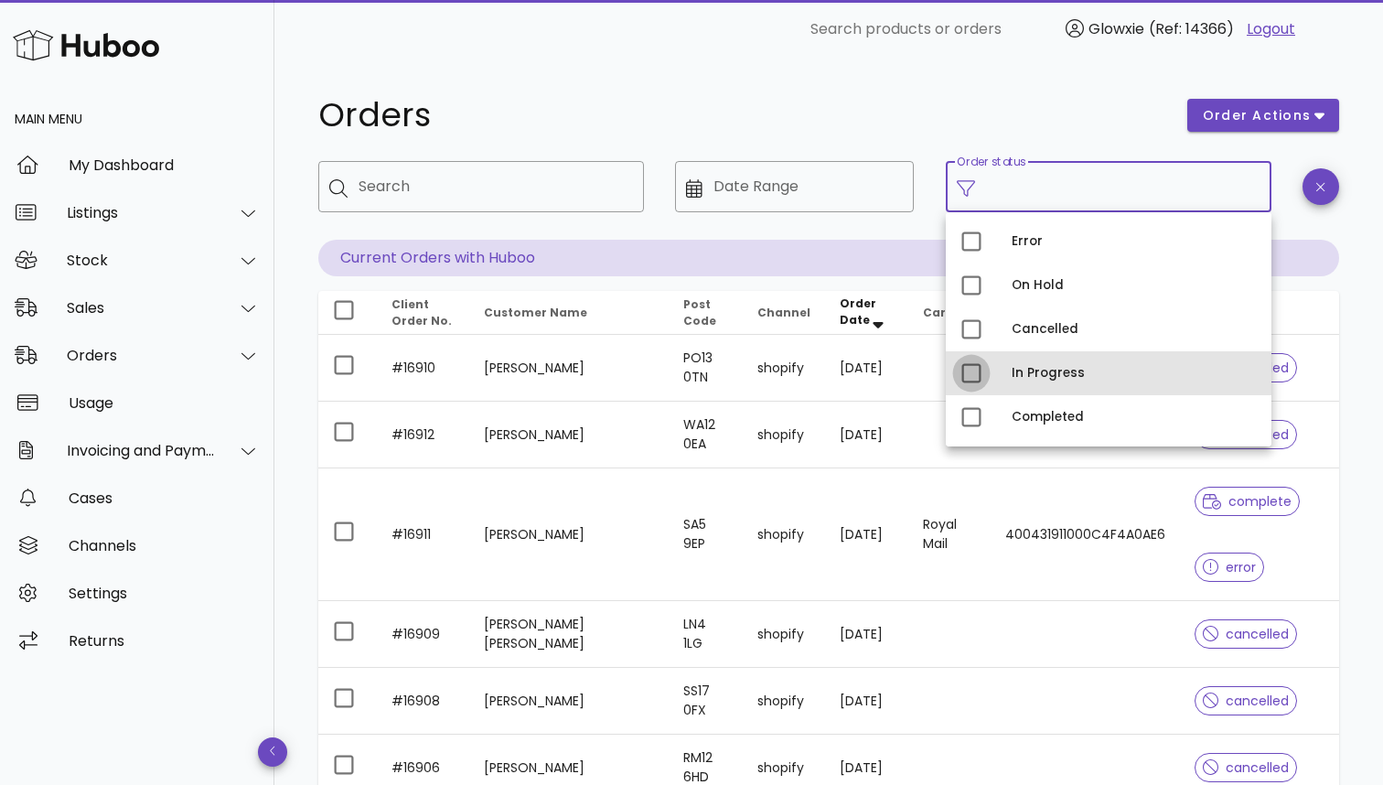
click at [964, 368] on div at bounding box center [971, 373] width 31 height 31
type input "**********"
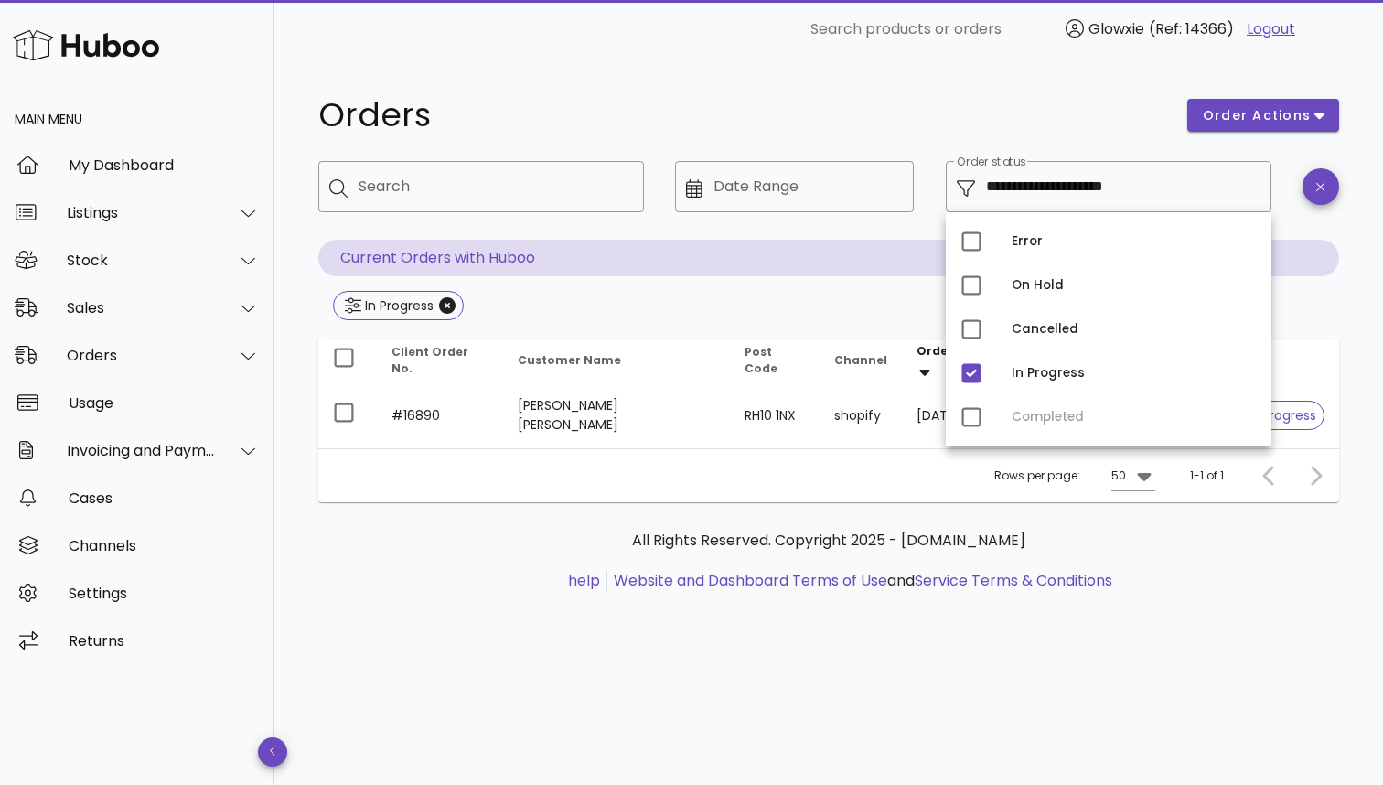
click at [924, 115] on h1 "Orders" at bounding box center [741, 115] width 847 height 33
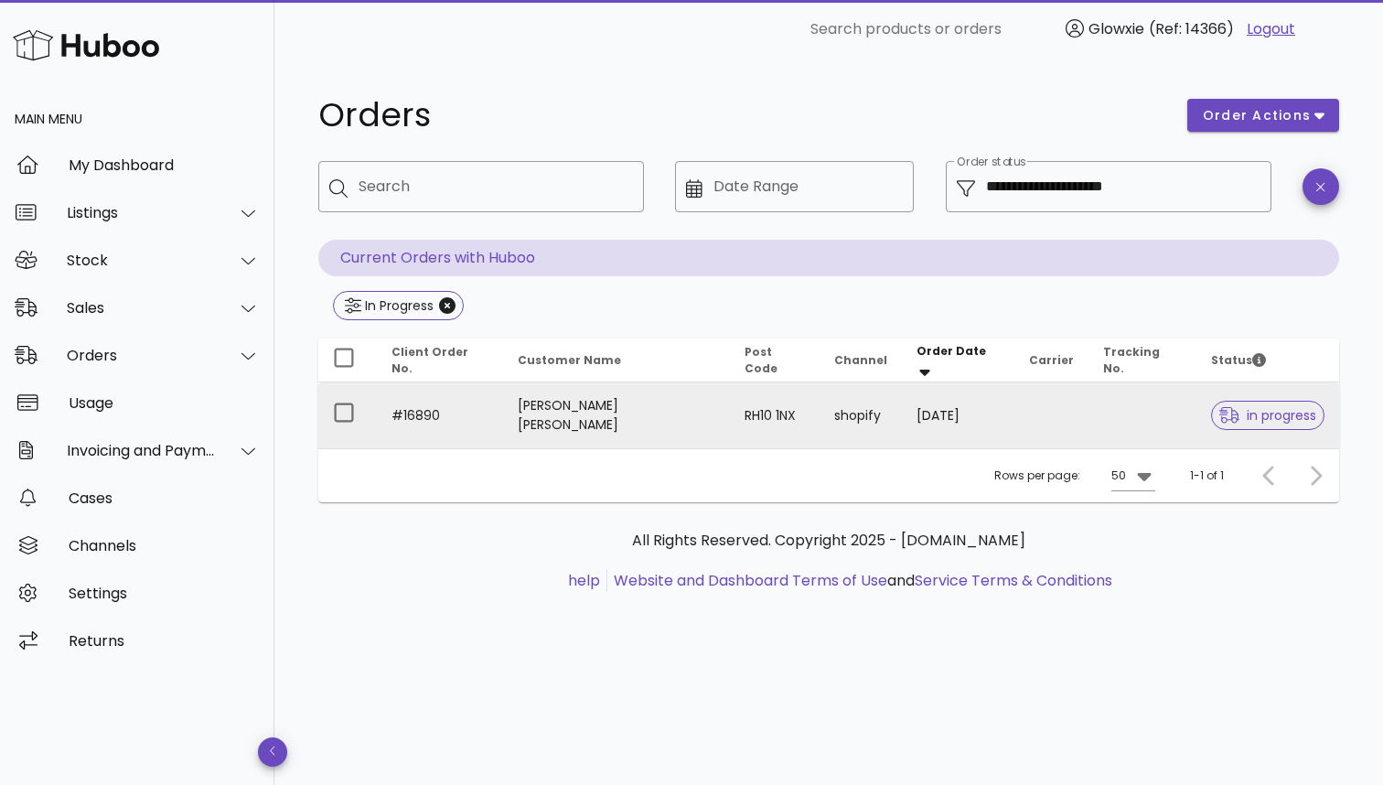
click at [820, 426] on td "shopify" at bounding box center [861, 415] width 82 height 66
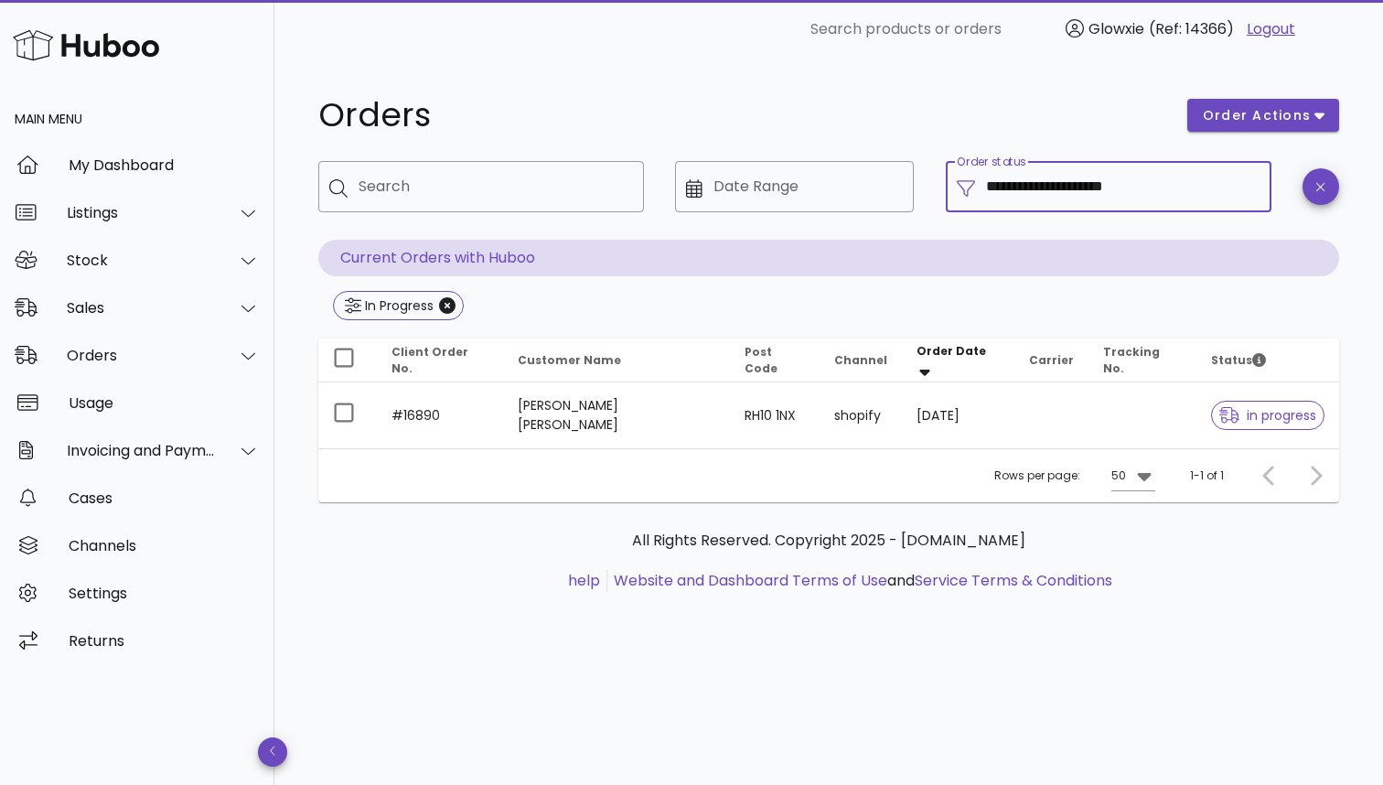
click at [1059, 194] on input "**********" at bounding box center [1123, 186] width 274 height 29
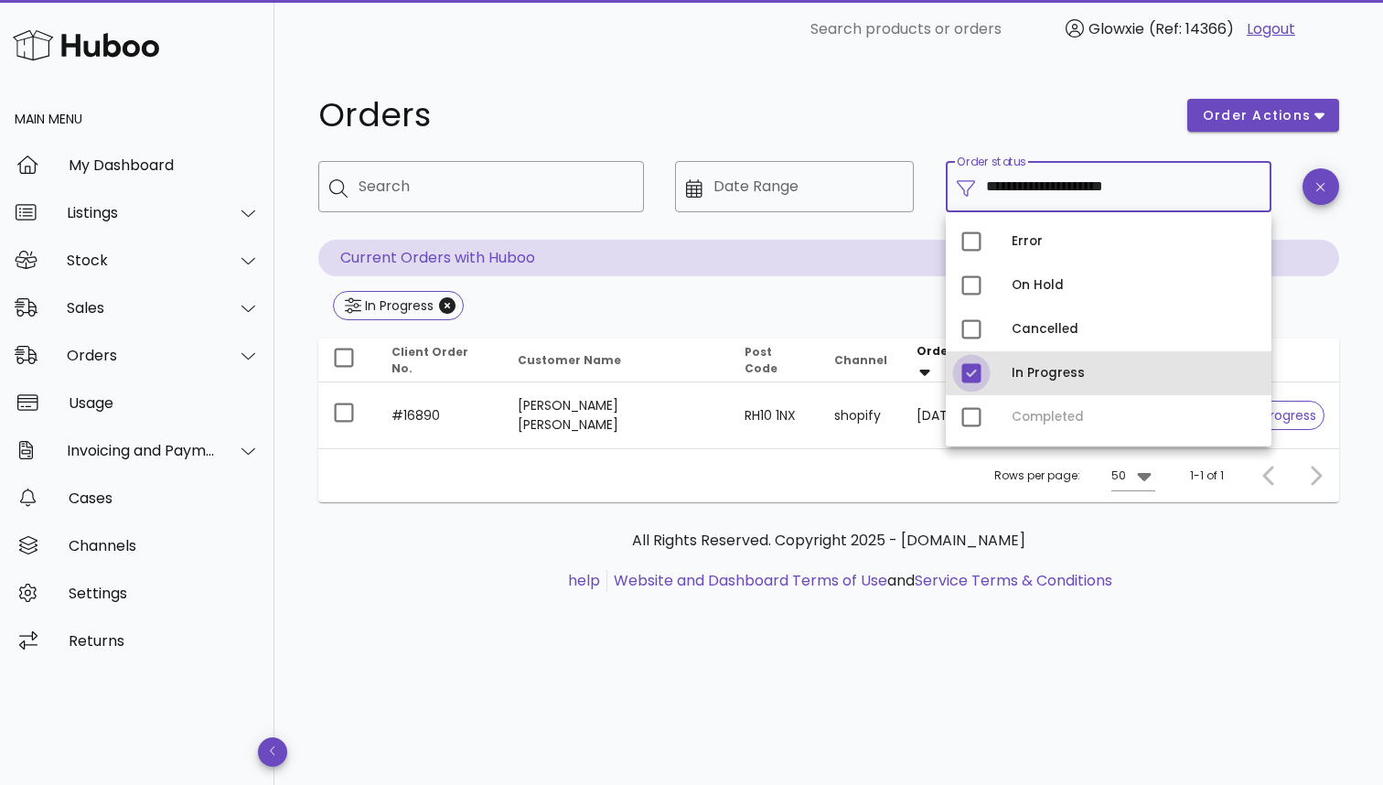
click at [973, 365] on div at bounding box center [971, 373] width 31 height 31
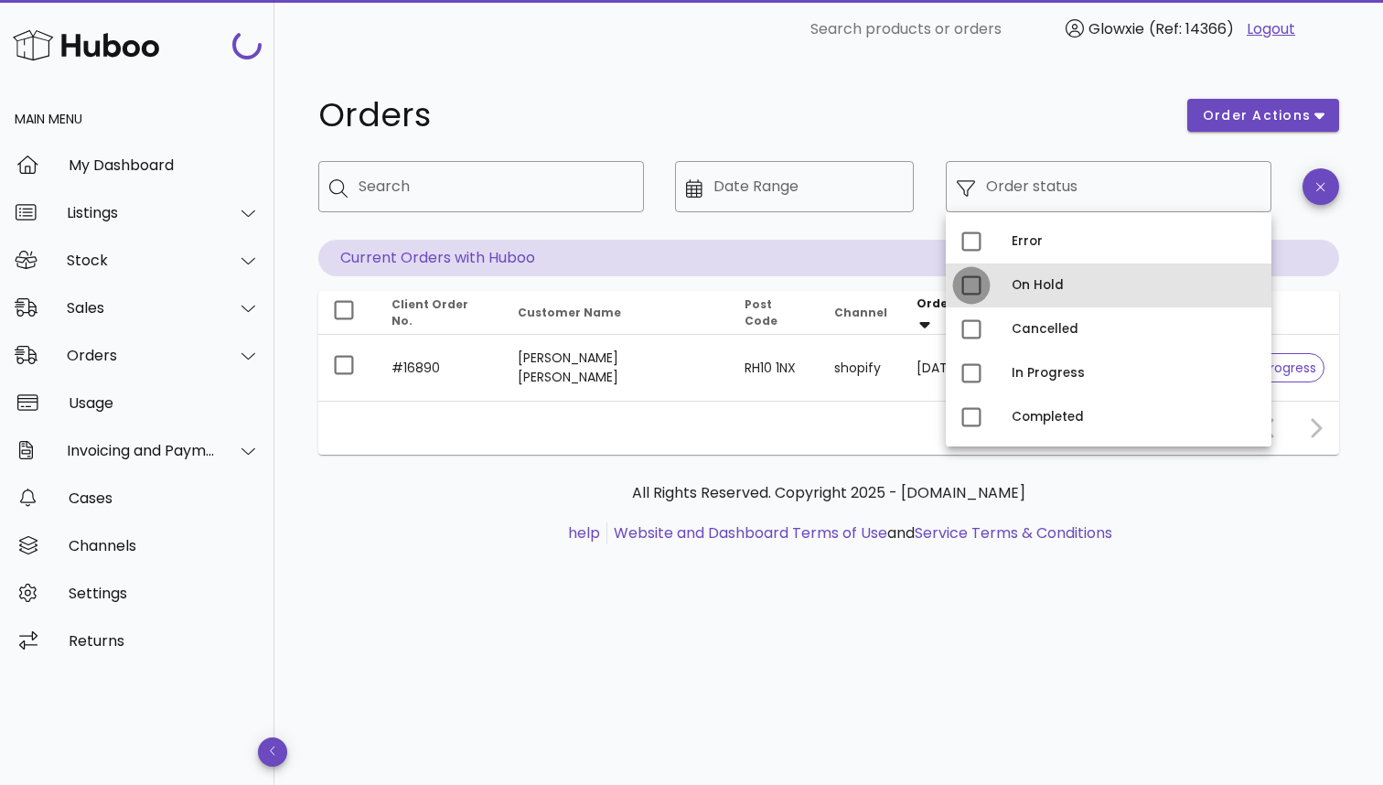
click at [974, 294] on div at bounding box center [971, 285] width 31 height 31
type input "**********"
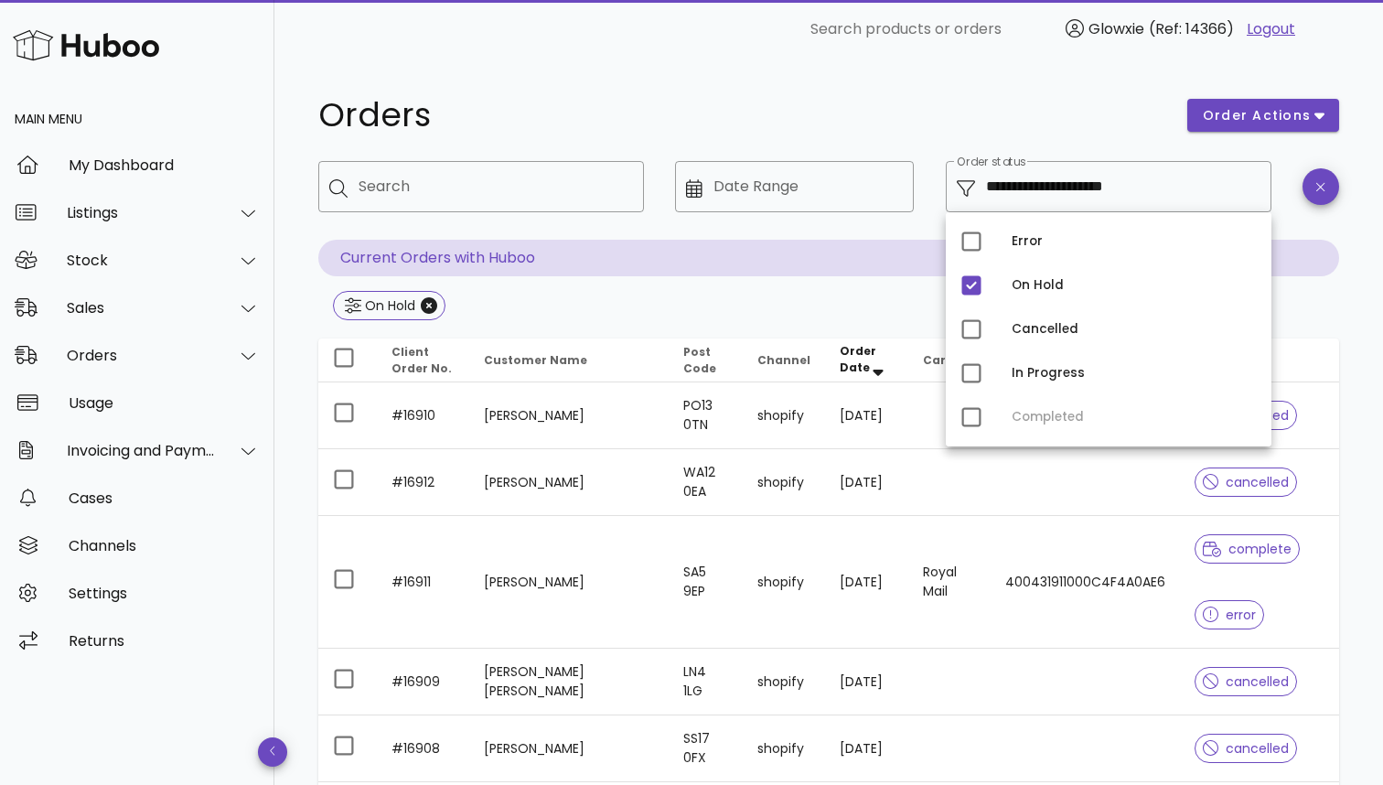
click at [743, 416] on td "PO13 0TN" at bounding box center [706, 415] width 74 height 67
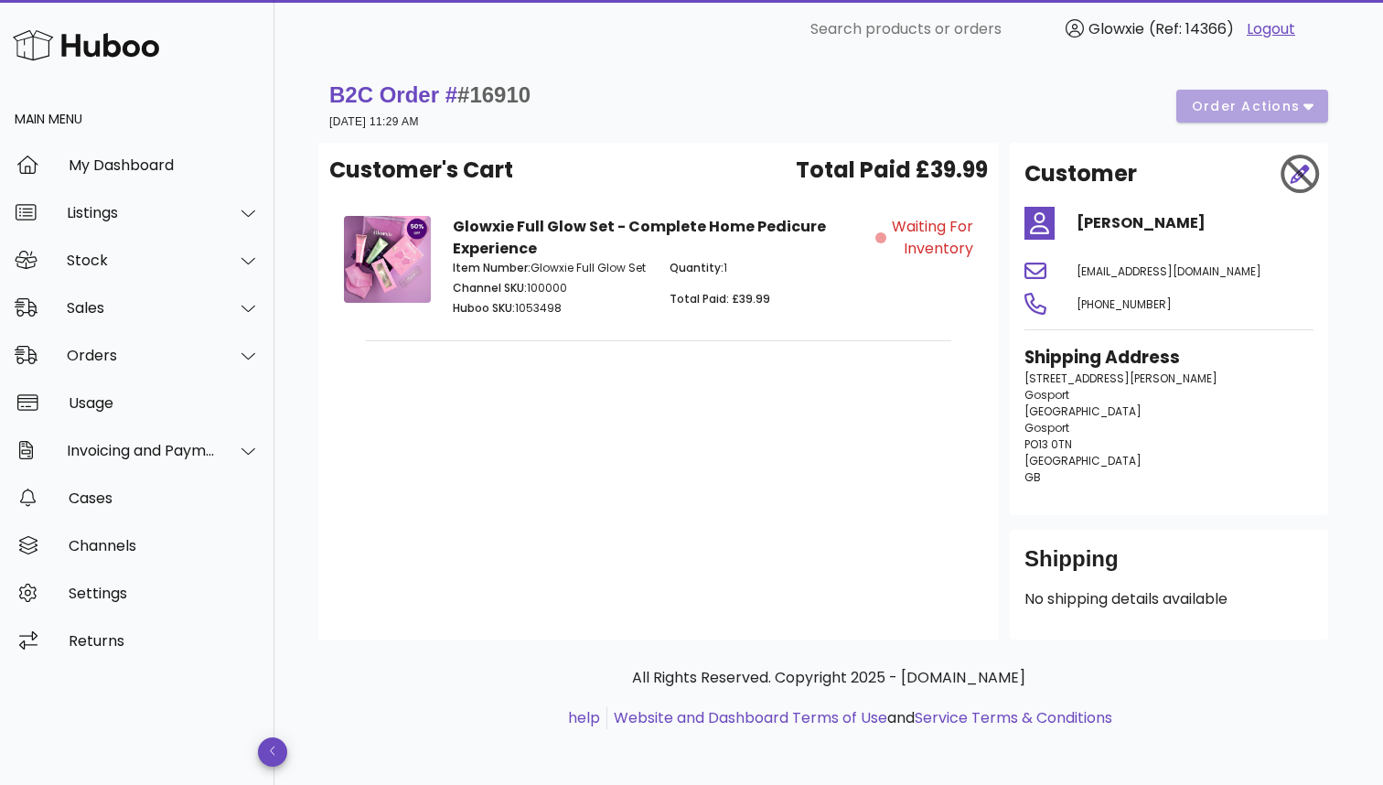
click at [1237, 115] on div "B2C Order # #16910 [DATE] 11:29 AM order actions" at bounding box center [828, 105] width 999 height 51
click at [974, 289] on div "Waiting for Inventory" at bounding box center [929, 269] width 109 height 128
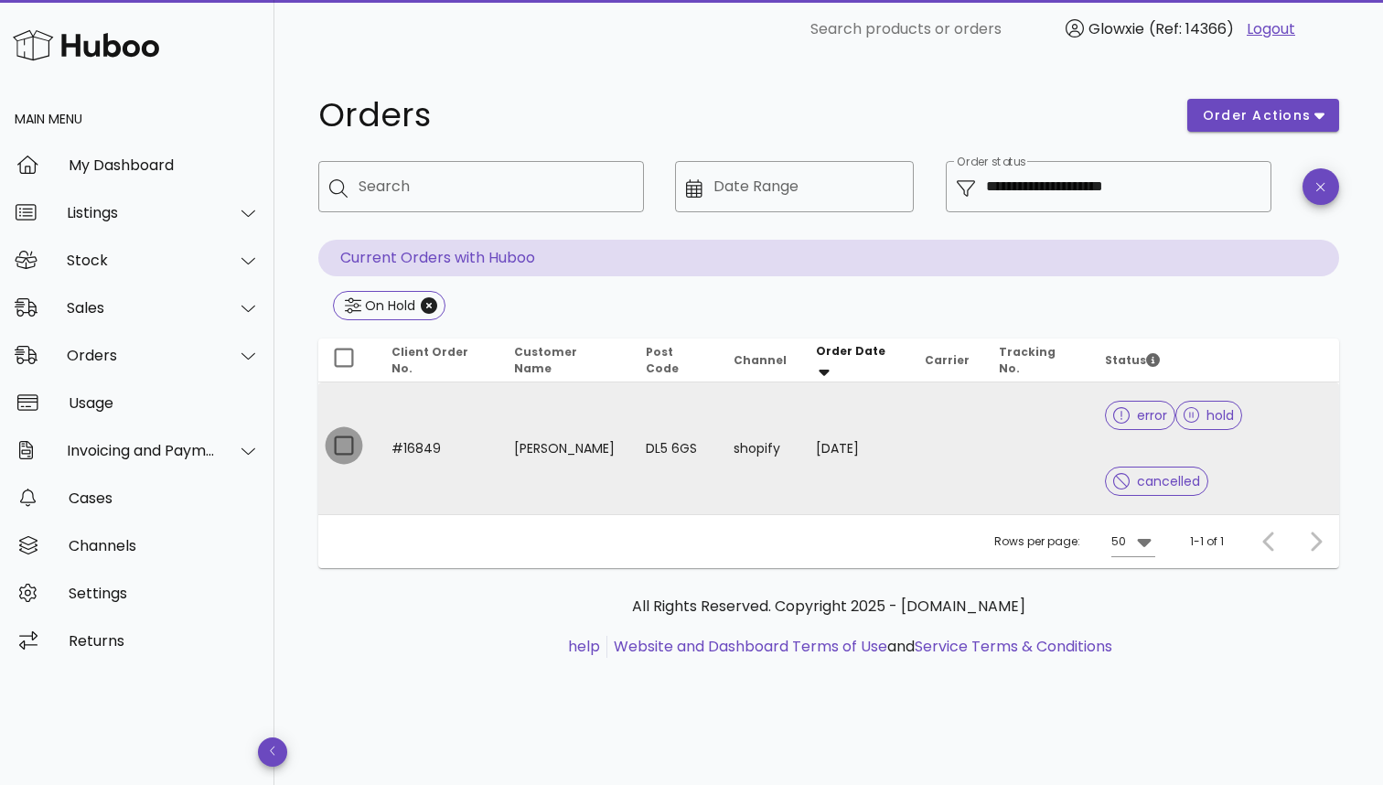
click at [343, 430] on div at bounding box center [343, 445] width 31 height 31
click at [1273, 127] on button "order actions" at bounding box center [1263, 115] width 152 height 33
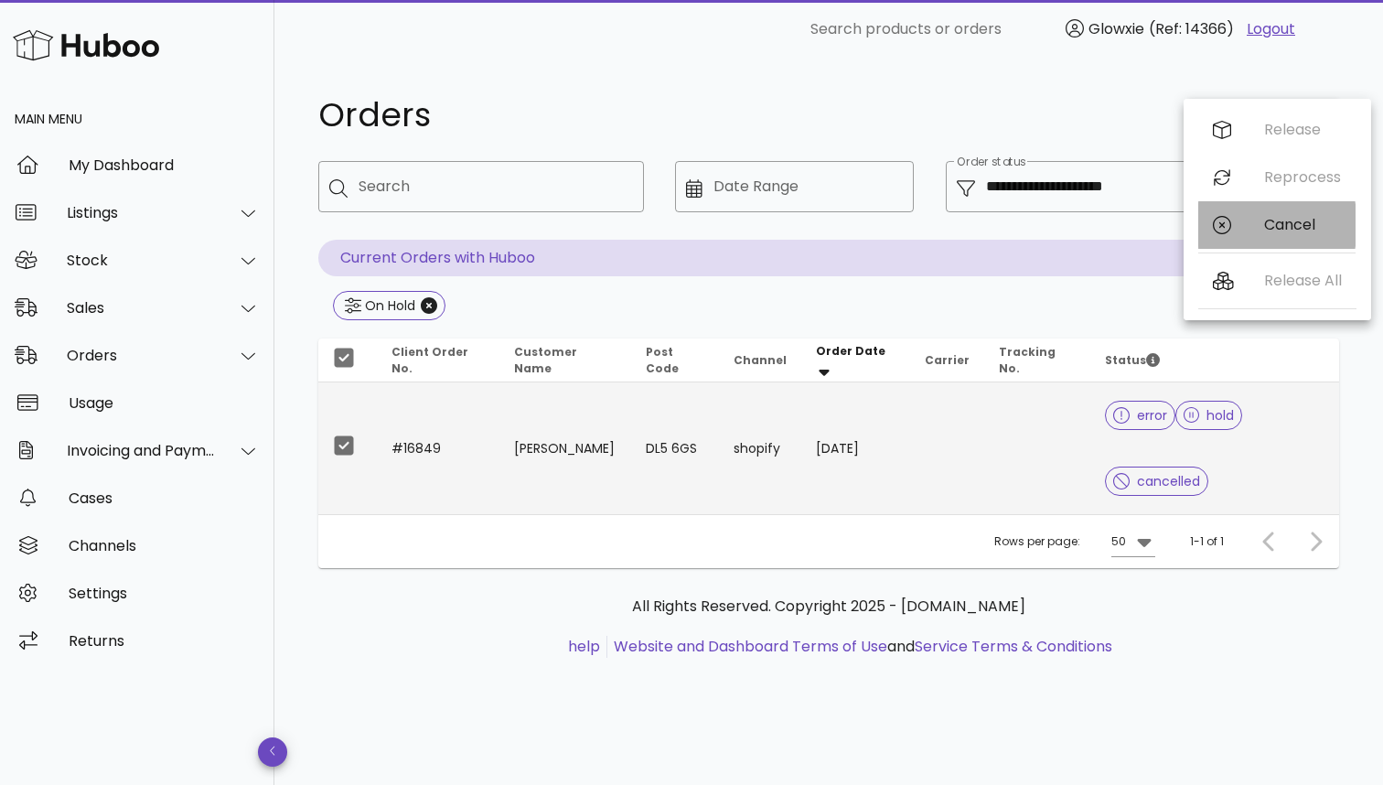
click at [1254, 225] on div "Cancel" at bounding box center [1276, 225] width 157 height 48
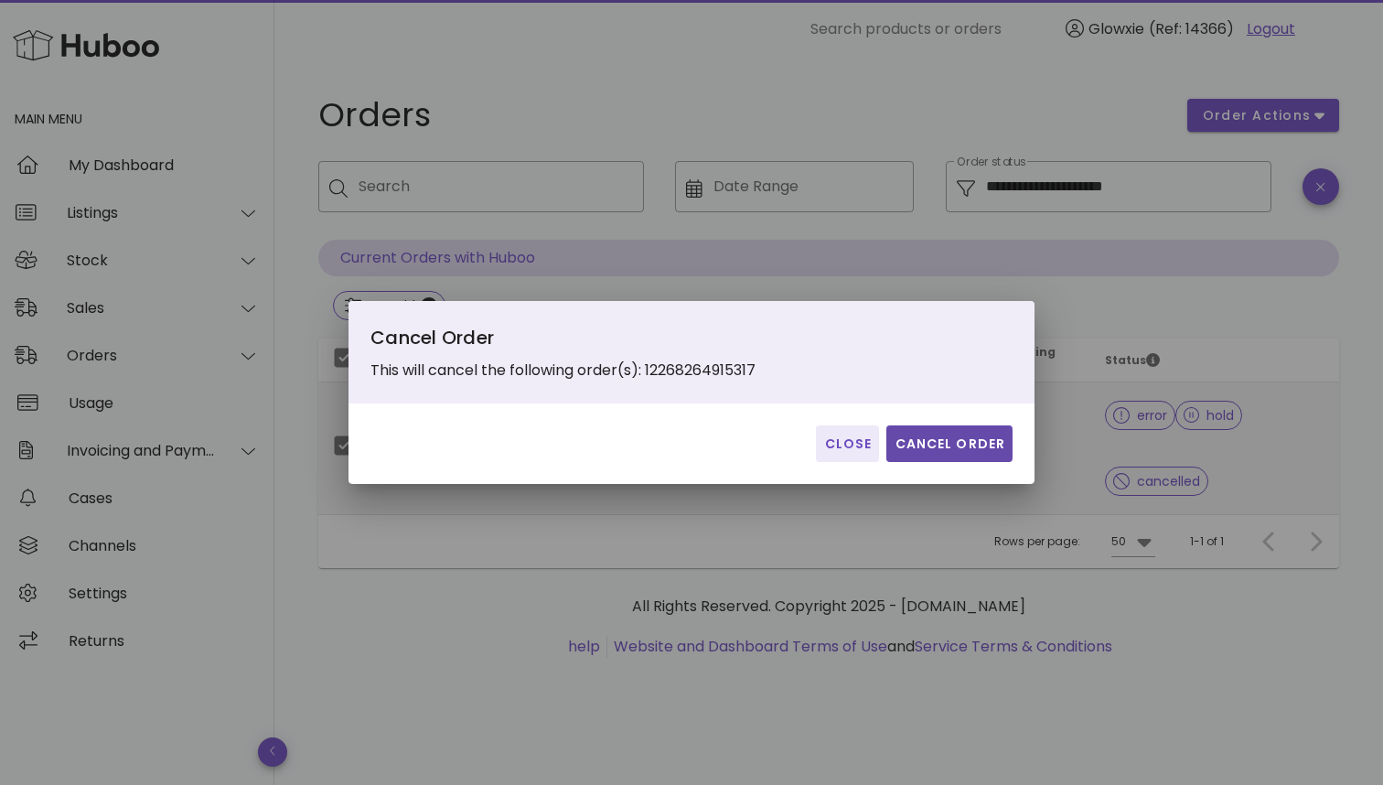
click at [991, 447] on span "Cancel Order" at bounding box center [950, 443] width 112 height 19
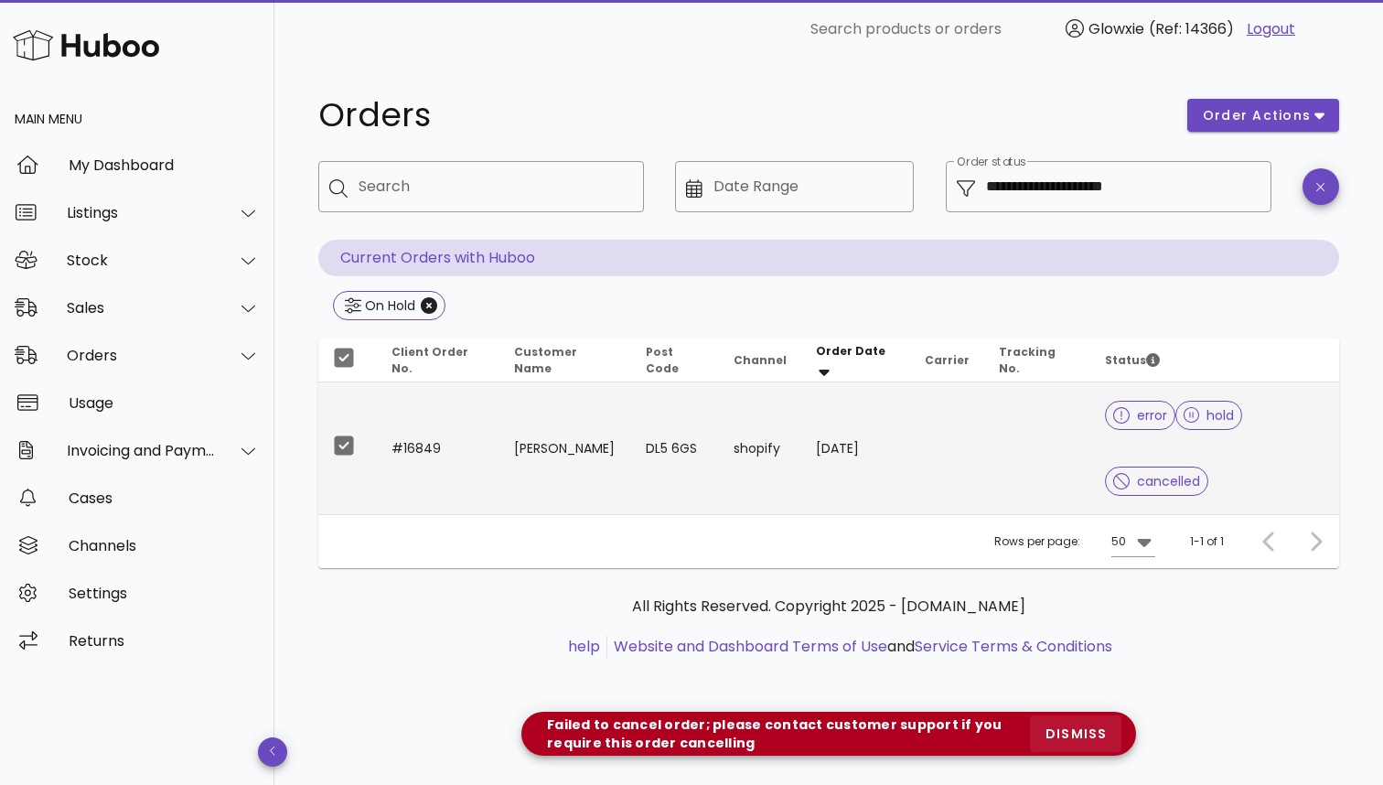
click at [1066, 732] on span "dismiss" at bounding box center [1076, 733] width 62 height 19
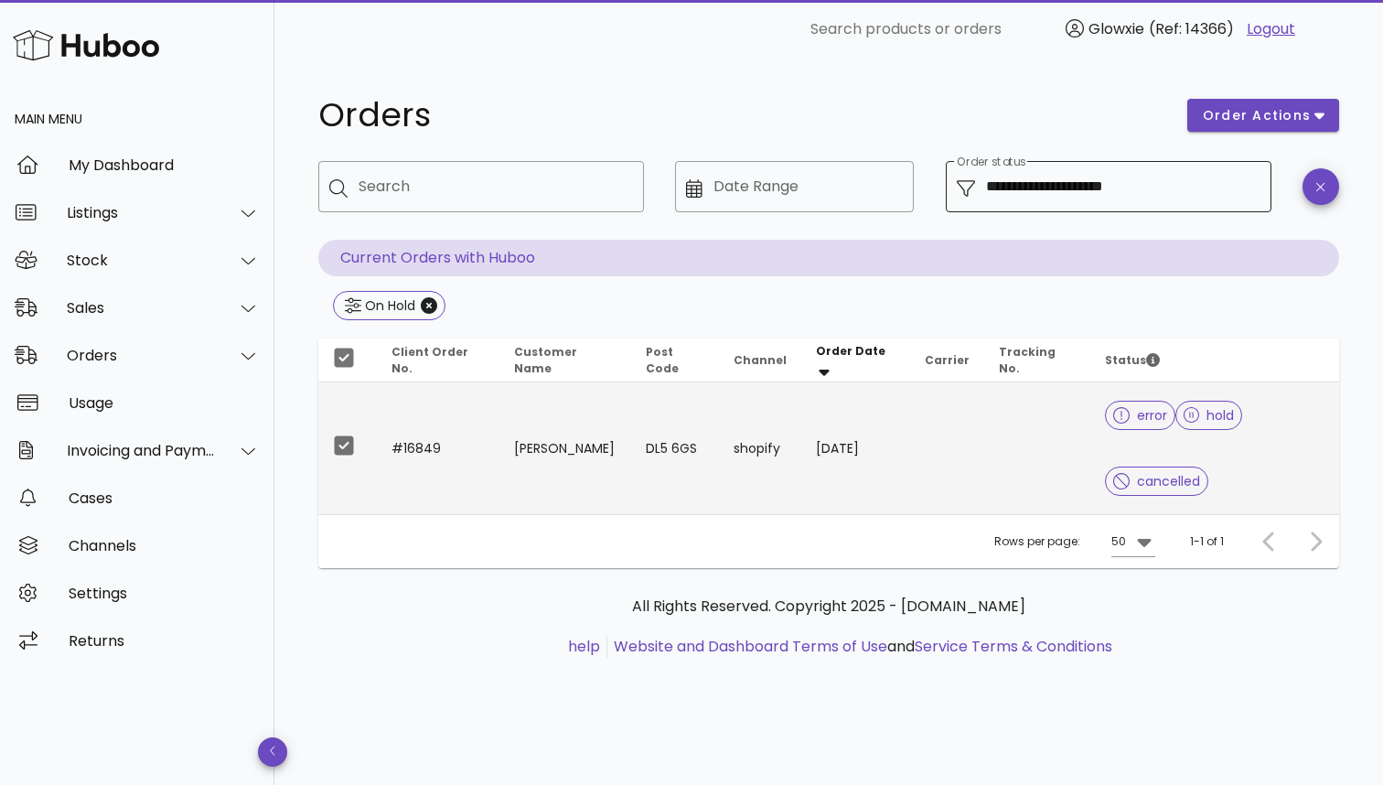
click at [1098, 166] on div "**********" at bounding box center [1123, 186] width 274 height 51
click at [1022, 199] on input "**********" at bounding box center [1123, 186] width 274 height 29
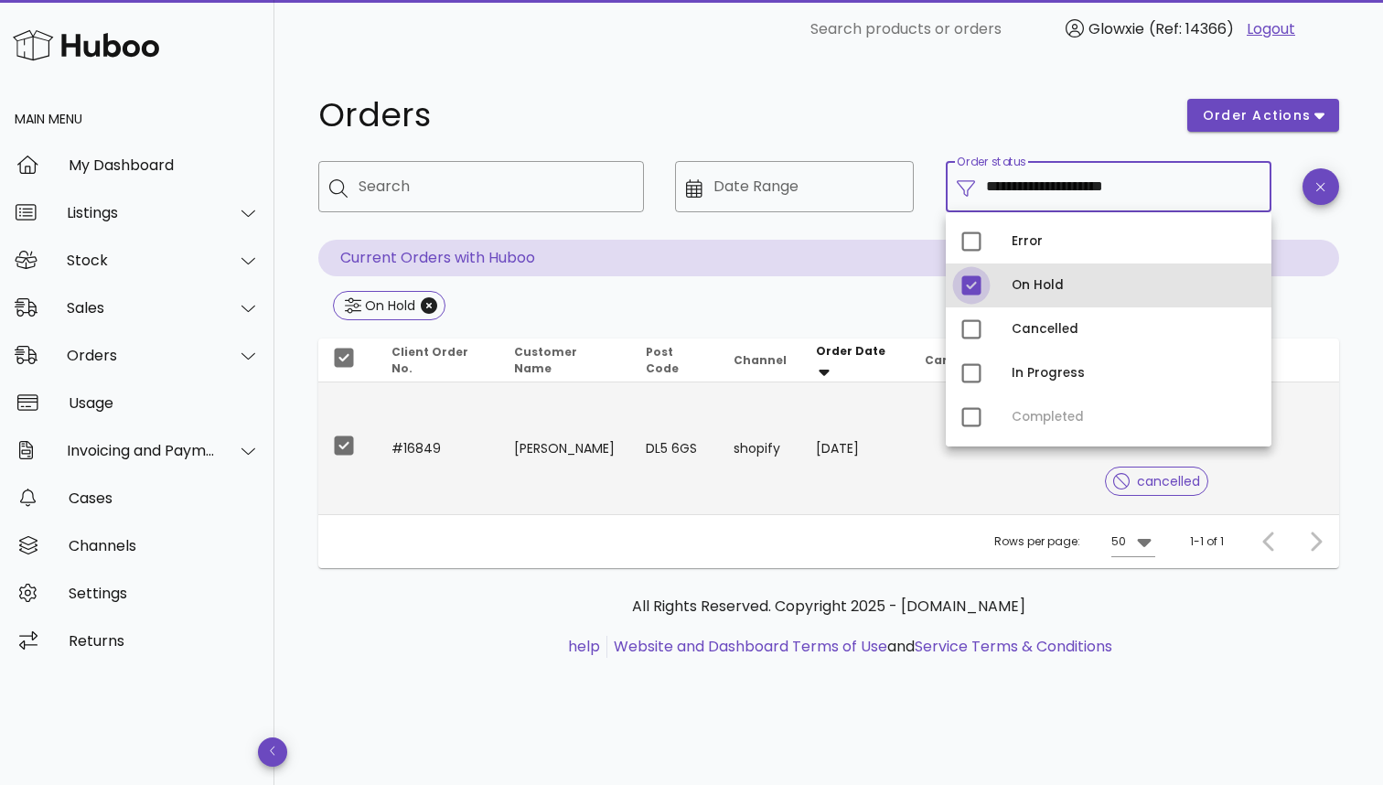
click at [974, 296] on div at bounding box center [971, 285] width 31 height 31
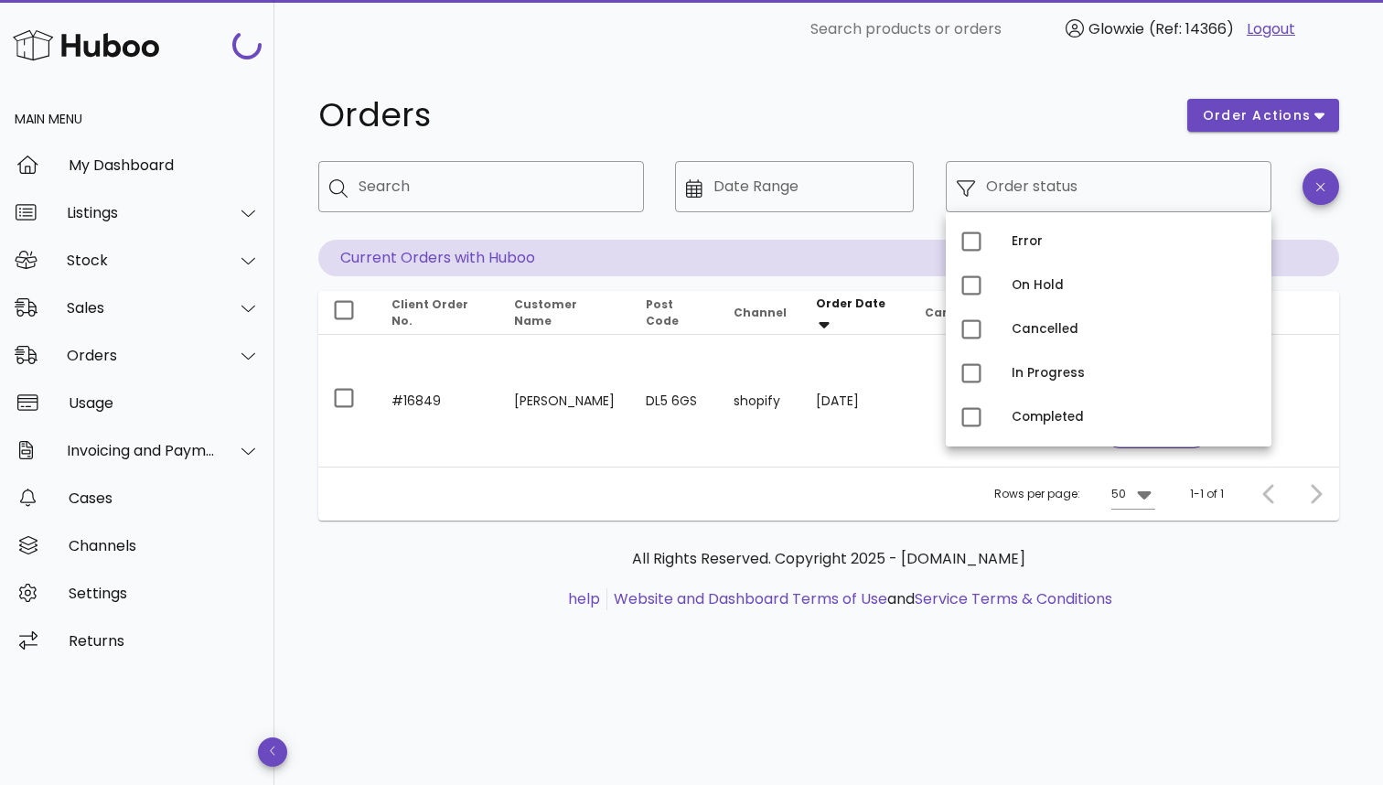
click at [1028, 118] on h1 "Orders" at bounding box center [741, 115] width 847 height 33
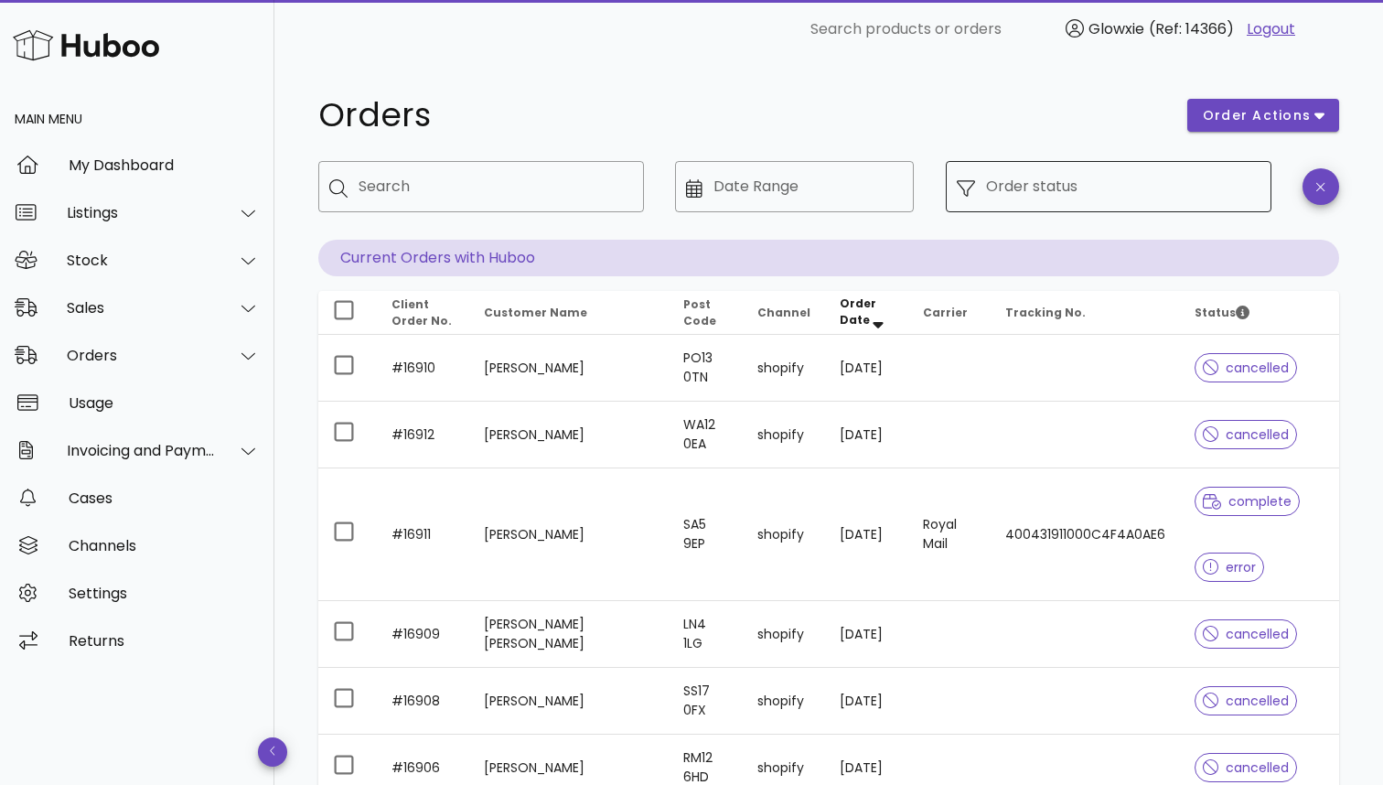
click at [1269, 183] on div "​ Order status" at bounding box center [1109, 186] width 326 height 51
